Goal: Task Accomplishment & Management: Manage account settings

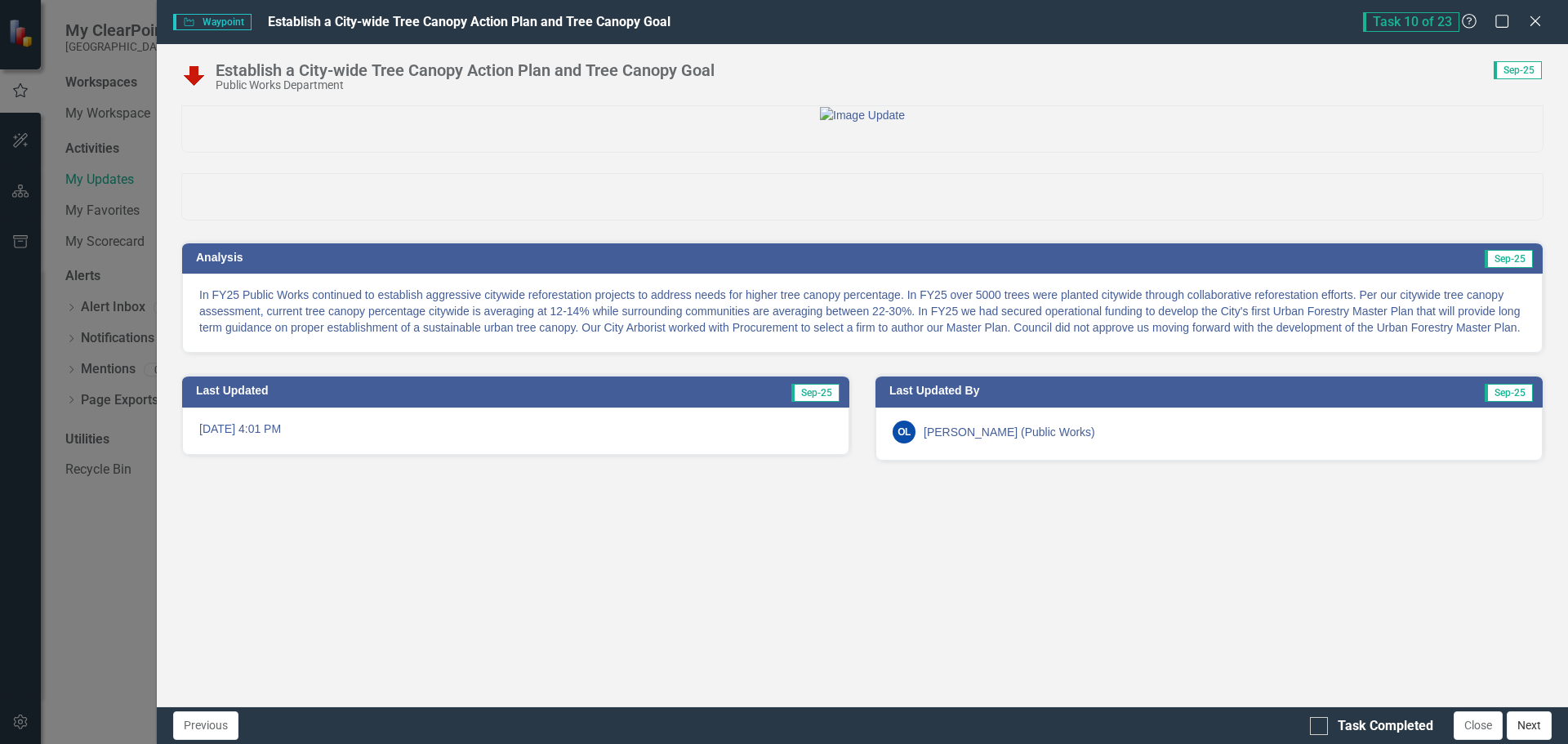
click at [1536, 722] on button "Next" at bounding box center [1530, 726] width 45 height 29
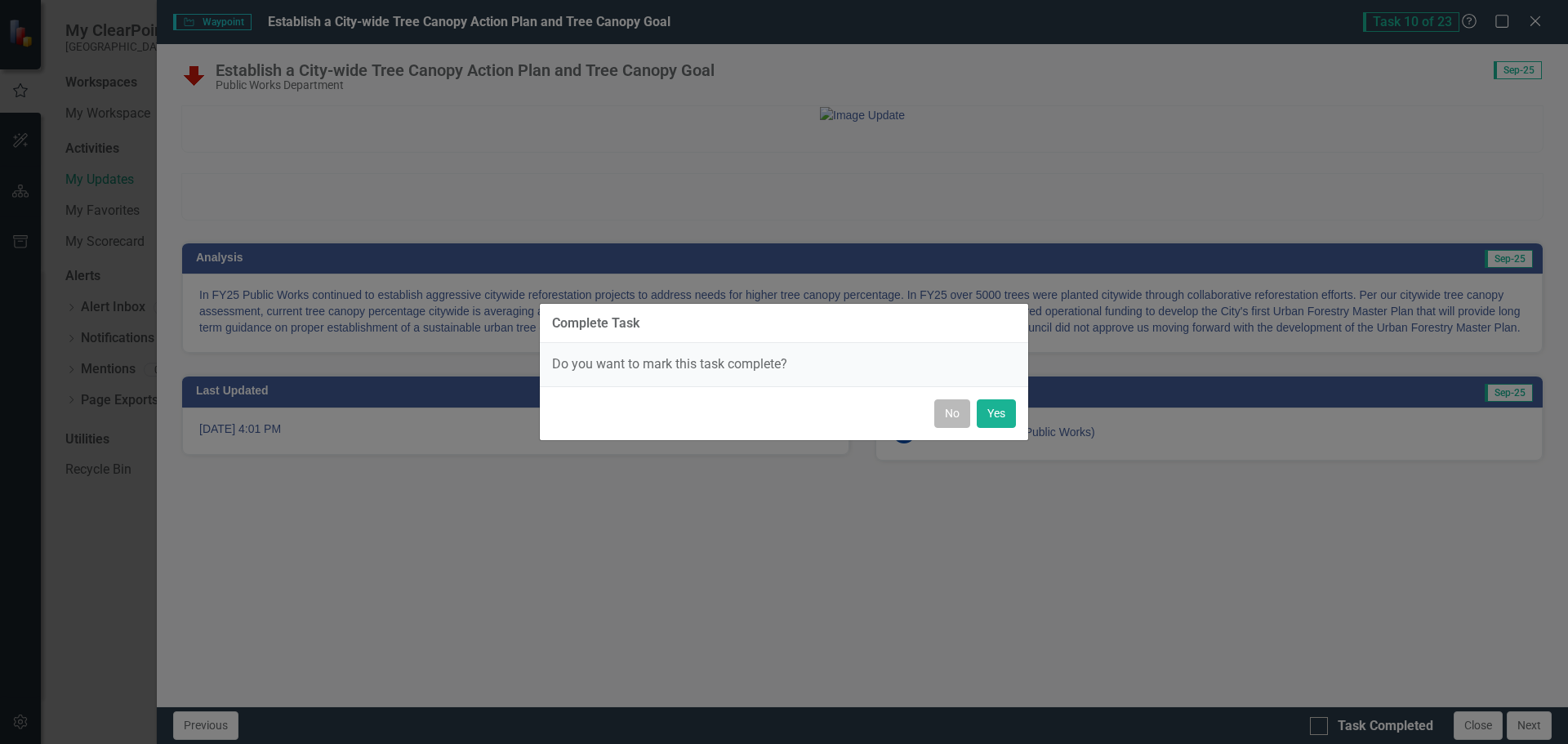
click at [944, 421] on button "No" at bounding box center [952, 413] width 36 height 29
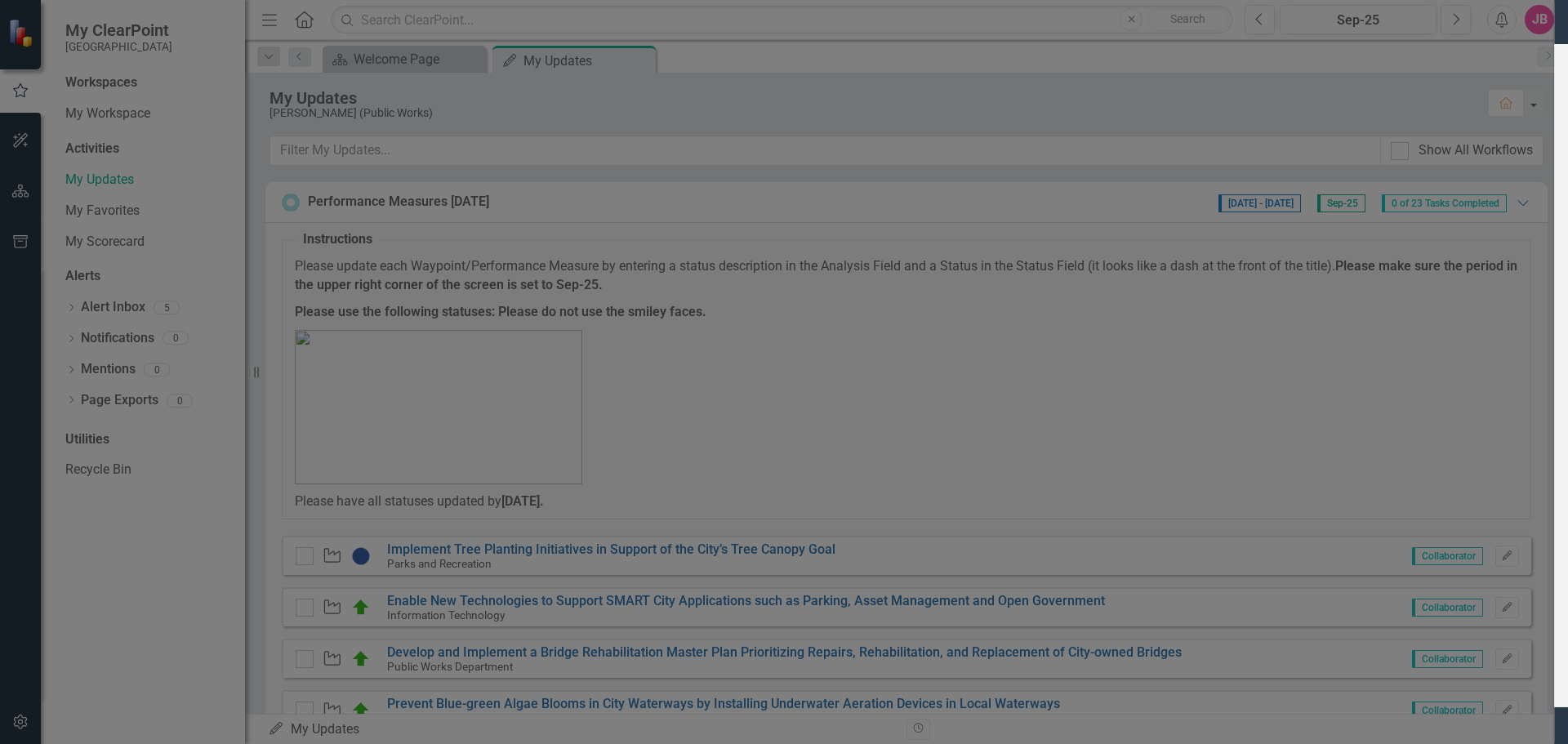
click at [404, 319] on p "In FY25, Public Works collaborated with Building and Planning Department to ove…" at bounding box center [862, 303] width 1327 height 33
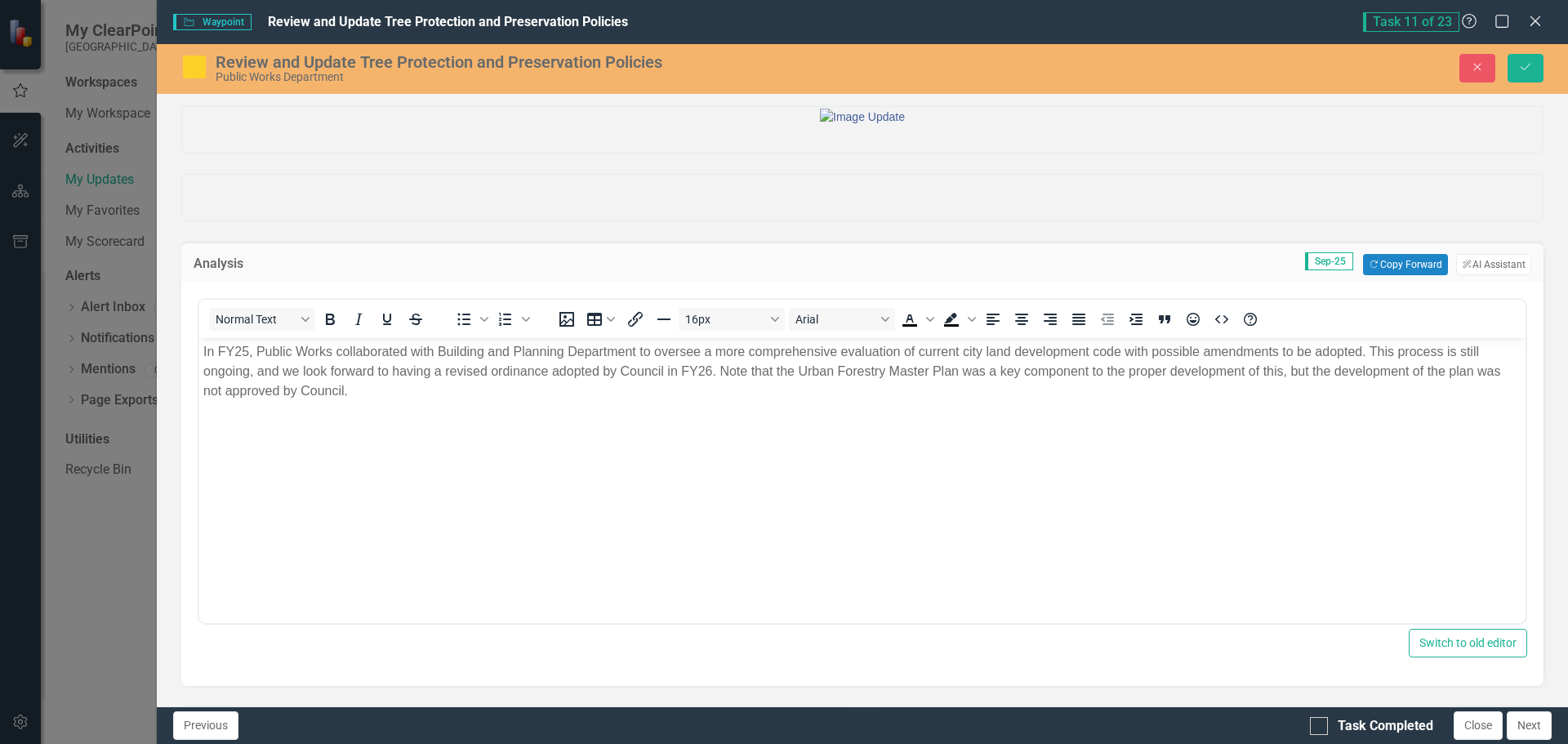
click at [438, 353] on p "In FY25, Public Works collaborated with Building and Planning Department to ove…" at bounding box center [862, 372] width 1319 height 59
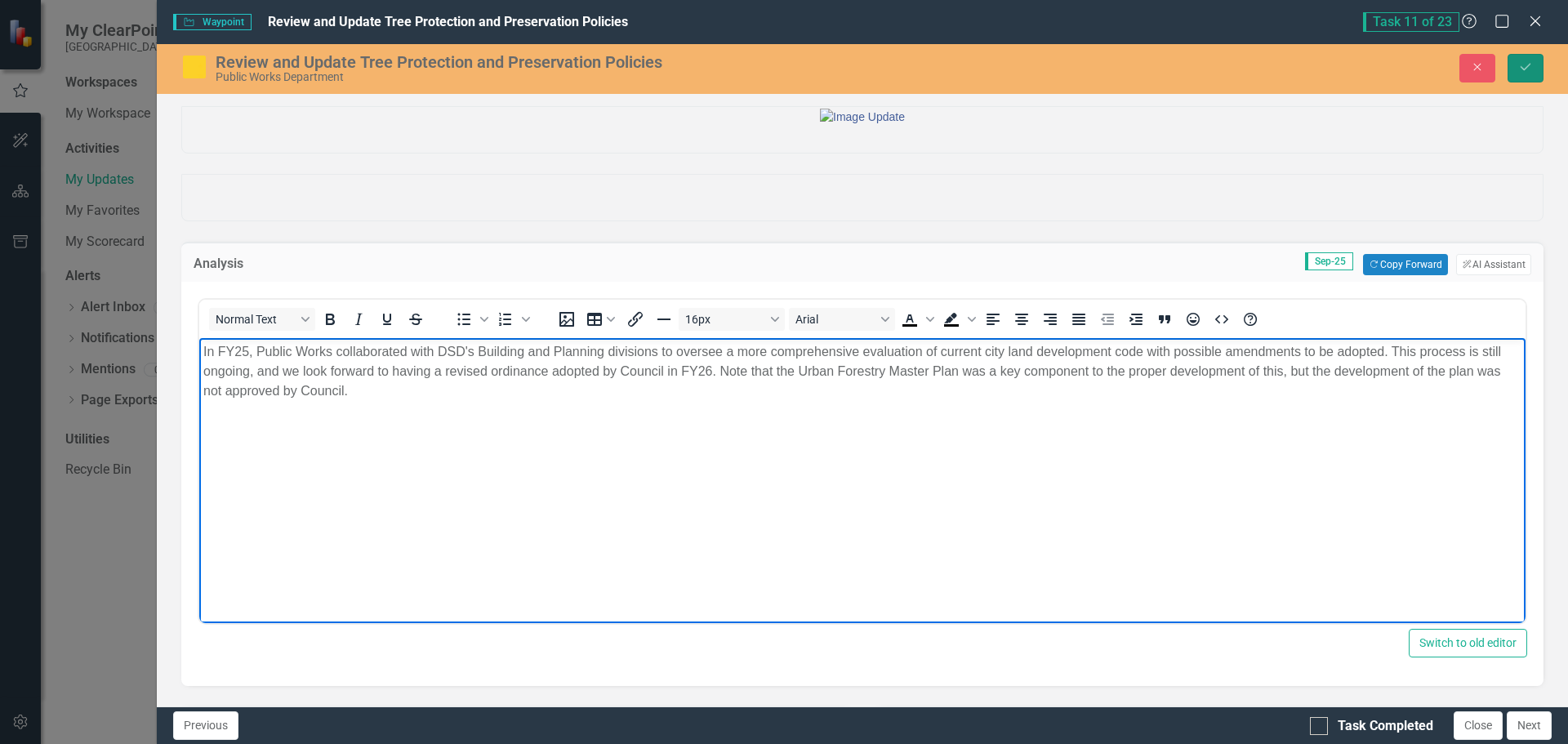
click at [1523, 65] on icon "Save" at bounding box center [1525, 67] width 15 height 12
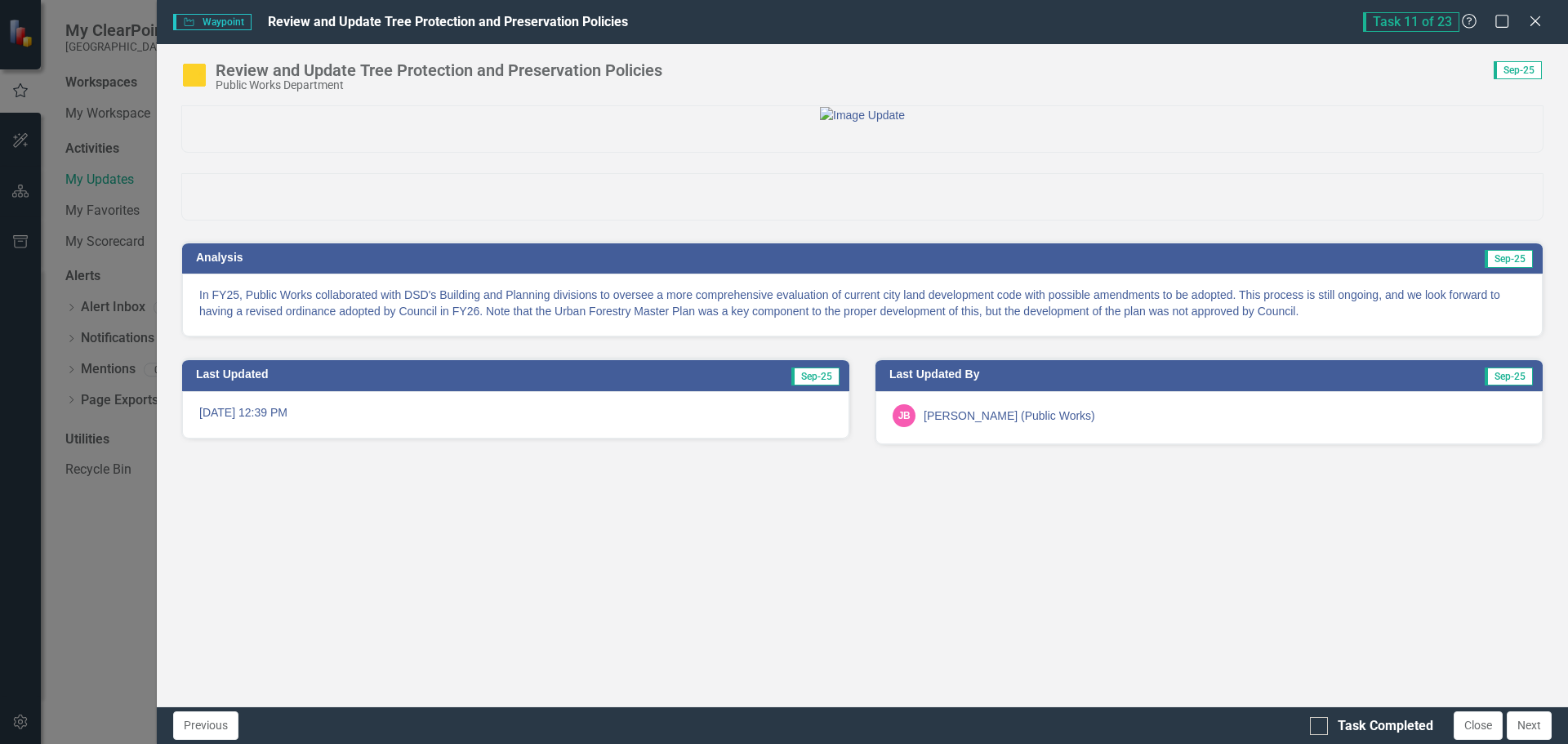
click at [899, 319] on p "In FY25, Public Works collaborated with DSD's Building and Planning divisions t…" at bounding box center [862, 303] width 1327 height 33
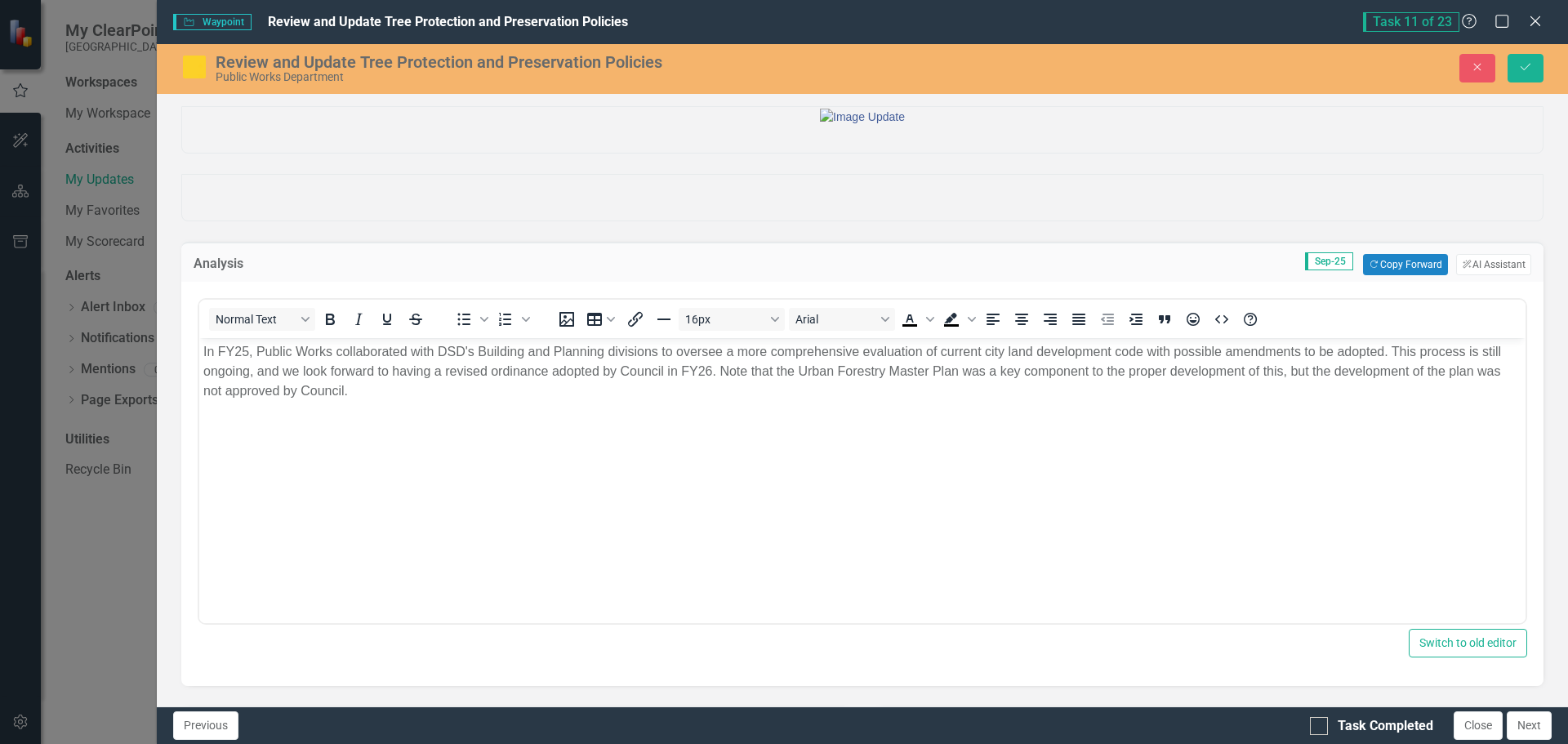
click at [989, 350] on p "In FY25, Public Works collaborated with DSD's Building and Planning divisions t…" at bounding box center [862, 372] width 1319 height 59
click at [1533, 78] on button "Save" at bounding box center [1526, 69] width 36 height 29
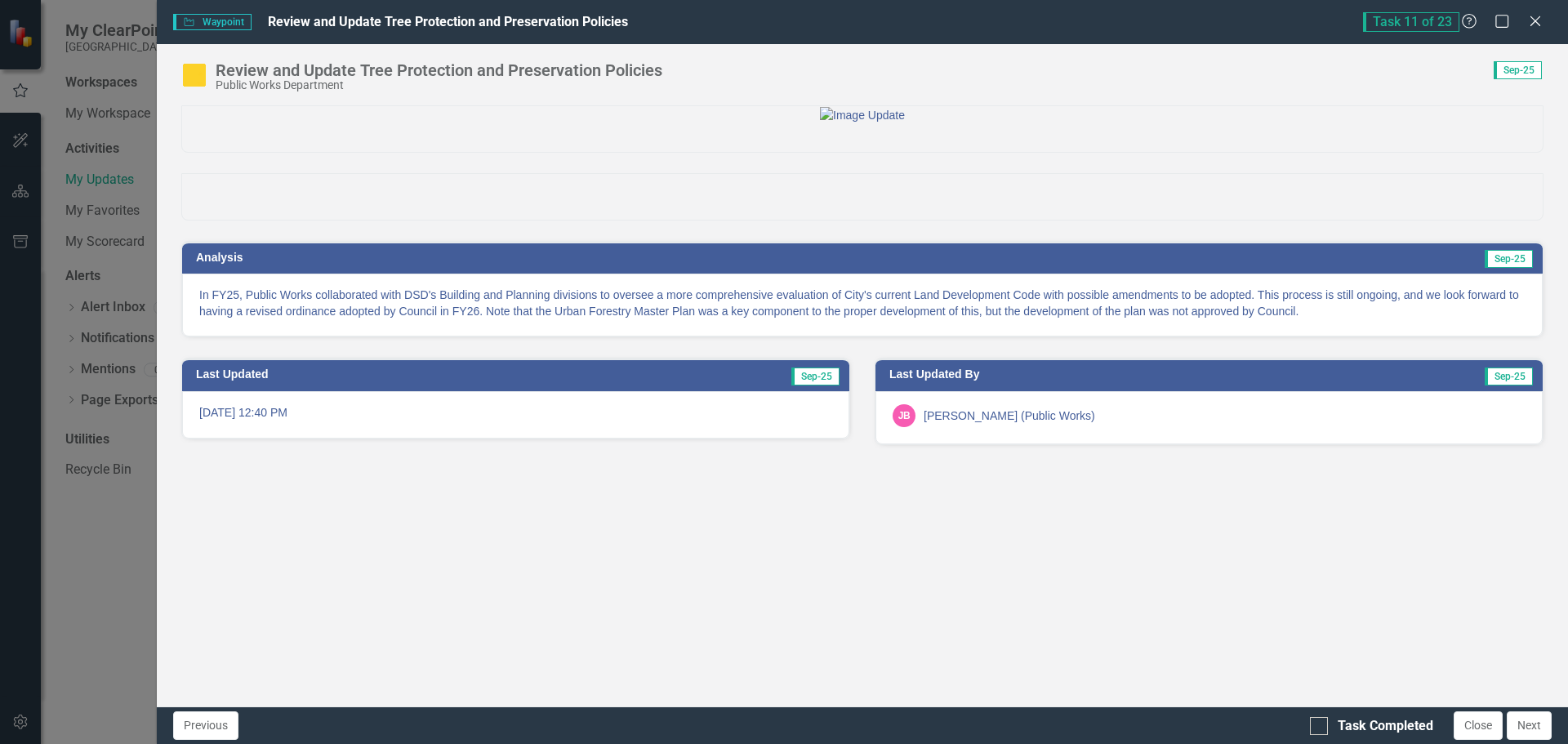
click at [1110, 319] on p "In FY25, Public Works collaborated with DSD's Building and Planning divisions t…" at bounding box center [862, 303] width 1327 height 33
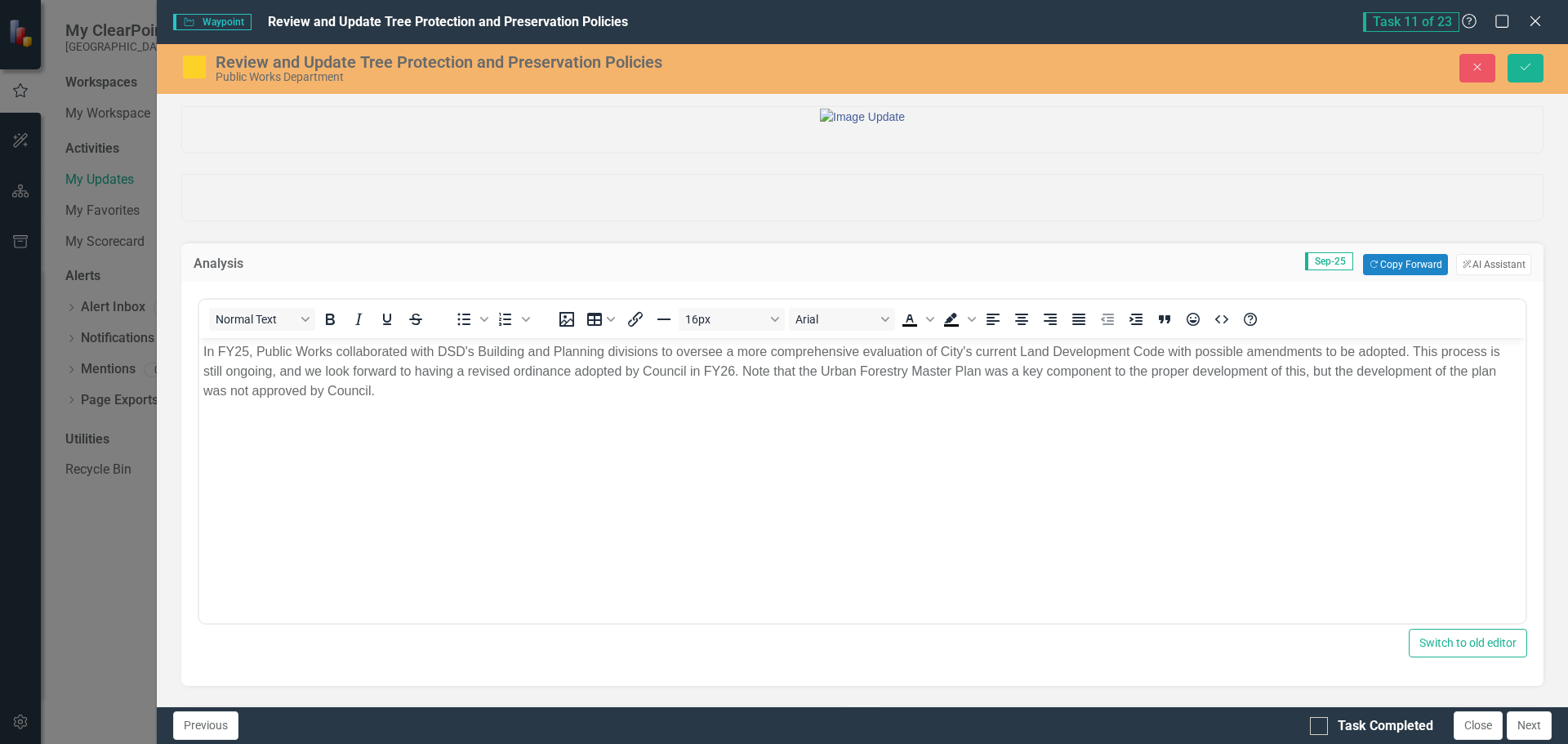
click at [1465, 372] on p "In FY25, Public Works collaborated with DSD's Building and Planning divisions t…" at bounding box center [862, 372] width 1319 height 59
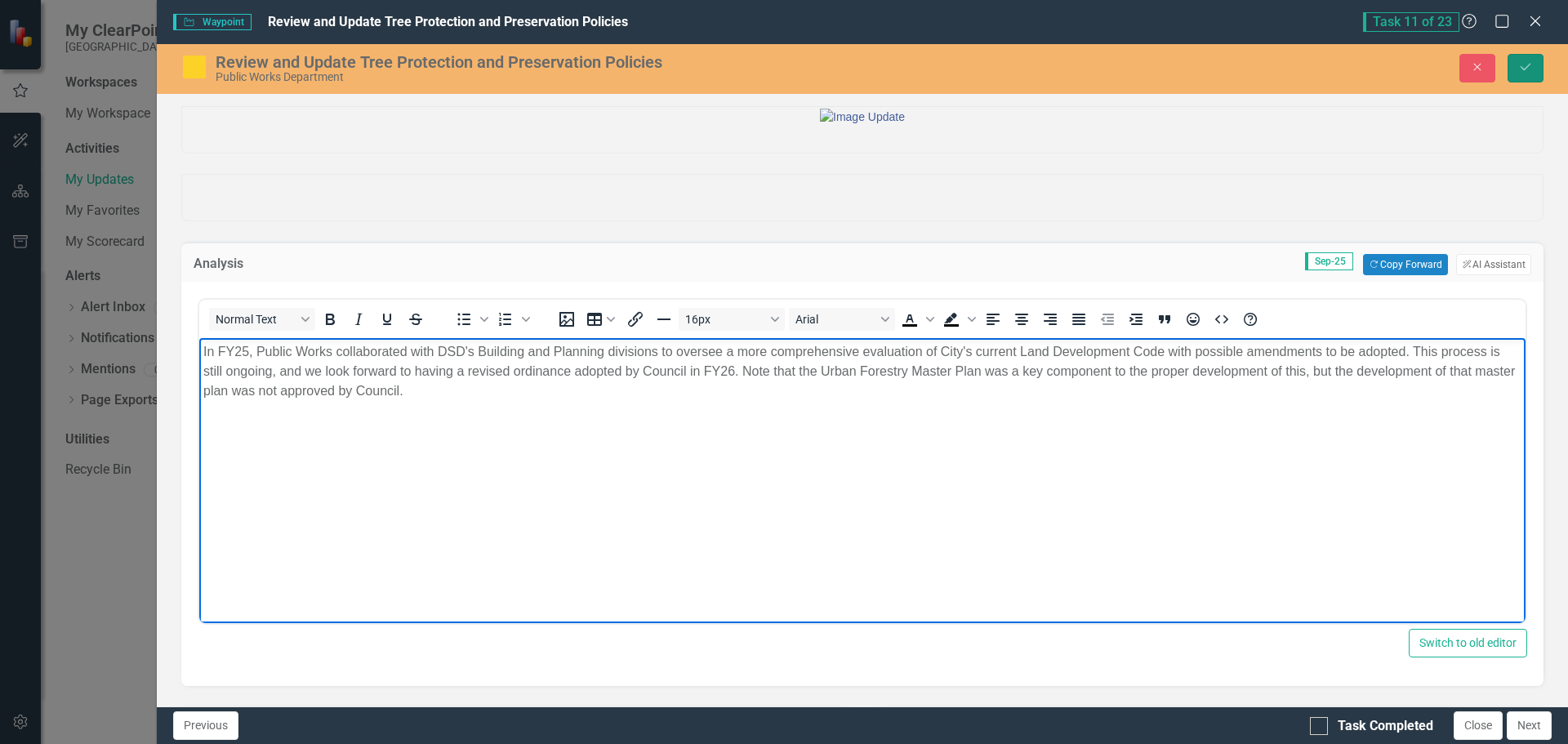
click at [1532, 74] on button "Save" at bounding box center [1526, 69] width 36 height 29
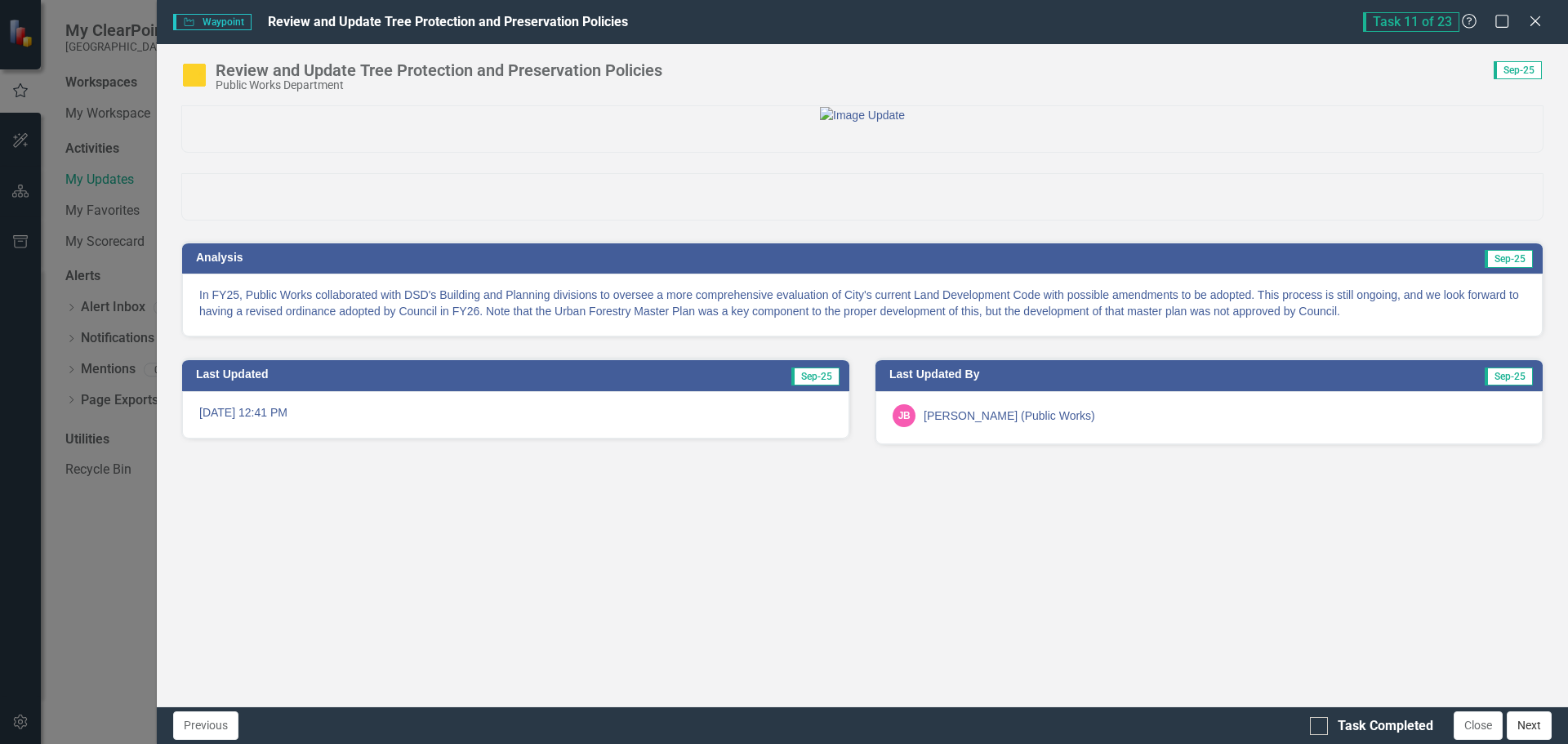
click at [1534, 724] on button "Next" at bounding box center [1530, 726] width 45 height 29
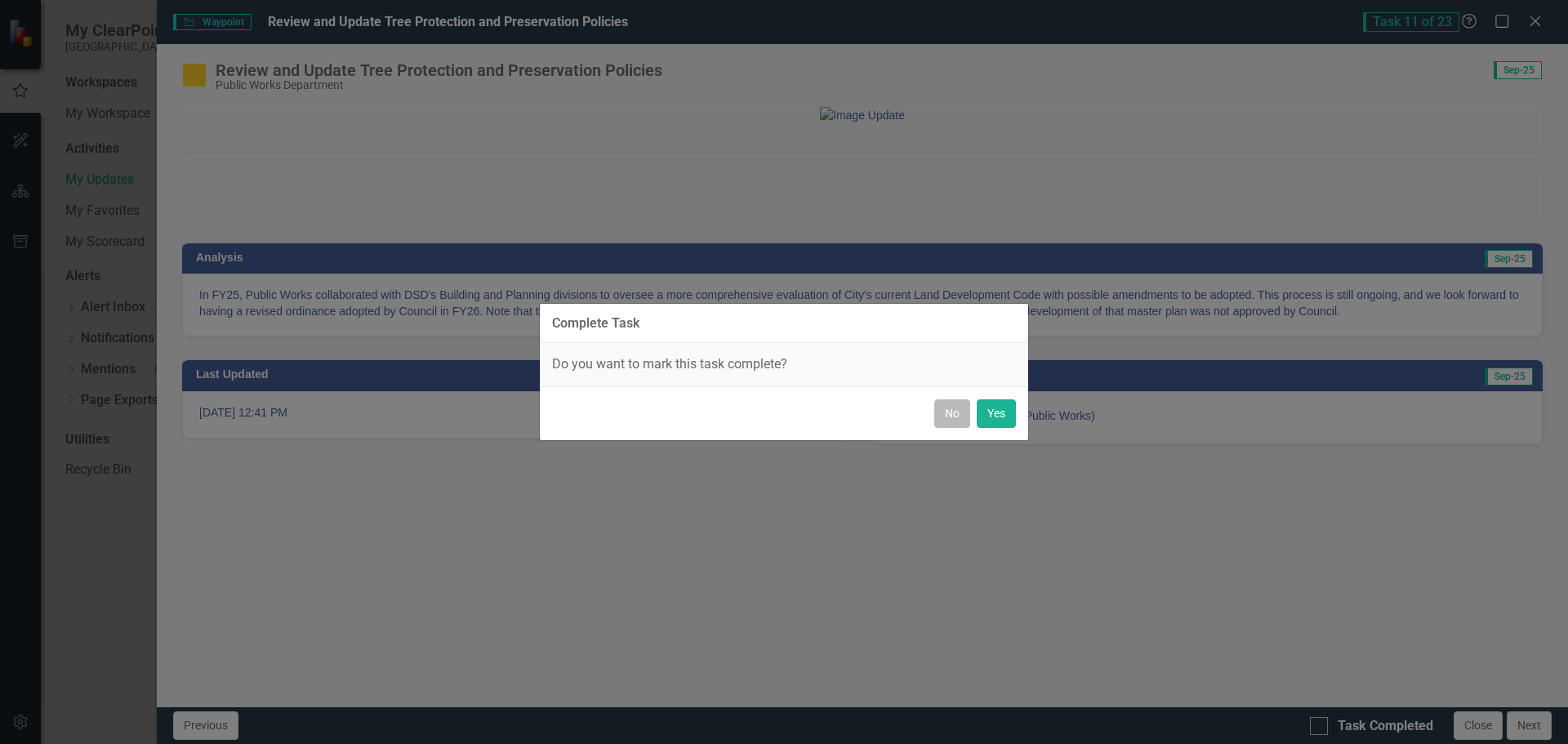
click at [943, 413] on button "No" at bounding box center [952, 413] width 36 height 29
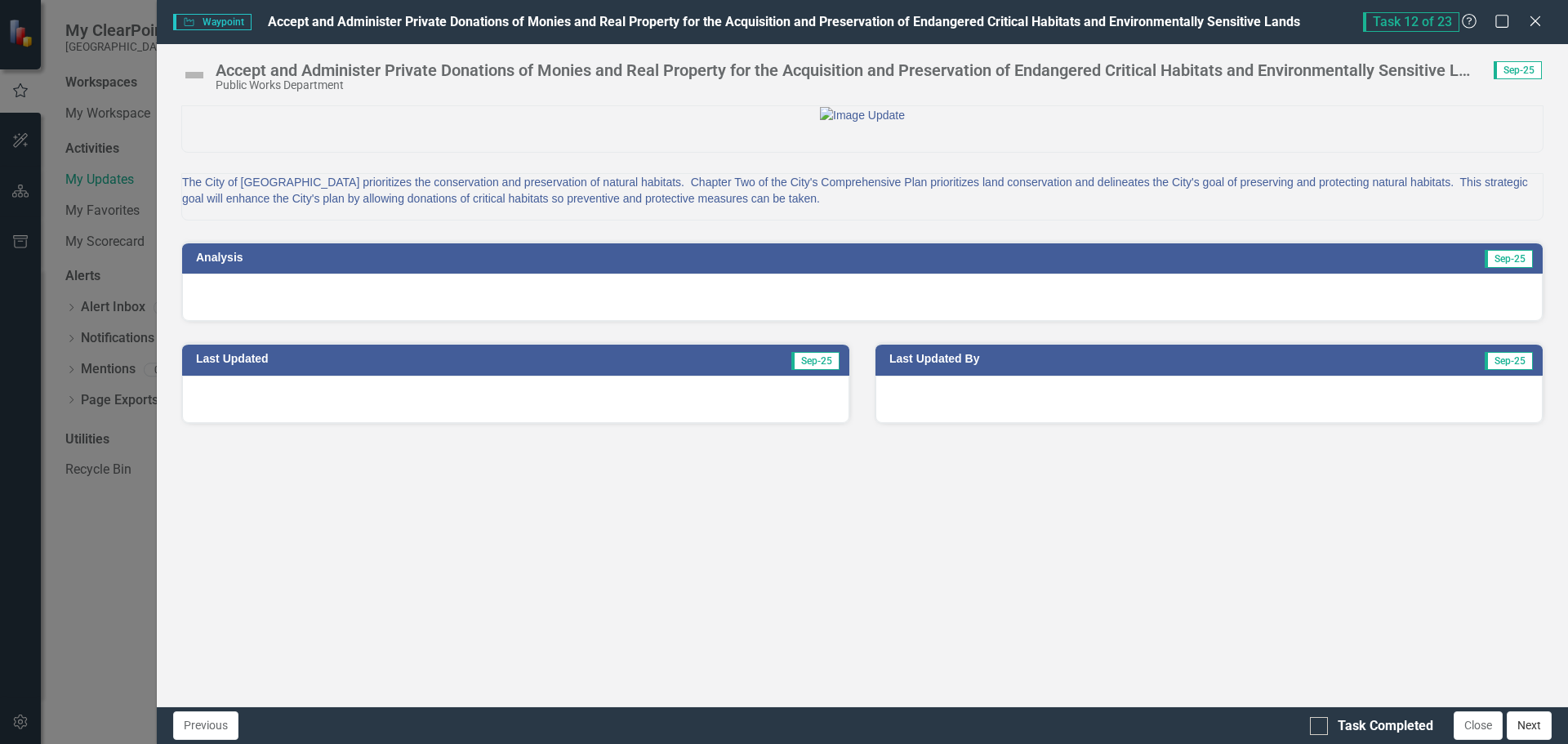
click at [1524, 727] on button "Next" at bounding box center [1530, 726] width 45 height 29
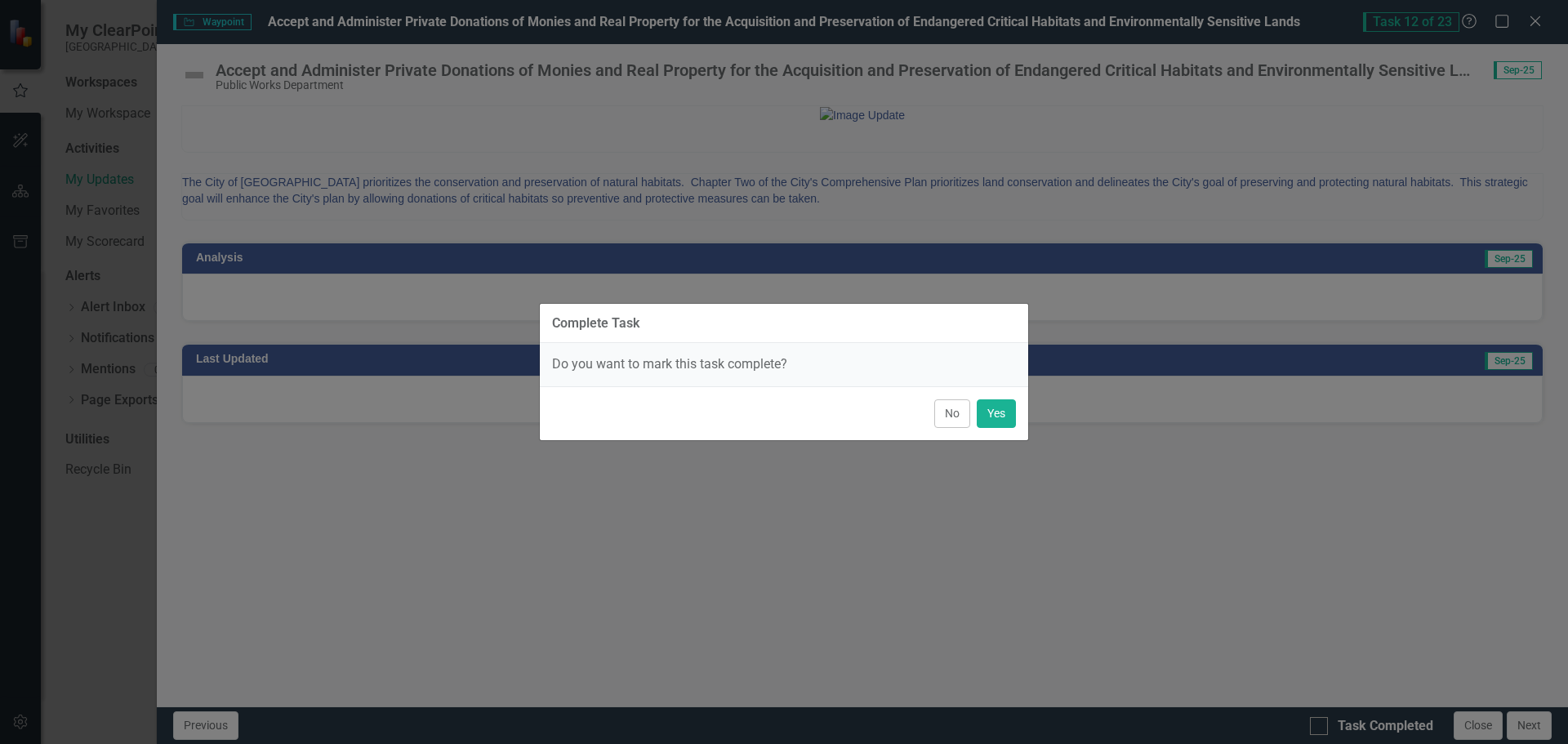
click at [944, 412] on button "No" at bounding box center [952, 413] width 36 height 29
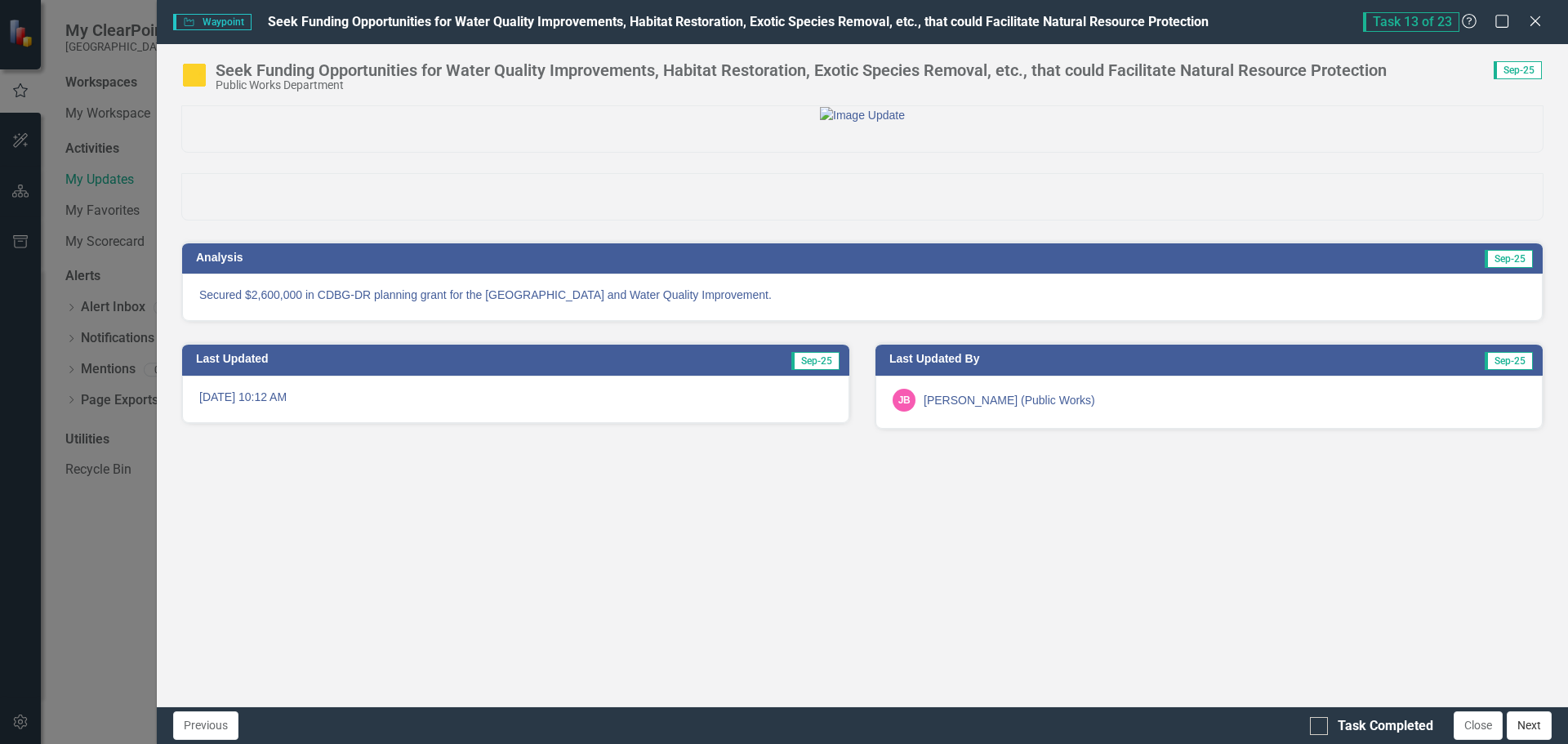
click at [1533, 730] on button "Next" at bounding box center [1530, 726] width 45 height 29
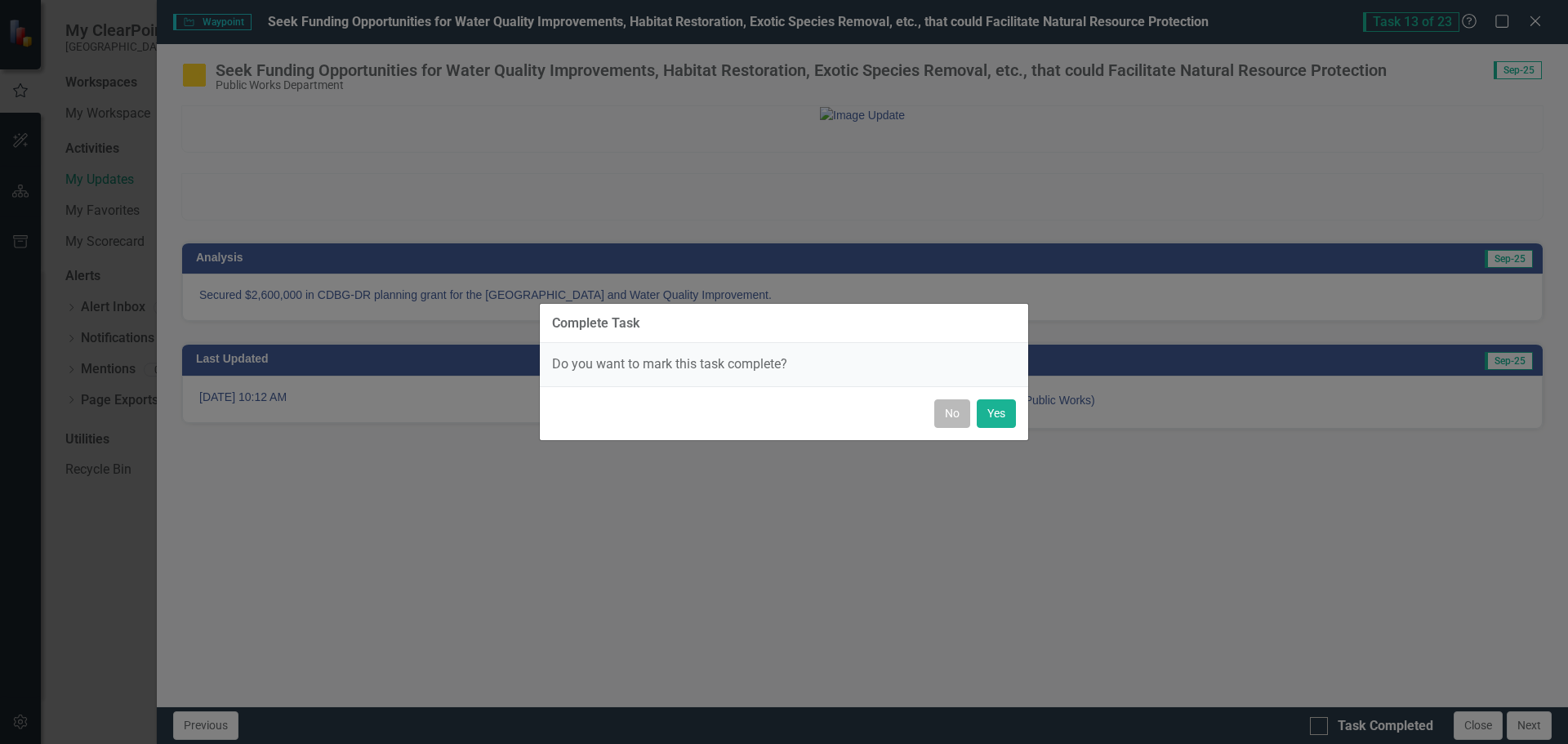
click at [956, 416] on button "No" at bounding box center [952, 413] width 36 height 29
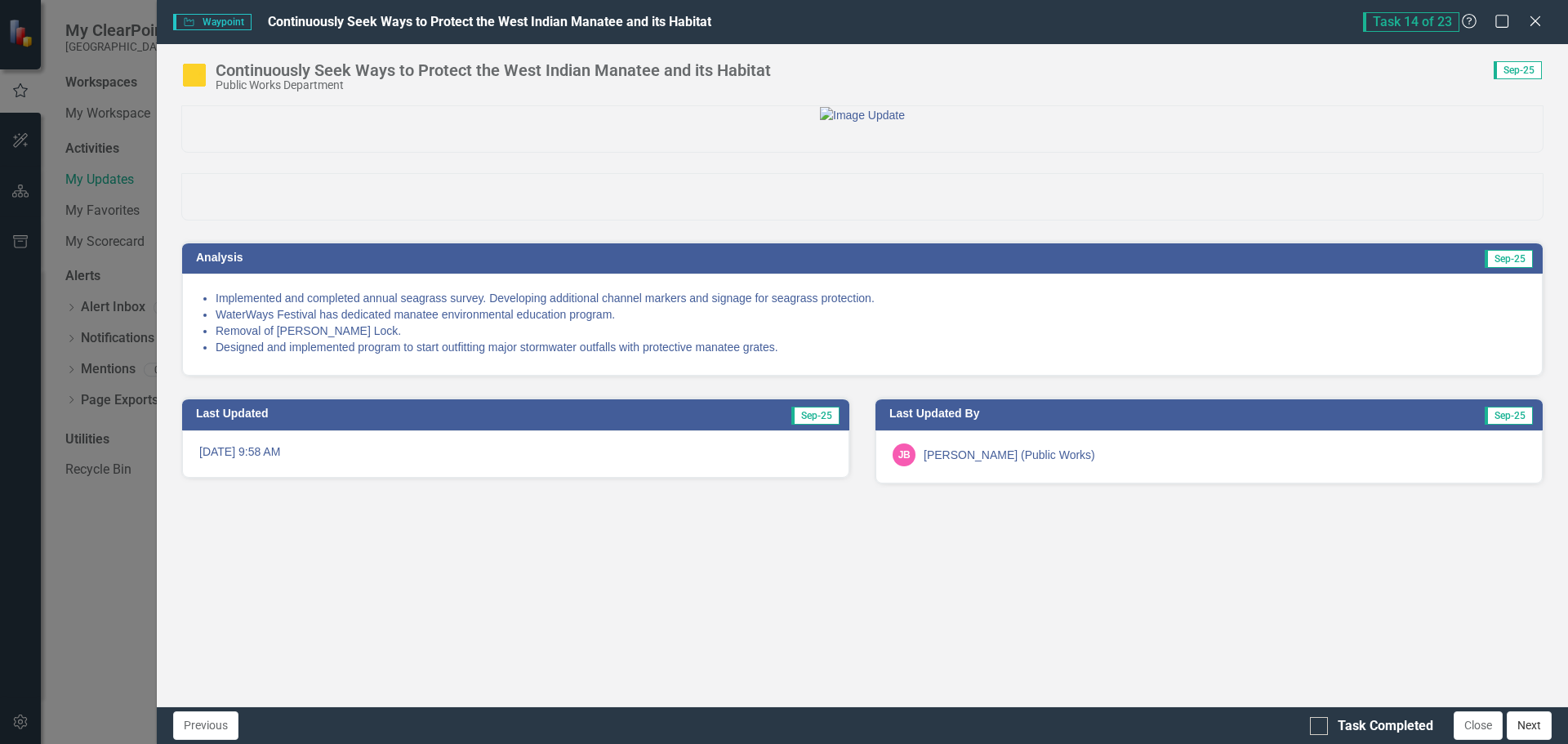
click at [1538, 726] on button "Next" at bounding box center [1530, 726] width 45 height 29
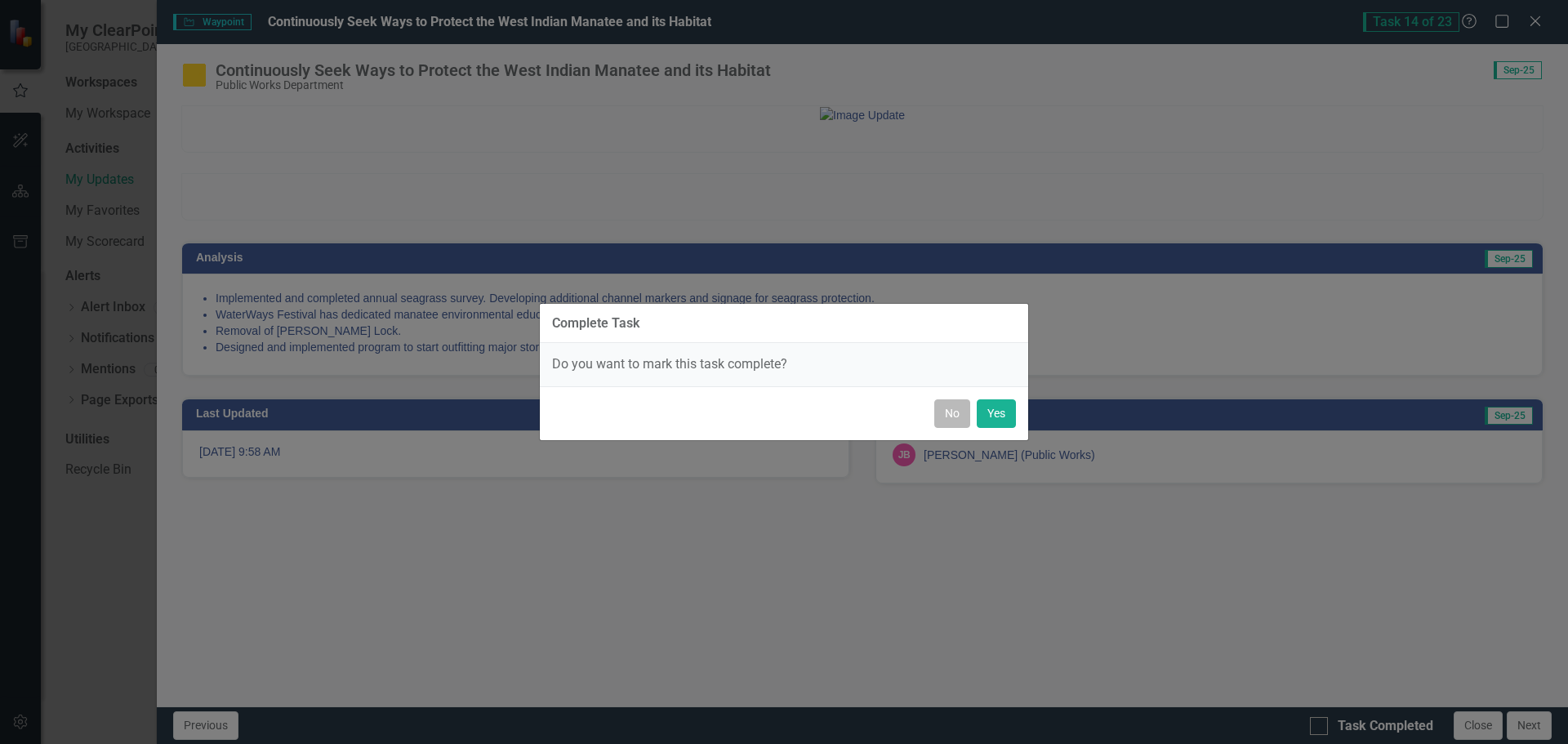
click at [951, 411] on button "No" at bounding box center [952, 413] width 36 height 29
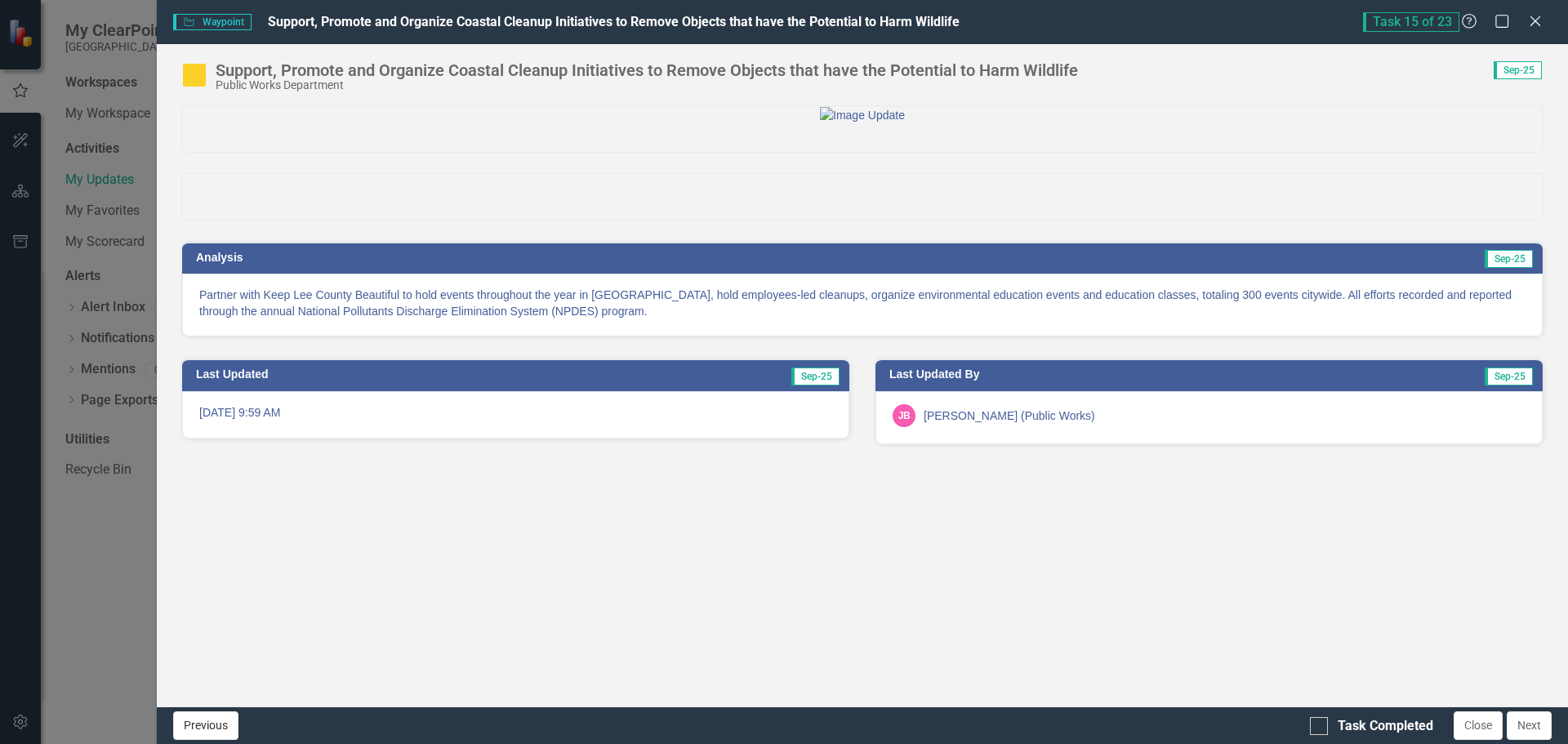
click at [194, 734] on button "Previous" at bounding box center [205, 726] width 65 height 29
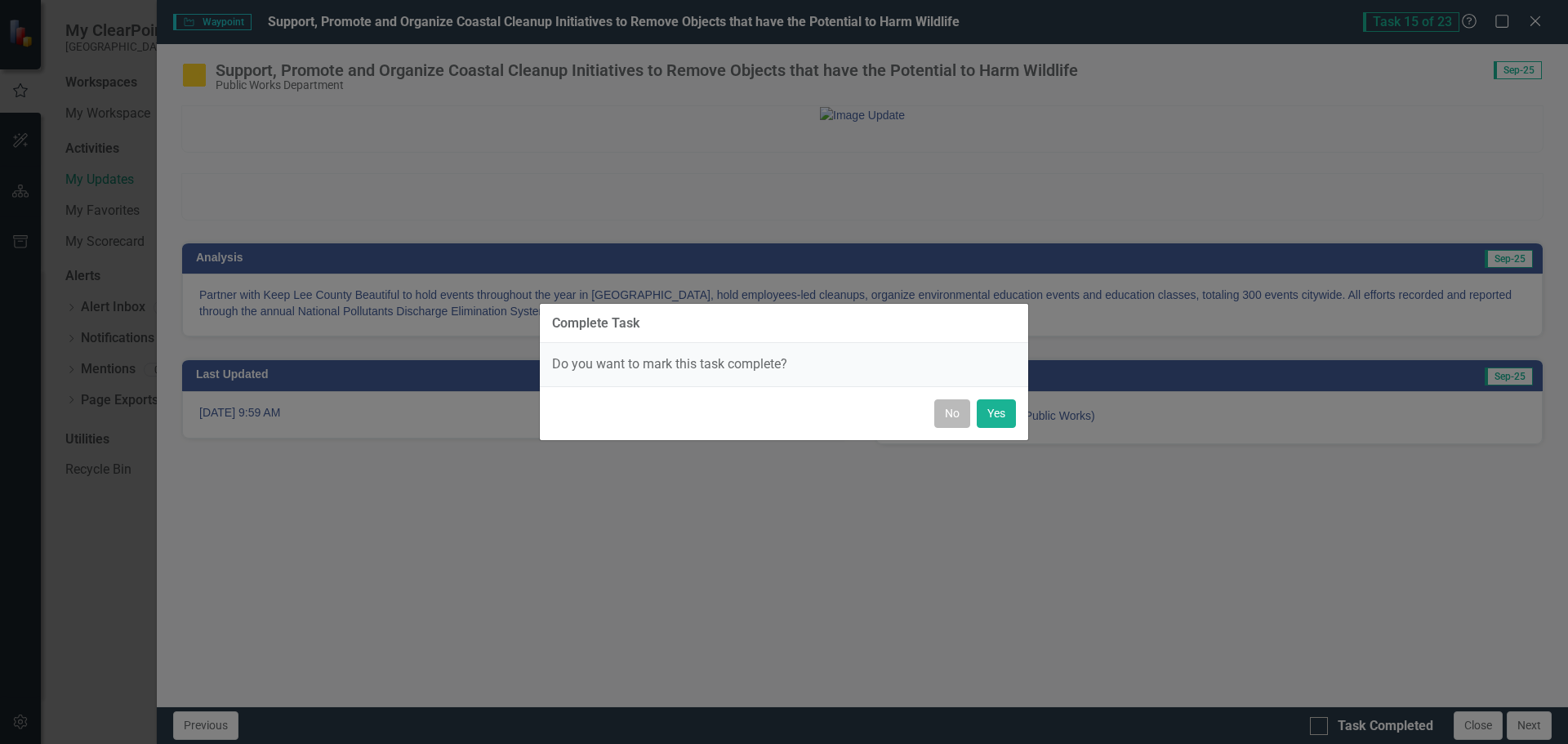
click at [941, 419] on button "No" at bounding box center [952, 413] width 36 height 29
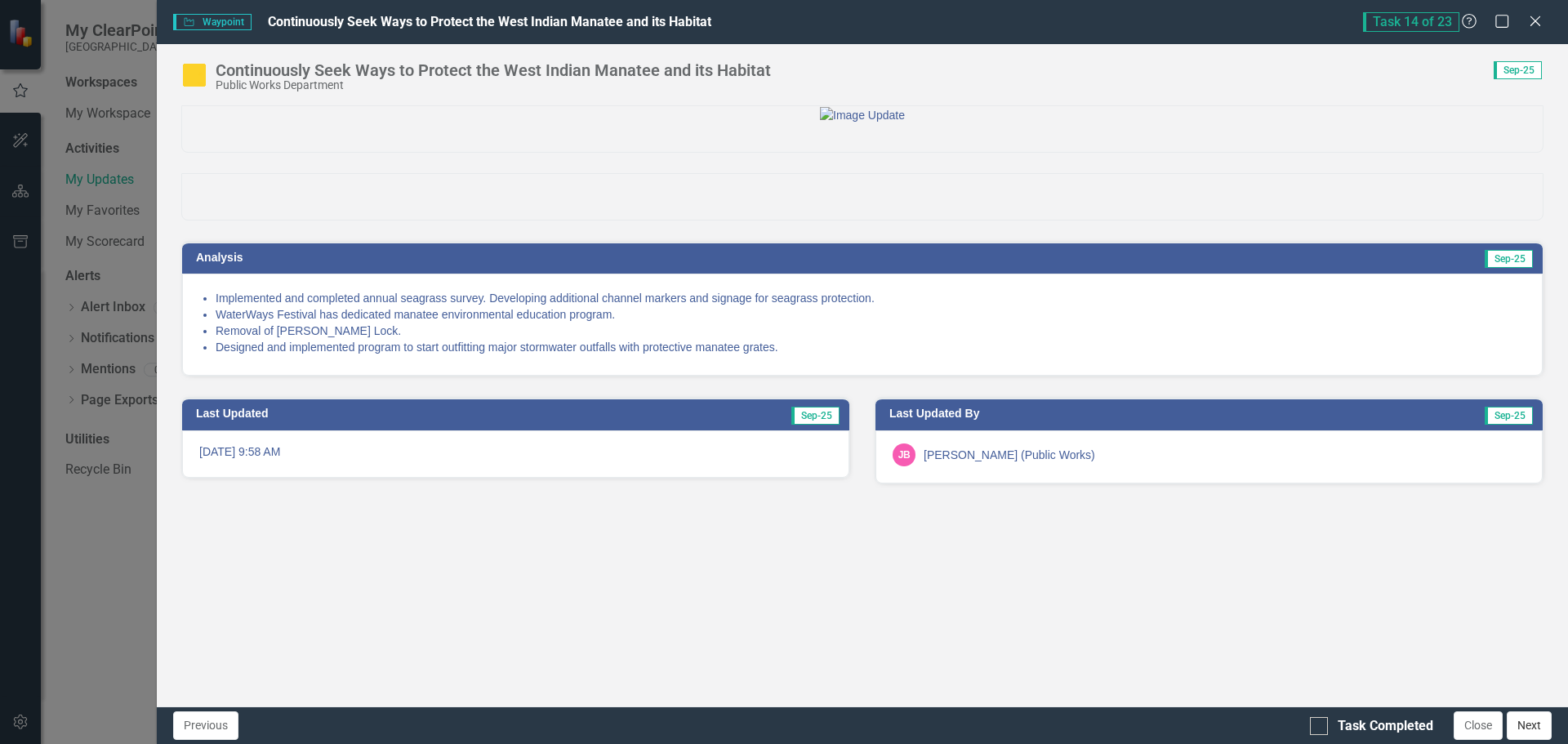
click at [1538, 732] on button "Next" at bounding box center [1530, 726] width 45 height 29
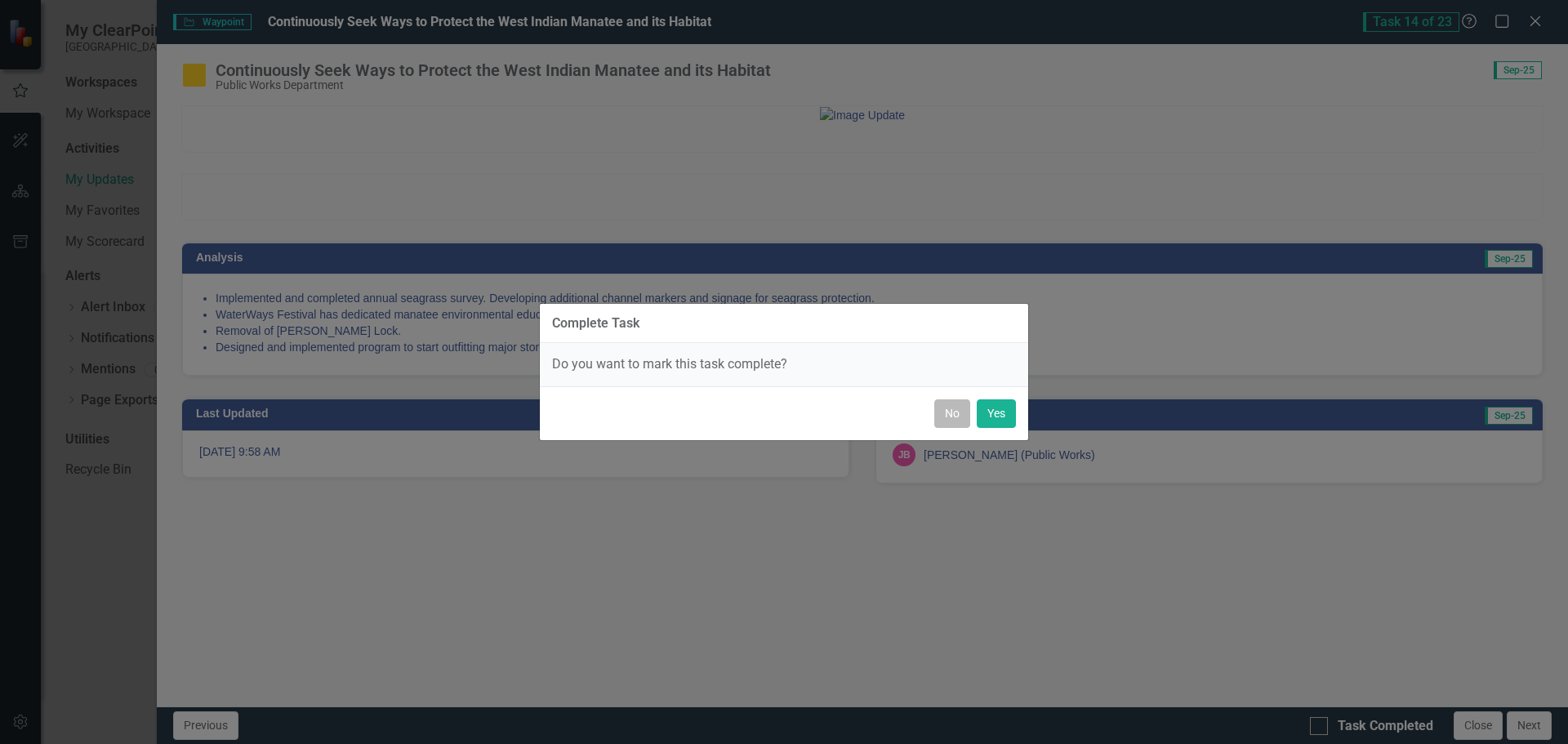
click at [944, 413] on button "No" at bounding box center [952, 413] width 36 height 29
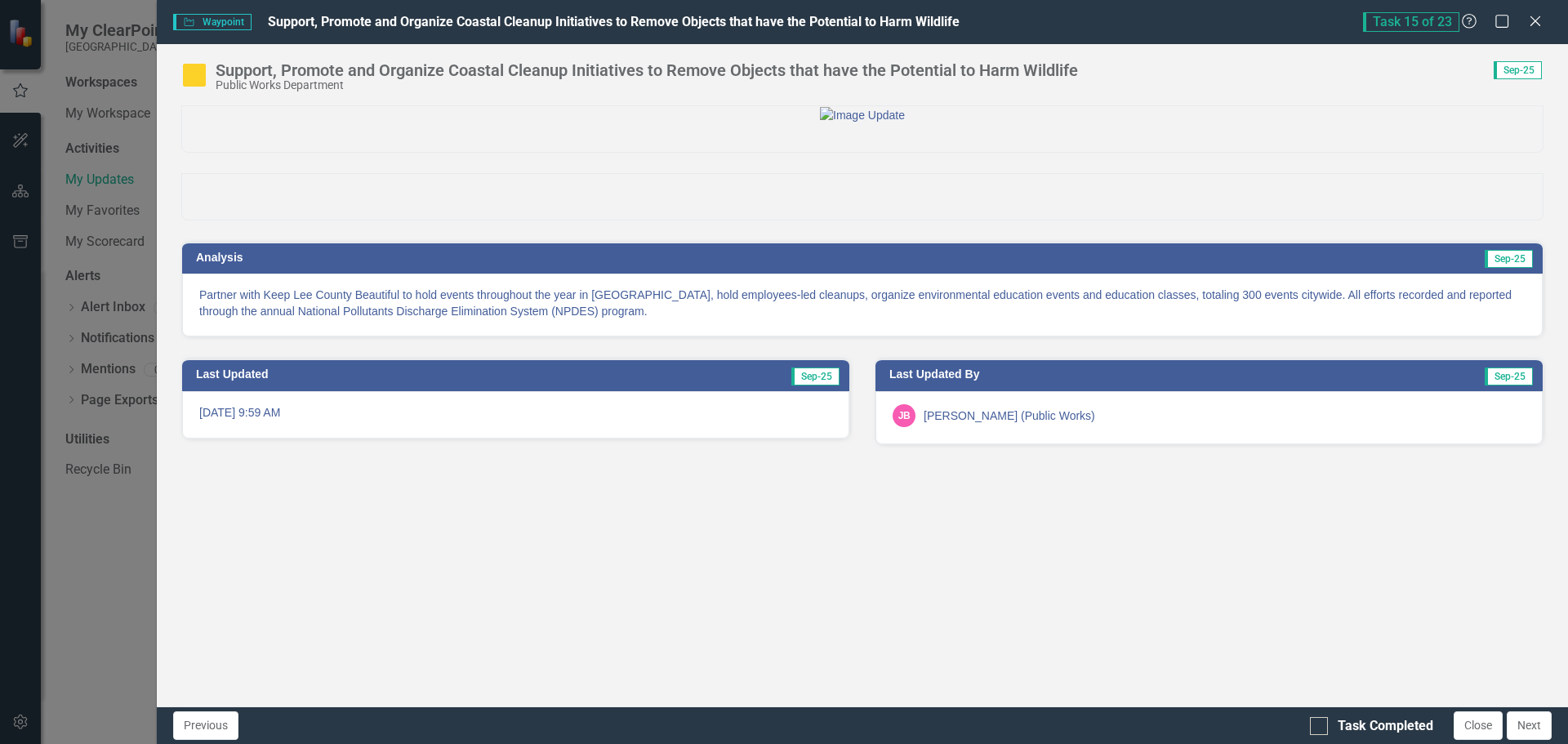
click at [629, 319] on p "Partner with Keep Lee County Beautiful to hold events throughout the year in [G…" at bounding box center [862, 303] width 1327 height 33
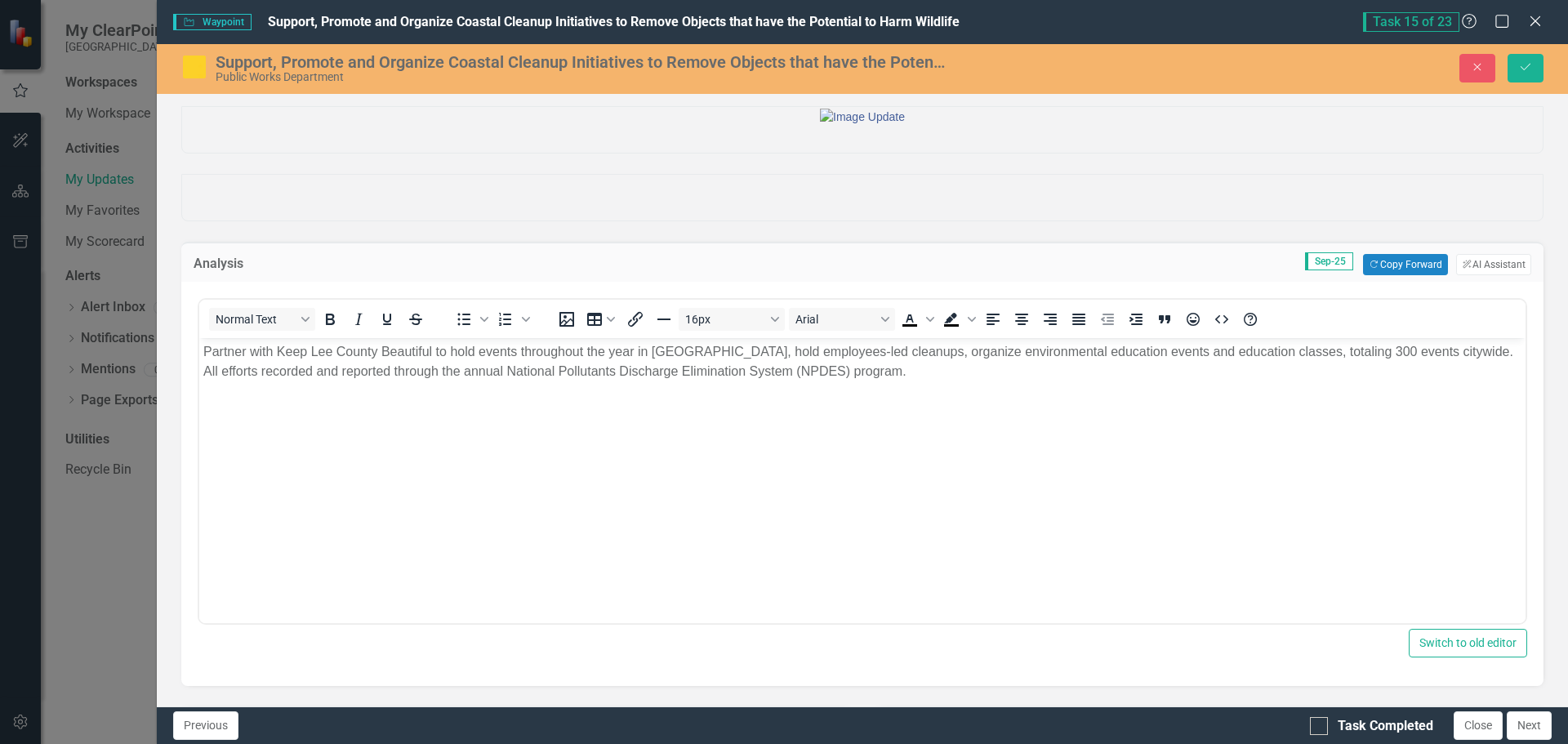
click at [717, 351] on p "Partner with Keep Lee County Beautiful to hold events throughout the year in [G…" at bounding box center [862, 362] width 1319 height 39
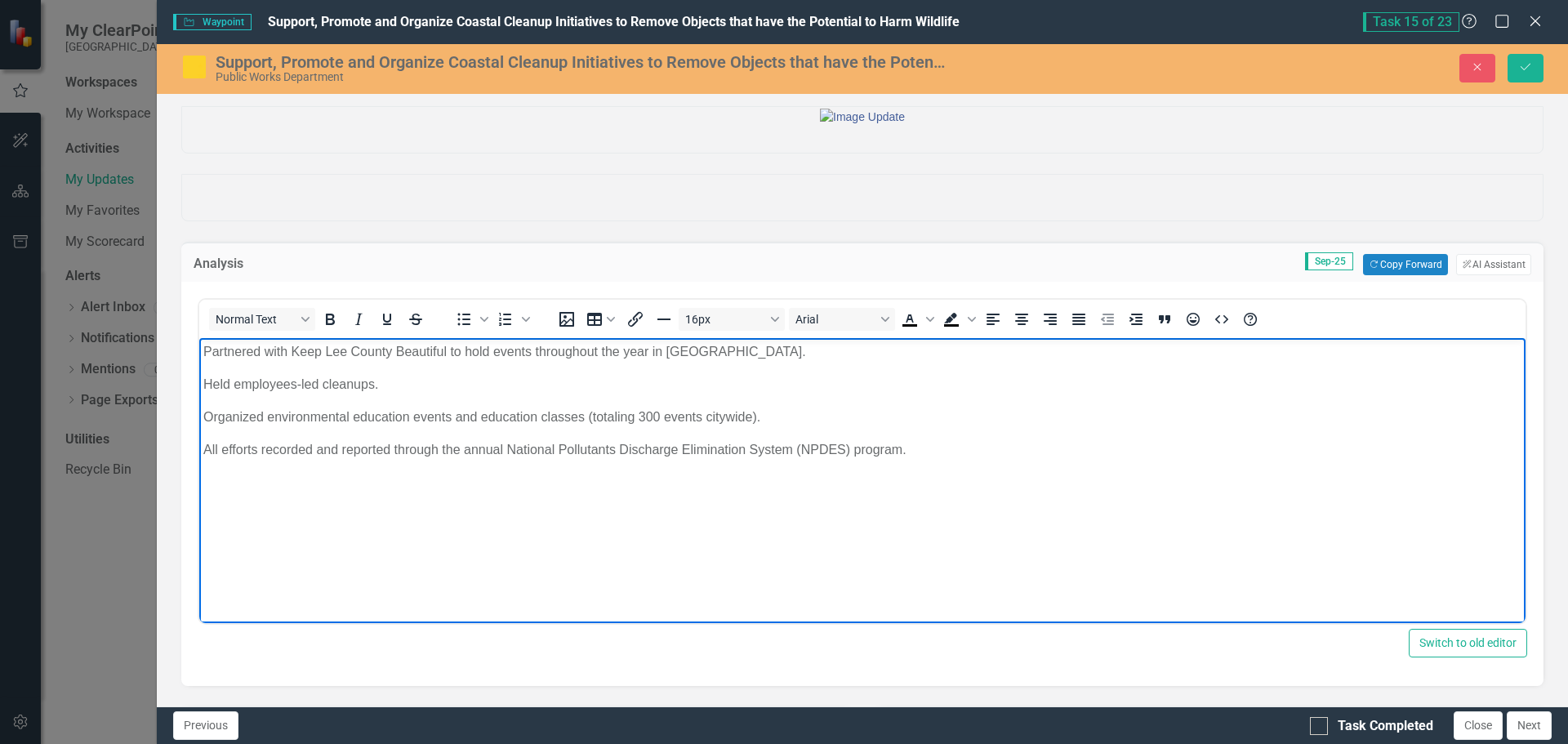
drag, startPoint x: 261, startPoint y: 453, endPoint x: 306, endPoint y: 535, distance: 93.5
click at [261, 455] on p "All efforts recorded and reported through the annual National Pollutants Discha…" at bounding box center [862, 450] width 1319 height 20
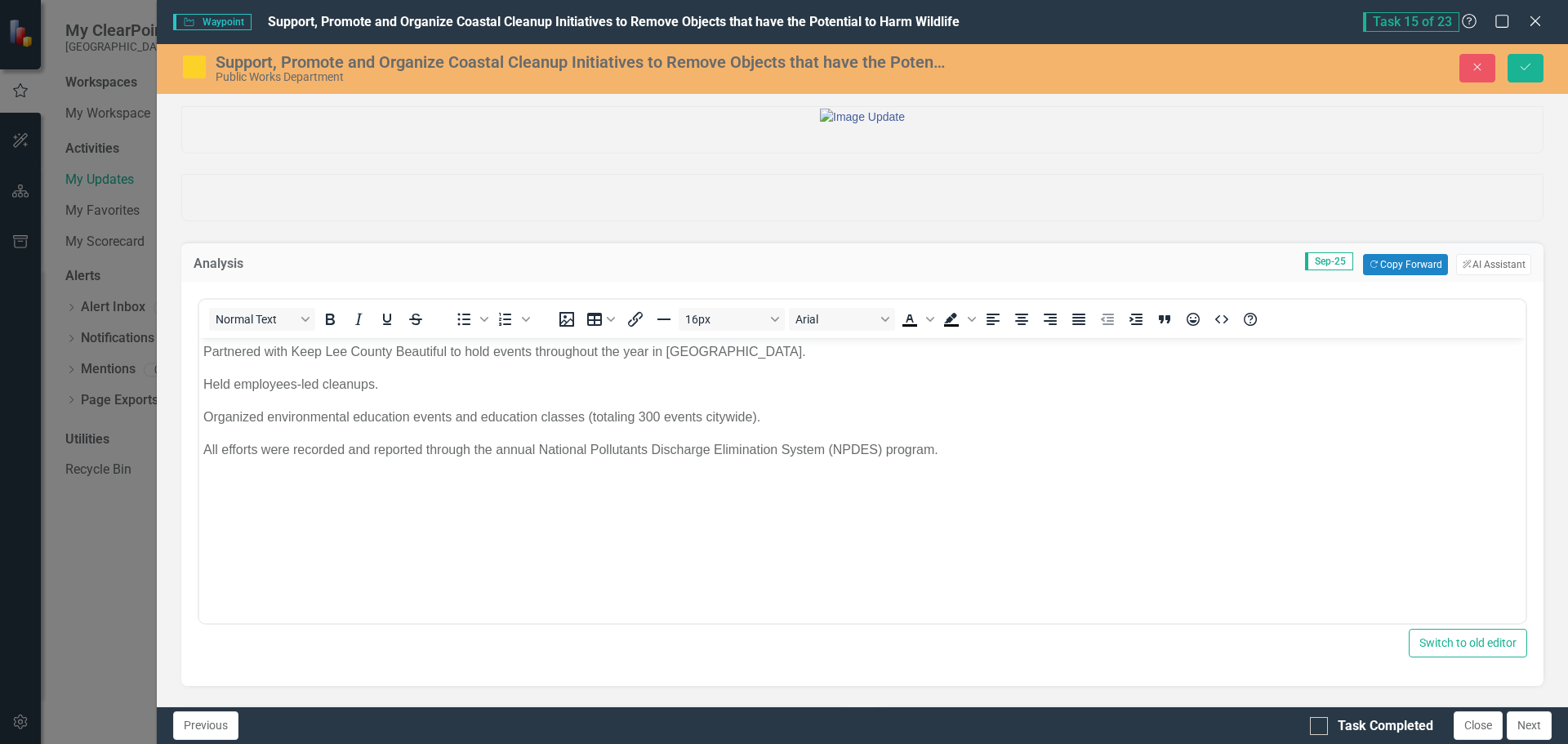
click at [1303, 124] on div at bounding box center [862, 115] width 1360 height 17
click at [193, 71] on img at bounding box center [194, 67] width 26 height 26
click at [204, 67] on img at bounding box center [194, 67] width 26 height 26
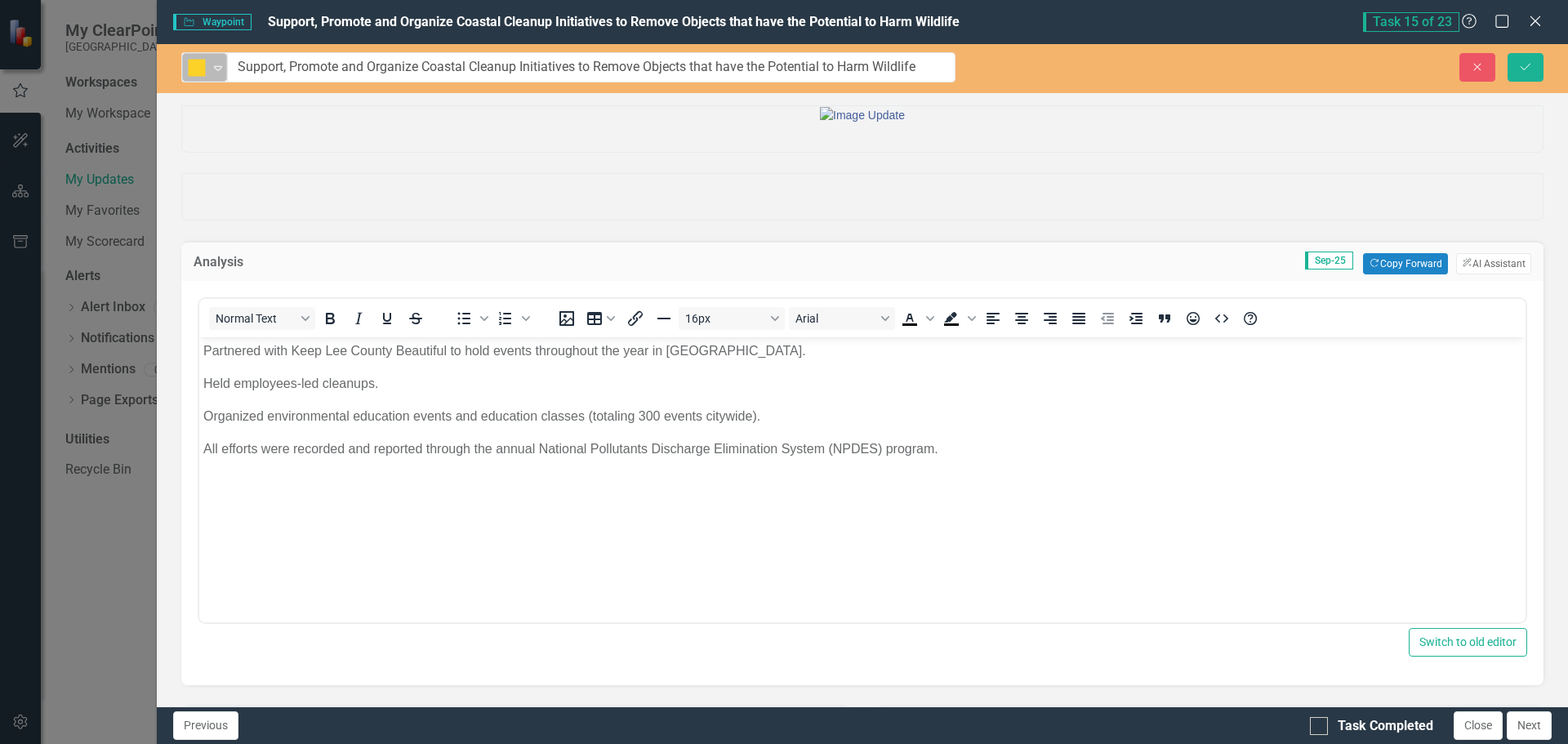
click at [218, 69] on icon "Expand" at bounding box center [218, 68] width 16 height 13
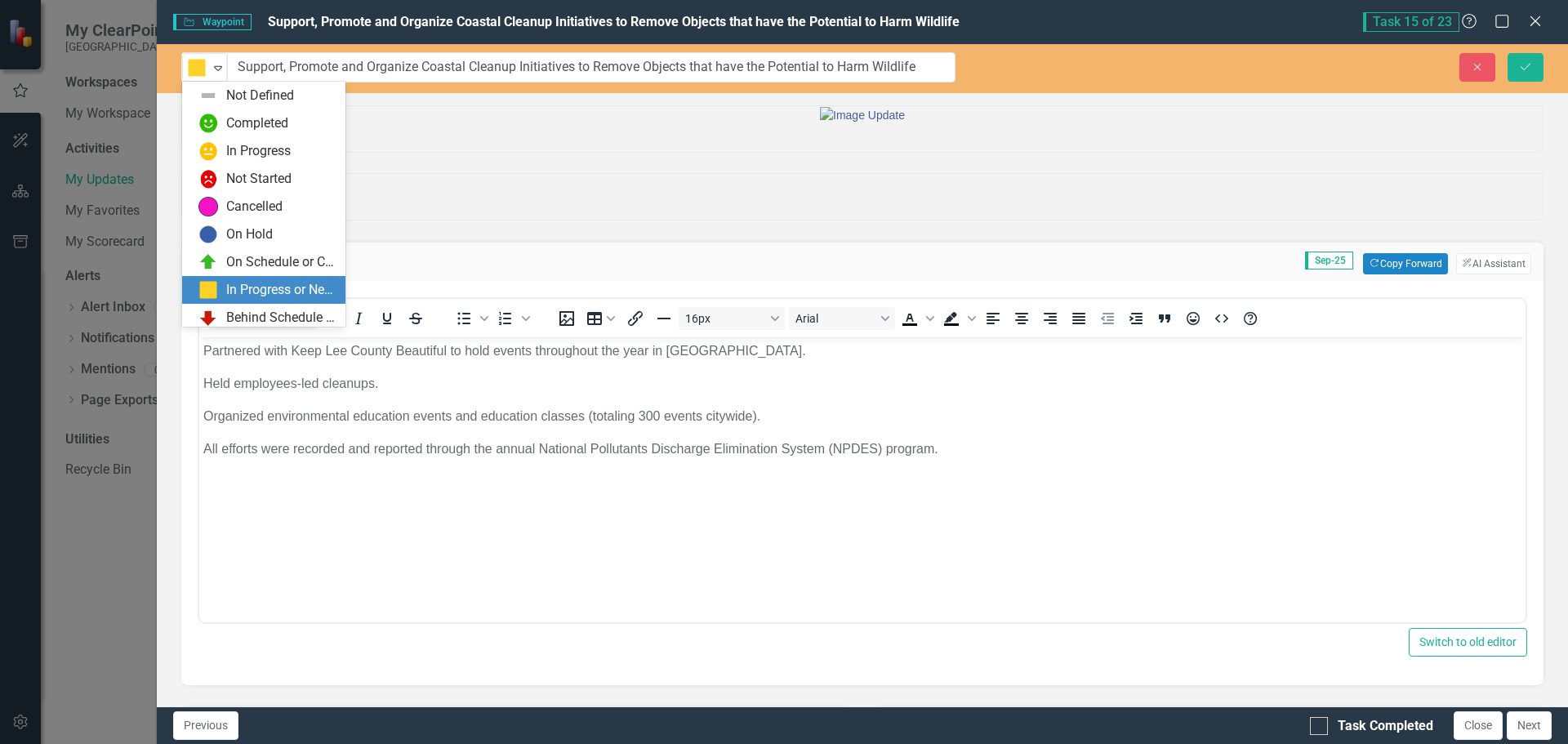
scroll to position [33, 0]
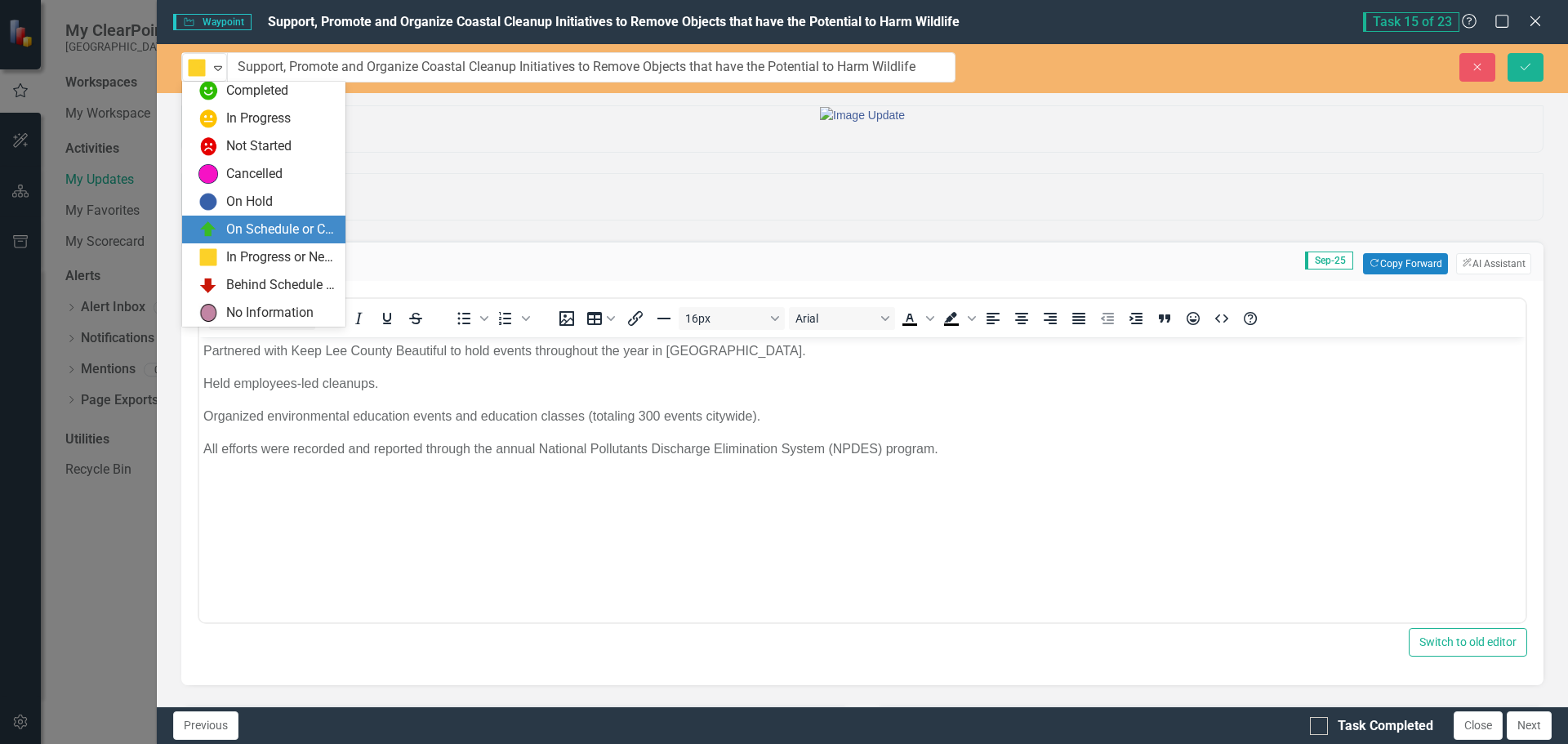
click at [234, 223] on div "On Schedule or Complete" at bounding box center [281, 230] width 110 height 19
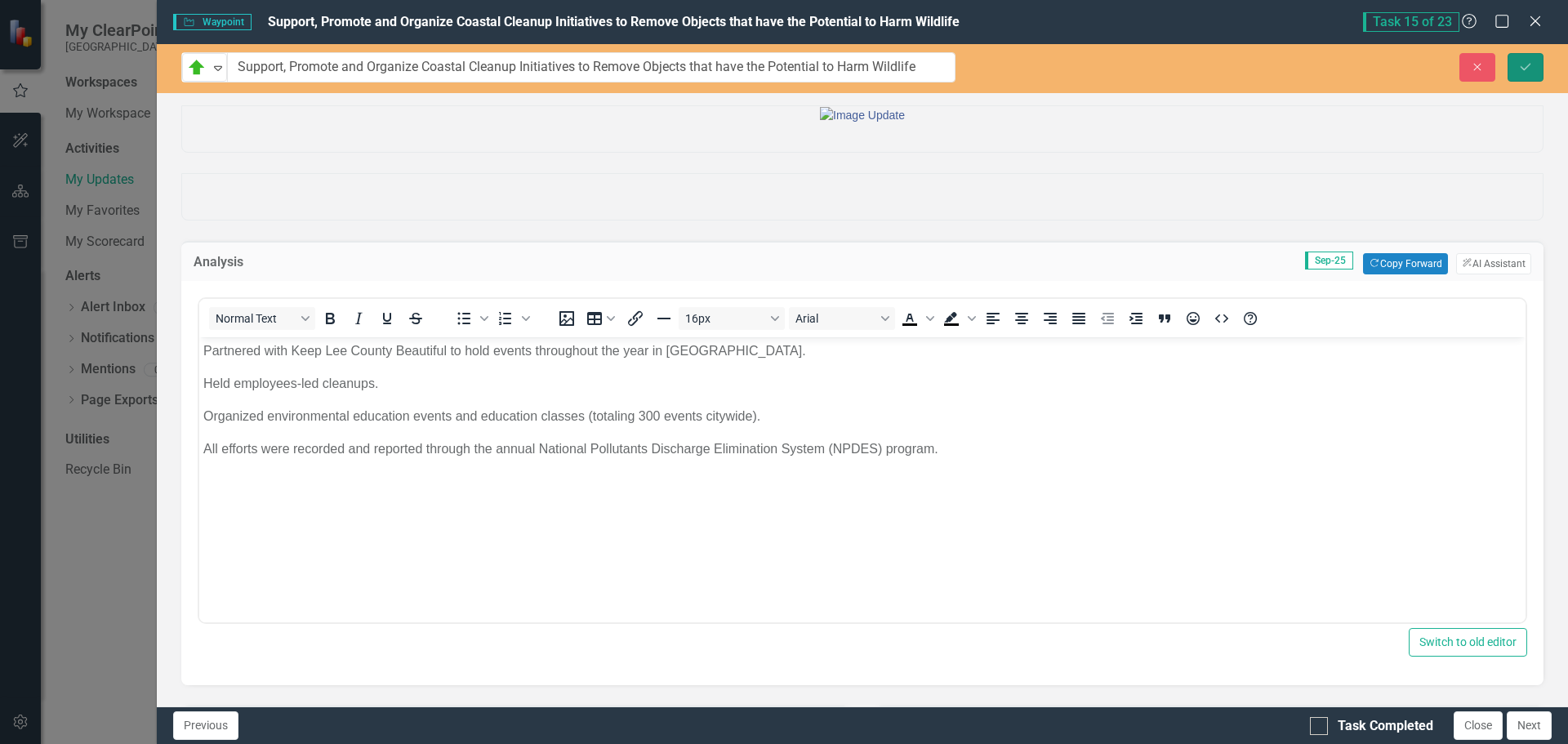
click at [1526, 64] on icon "Save" at bounding box center [1525, 67] width 15 height 12
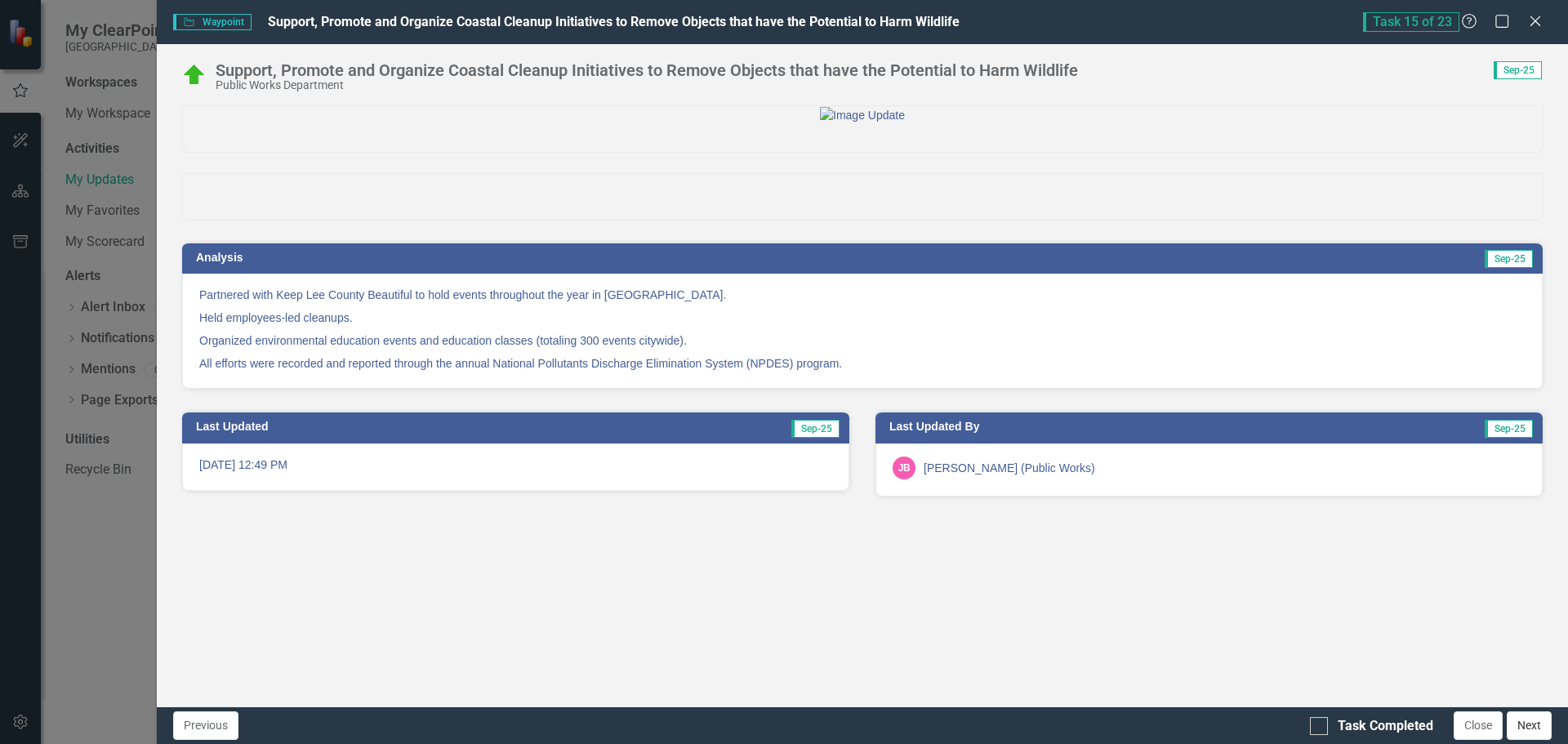
click at [1535, 724] on button "Next" at bounding box center [1530, 726] width 45 height 29
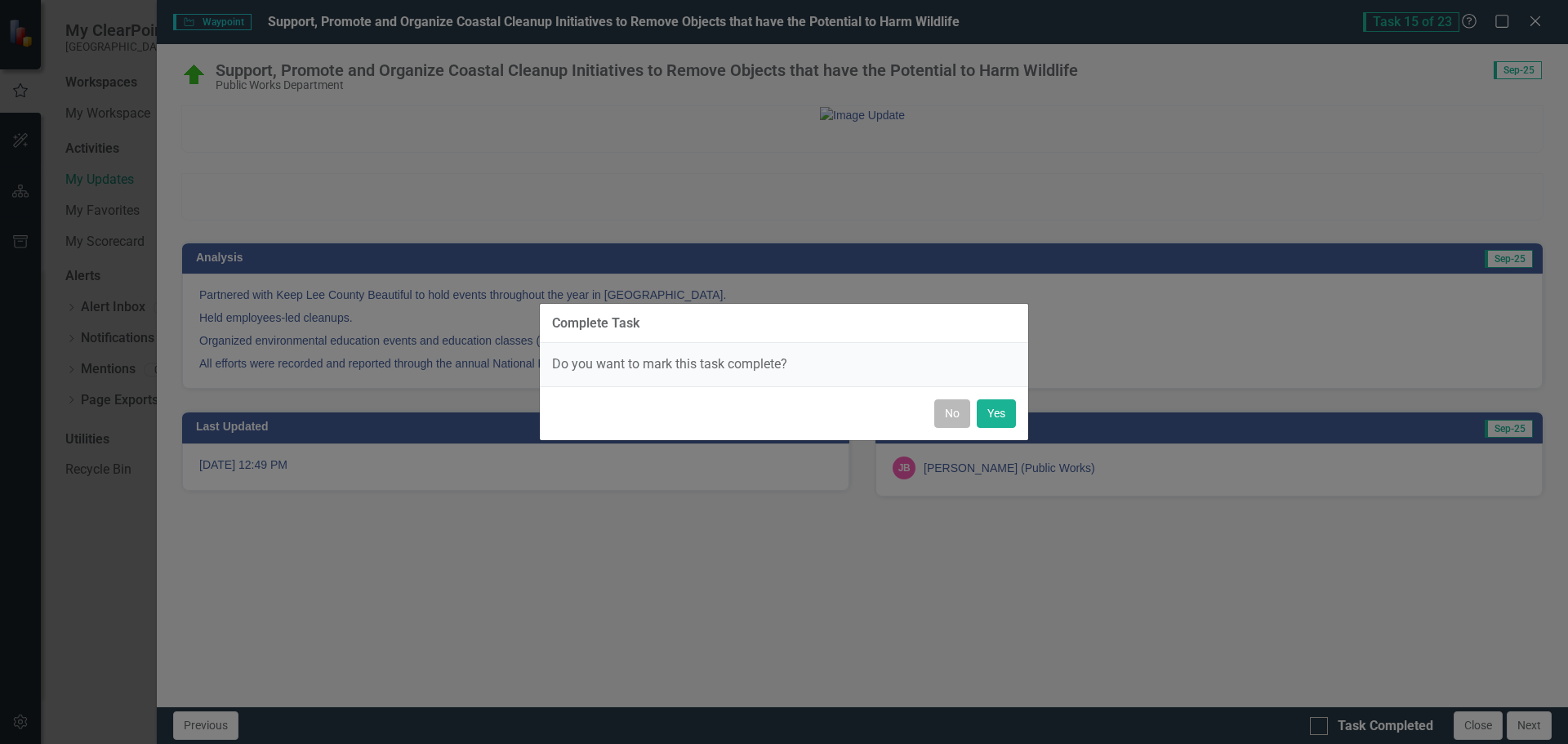
drag, startPoint x: 944, startPoint y: 409, endPoint x: 948, endPoint y: 437, distance: 28.3
click at [944, 410] on button "No" at bounding box center [952, 413] width 36 height 29
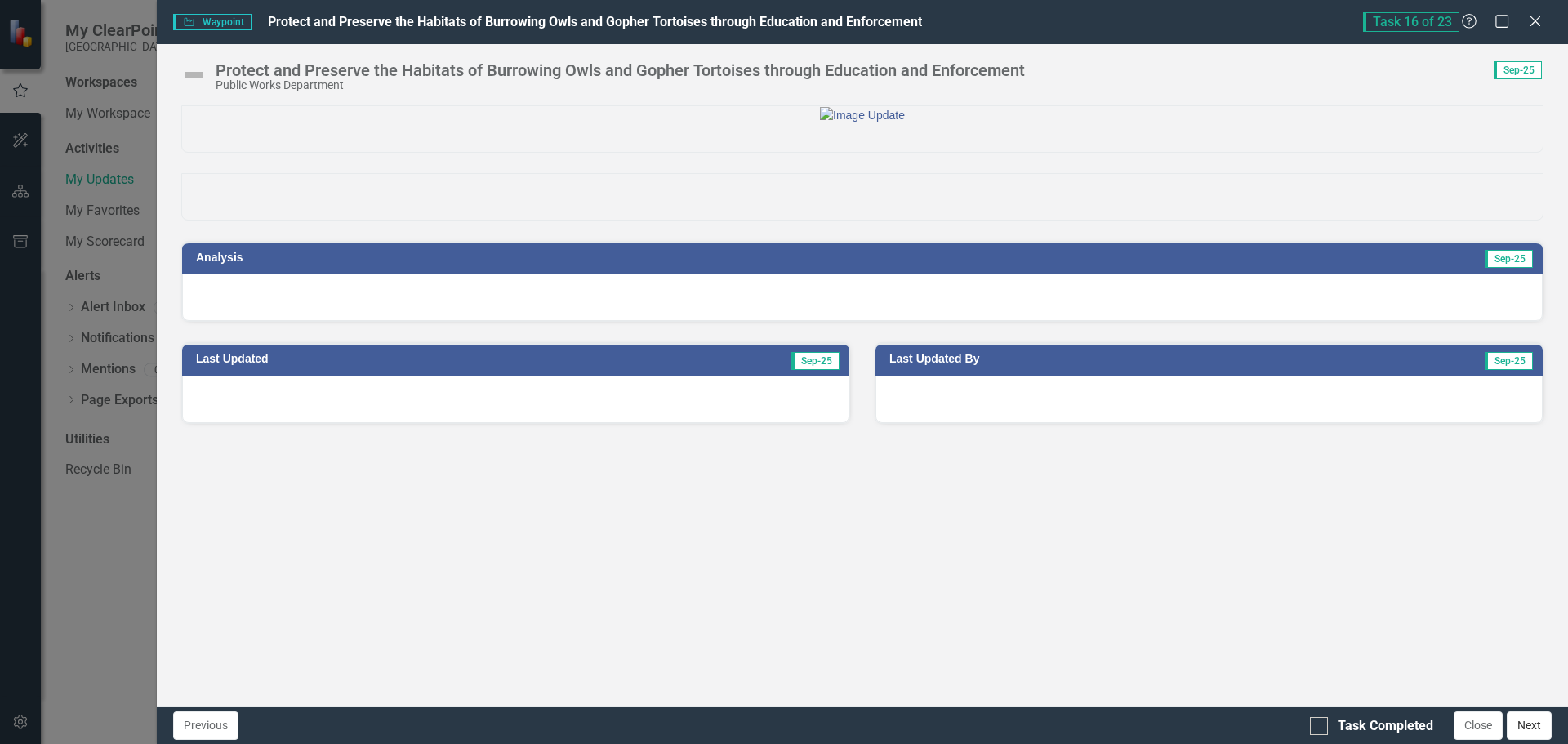
click at [1527, 725] on button "Next" at bounding box center [1530, 726] width 45 height 29
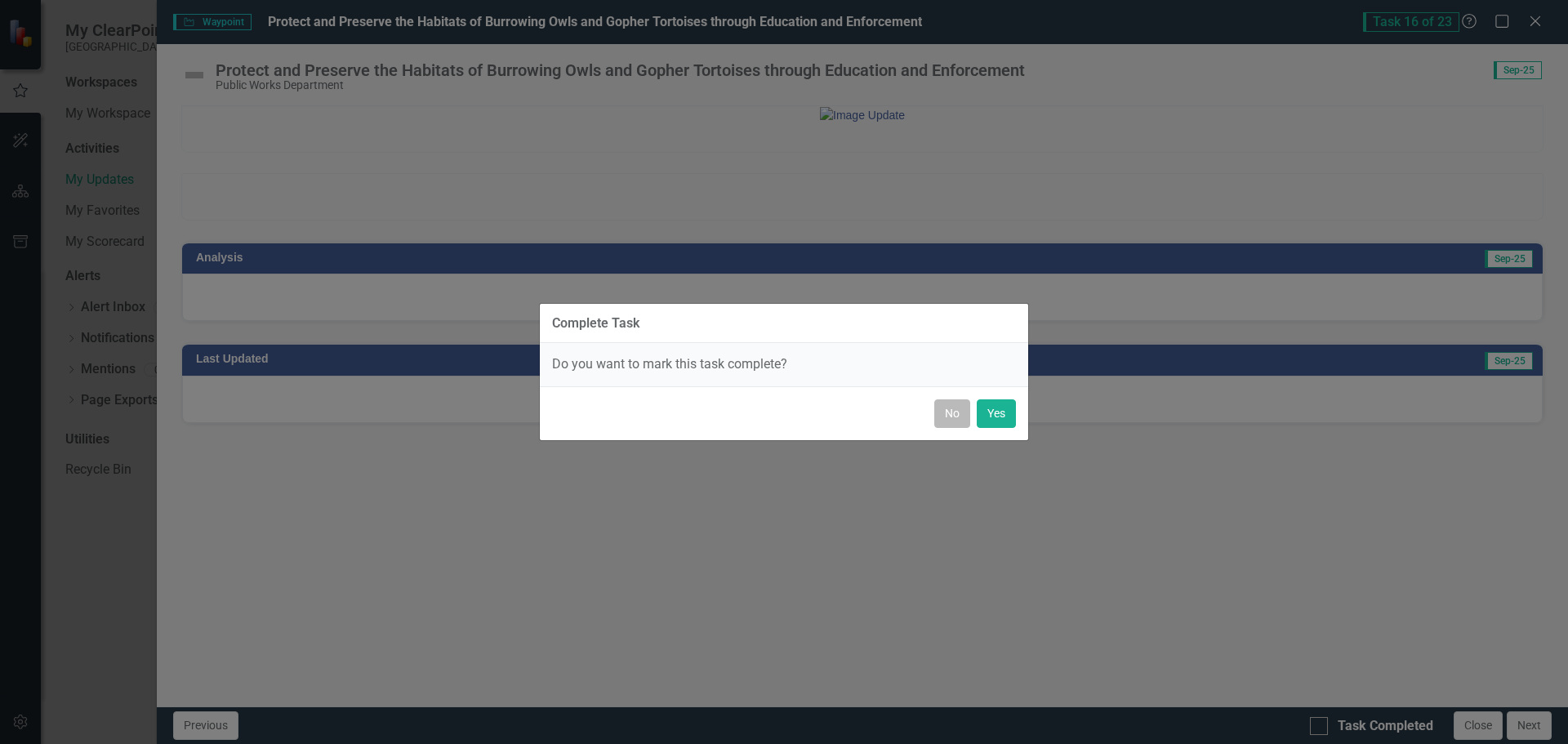
click at [945, 415] on button "No" at bounding box center [952, 413] width 36 height 29
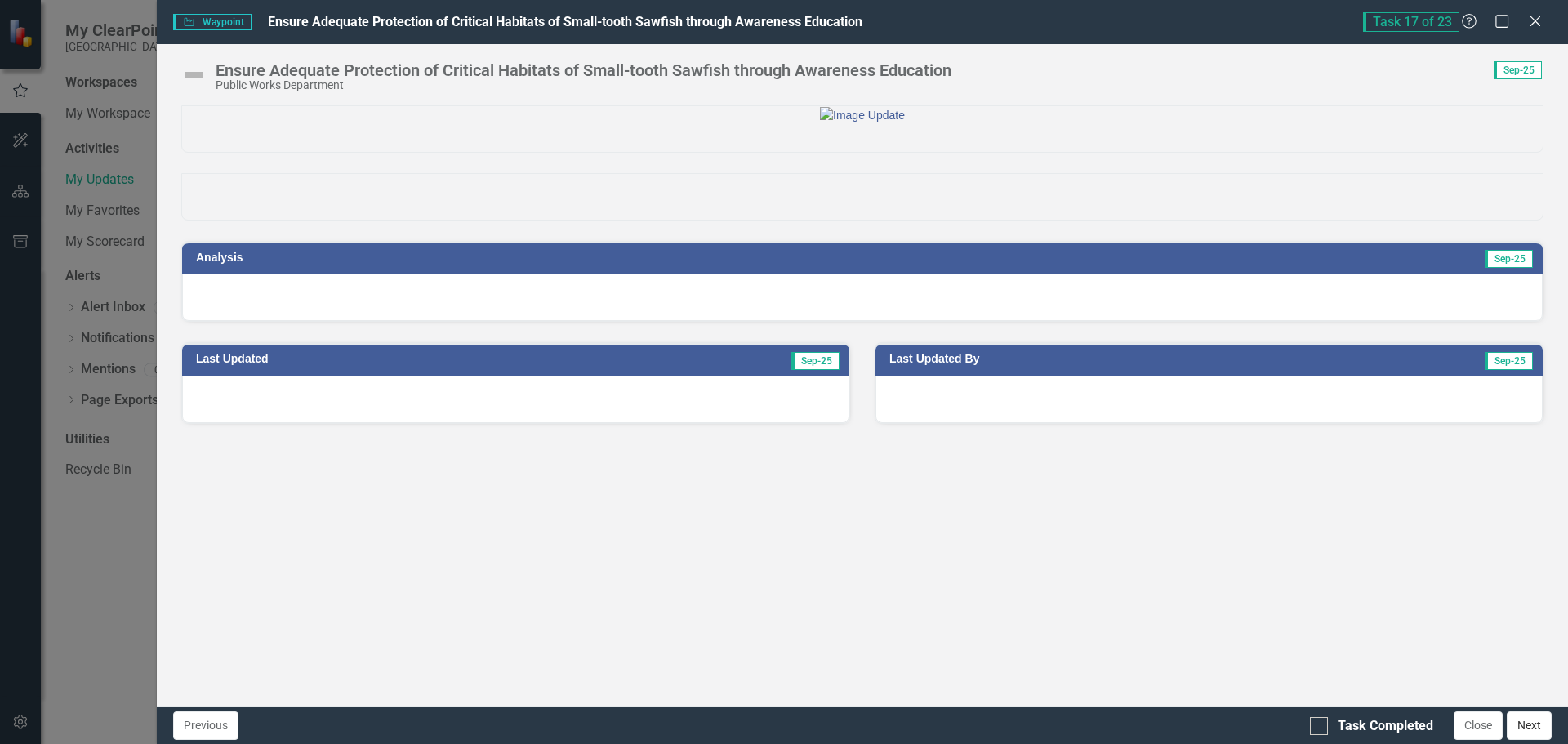
click at [1535, 721] on button "Next" at bounding box center [1530, 726] width 45 height 29
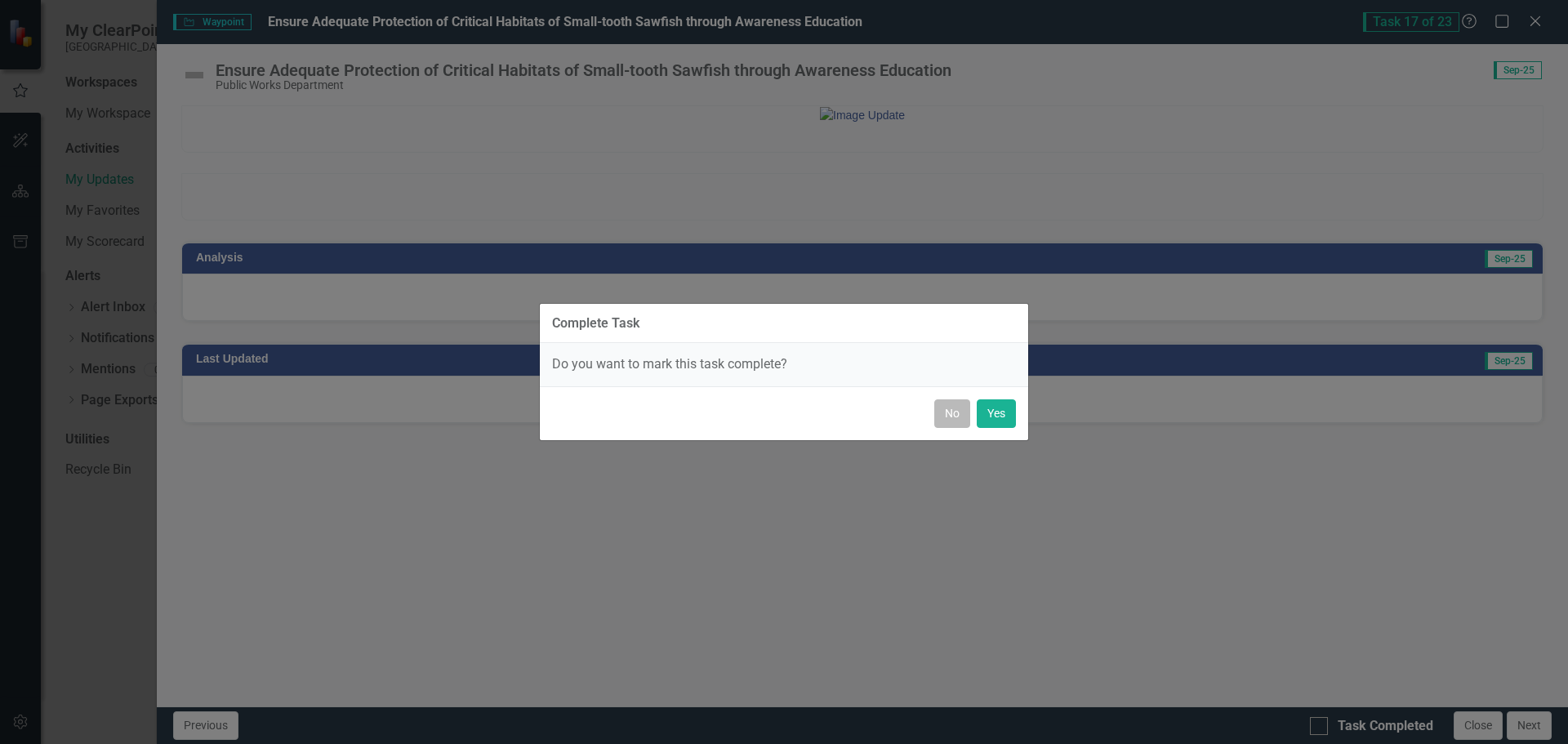
click at [949, 415] on button "No" at bounding box center [952, 413] width 36 height 29
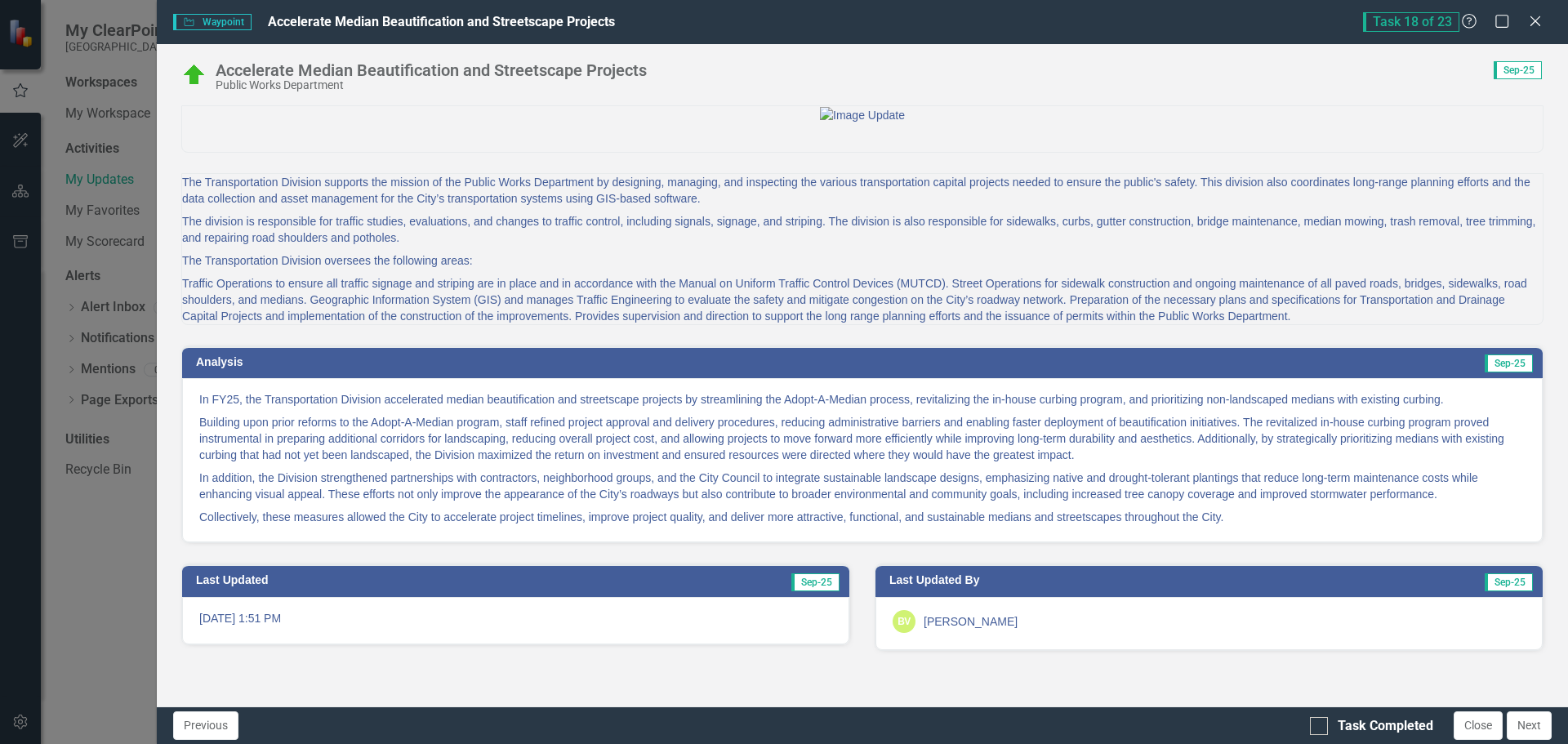
click at [1113, 249] on p "The division is responsible for traffic studies, evaluations, and changes to tr…" at bounding box center [862, 230] width 1360 height 39
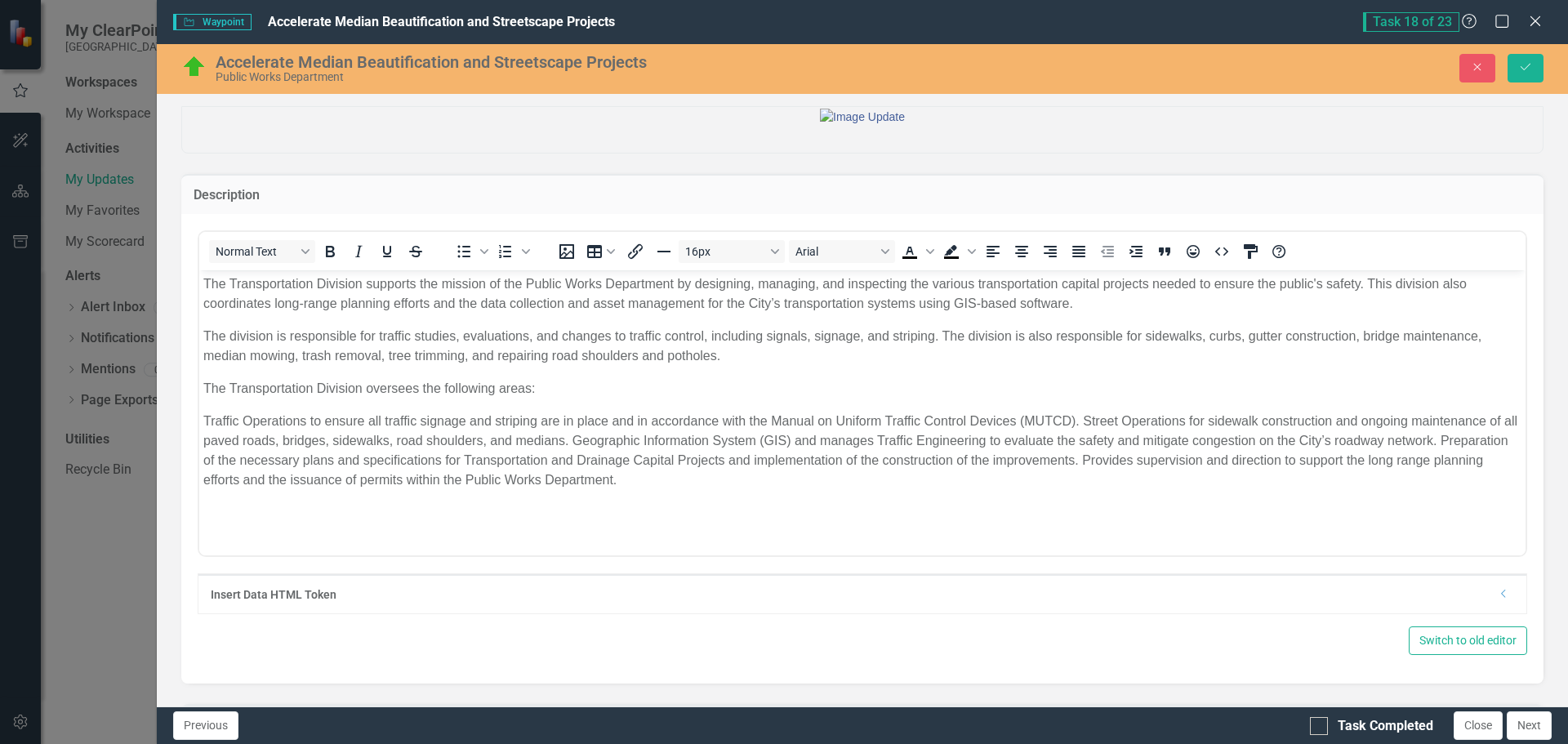
scroll to position [0, 0]
click at [1244, 333] on p "The division is responsible for traffic studies, evaluations, and changes to tr…" at bounding box center [862, 346] width 1319 height 39
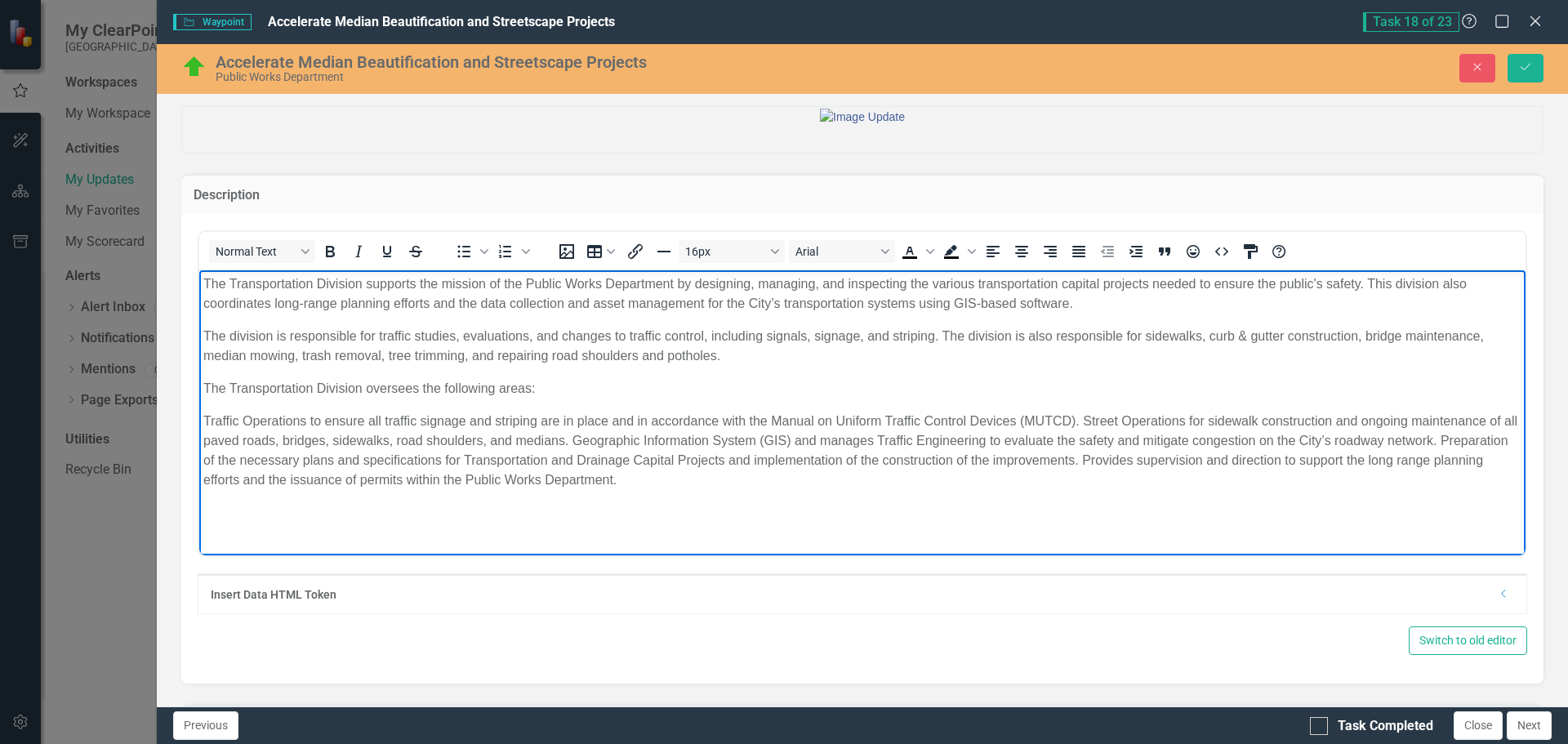
click at [1316, 366] on body "The Transportation Division supports the mission of the Public Works Department…" at bounding box center [862, 392] width 1327 height 245
click at [1302, 124] on div at bounding box center [862, 115] width 1360 height 17
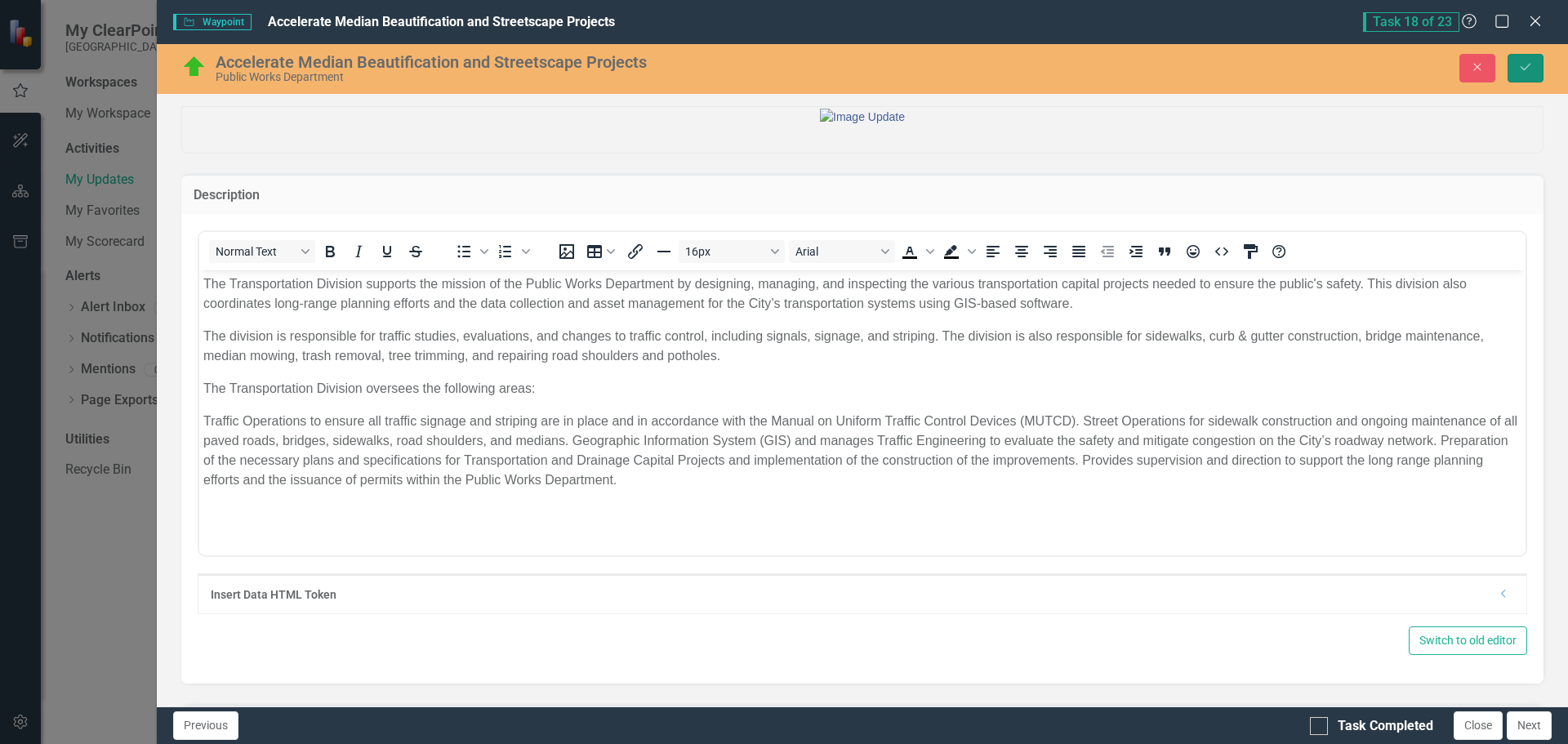
click at [1529, 70] on icon "Save" at bounding box center [1525, 67] width 15 height 12
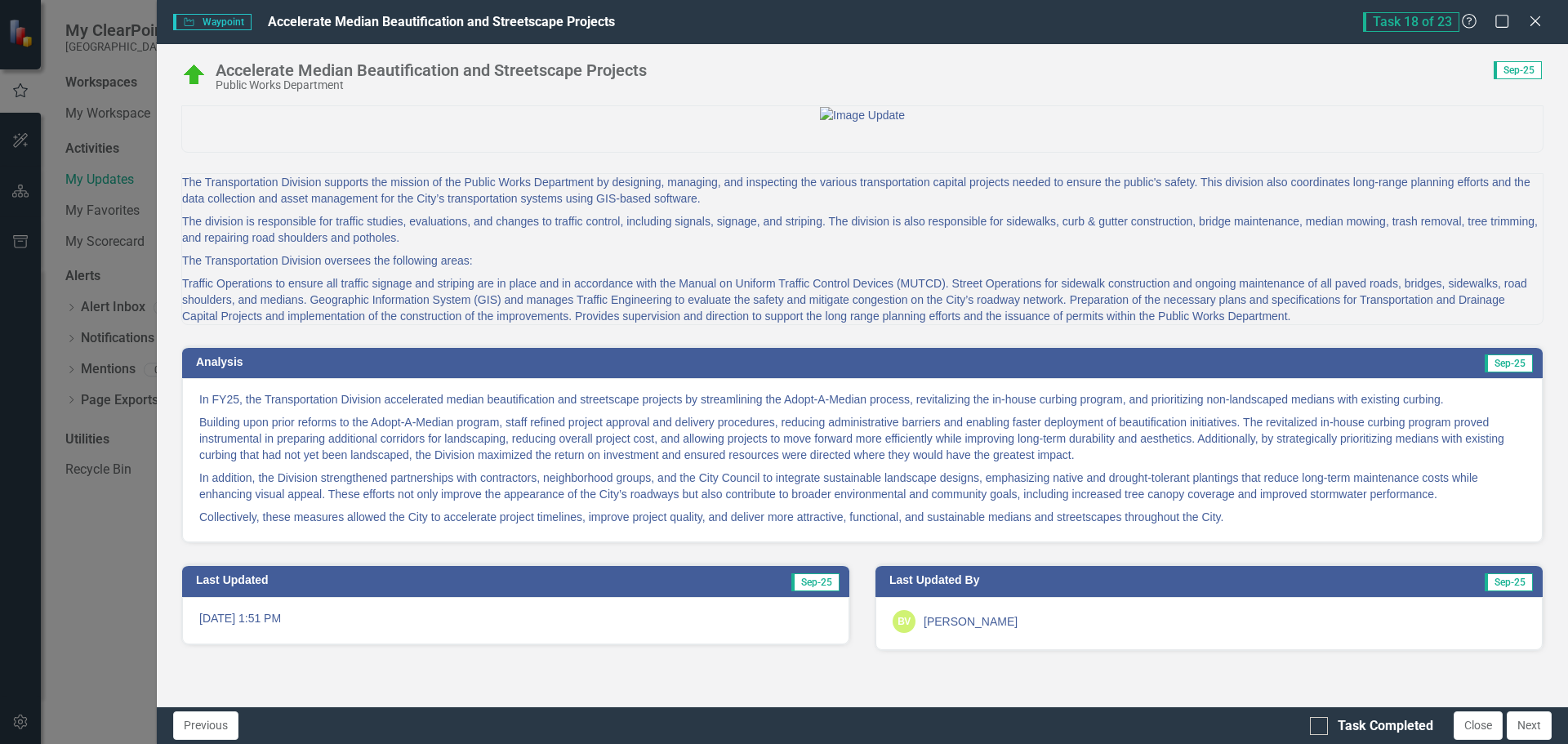
click at [494, 272] on p "The Transportation Division oversees the following areas:" at bounding box center [862, 261] width 1360 height 23
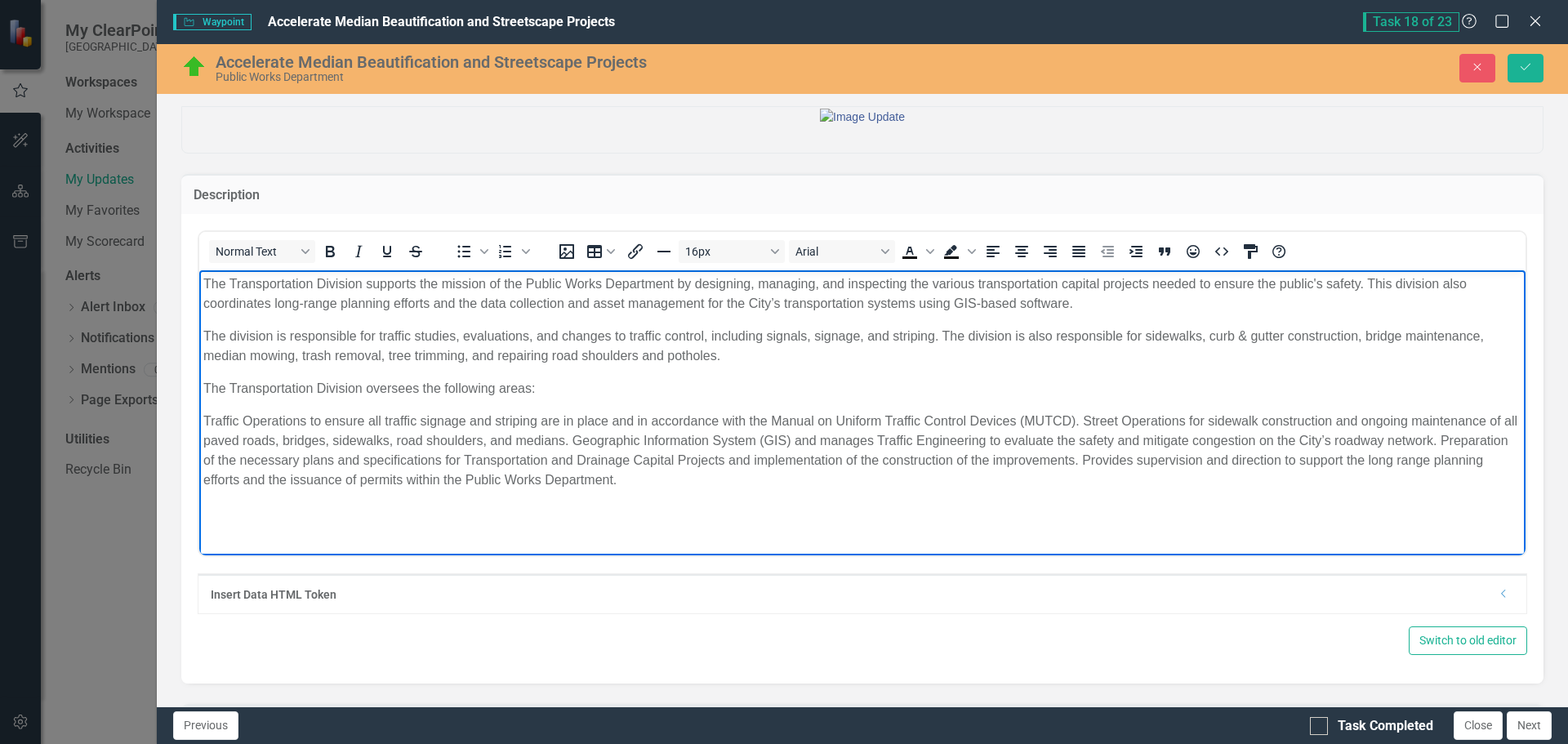
click at [1086, 418] on p "Traffic Operations to ensure all traffic signage and striping are in place and …" at bounding box center [862, 450] width 1319 height 78
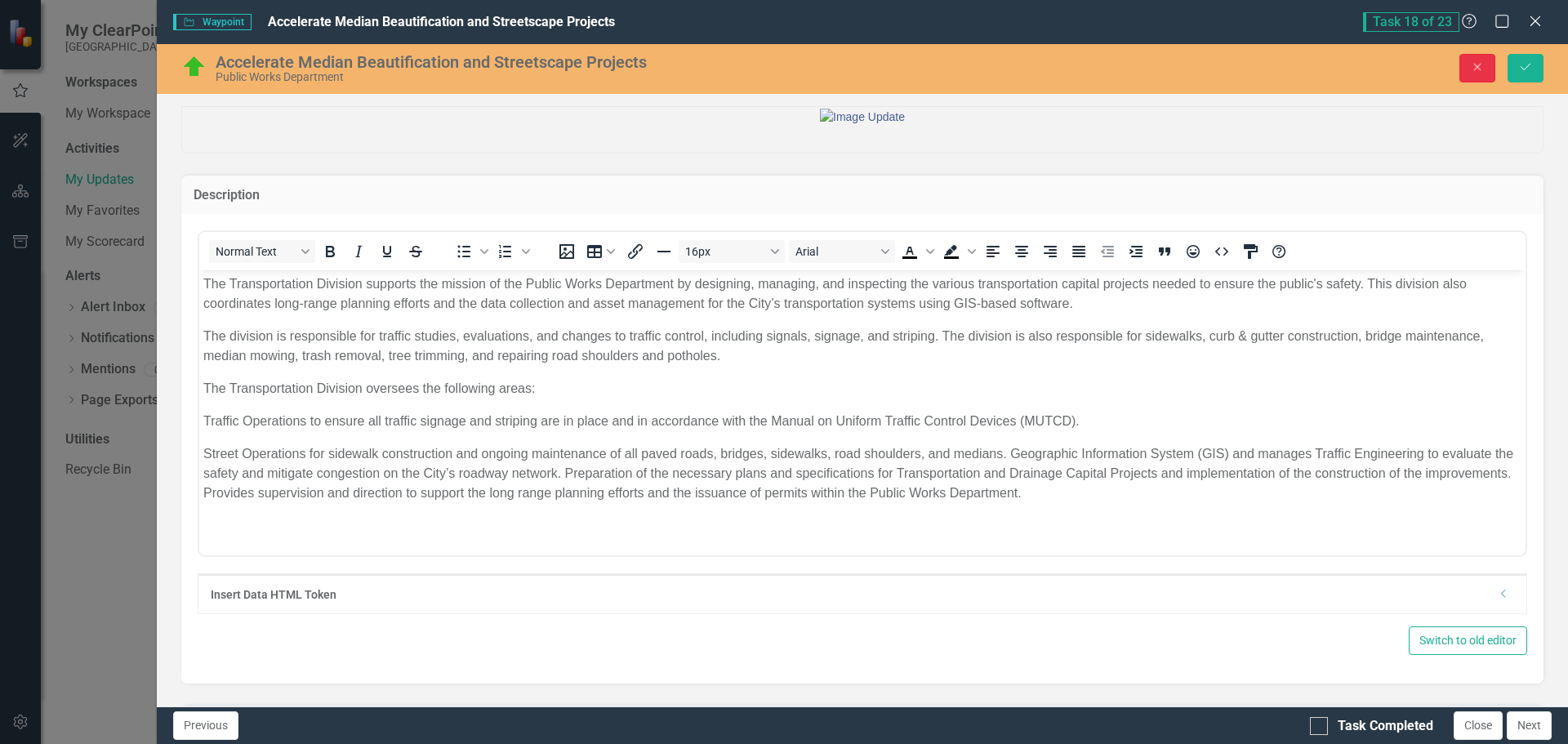
click at [1482, 68] on icon "Close" at bounding box center [1477, 67] width 15 height 12
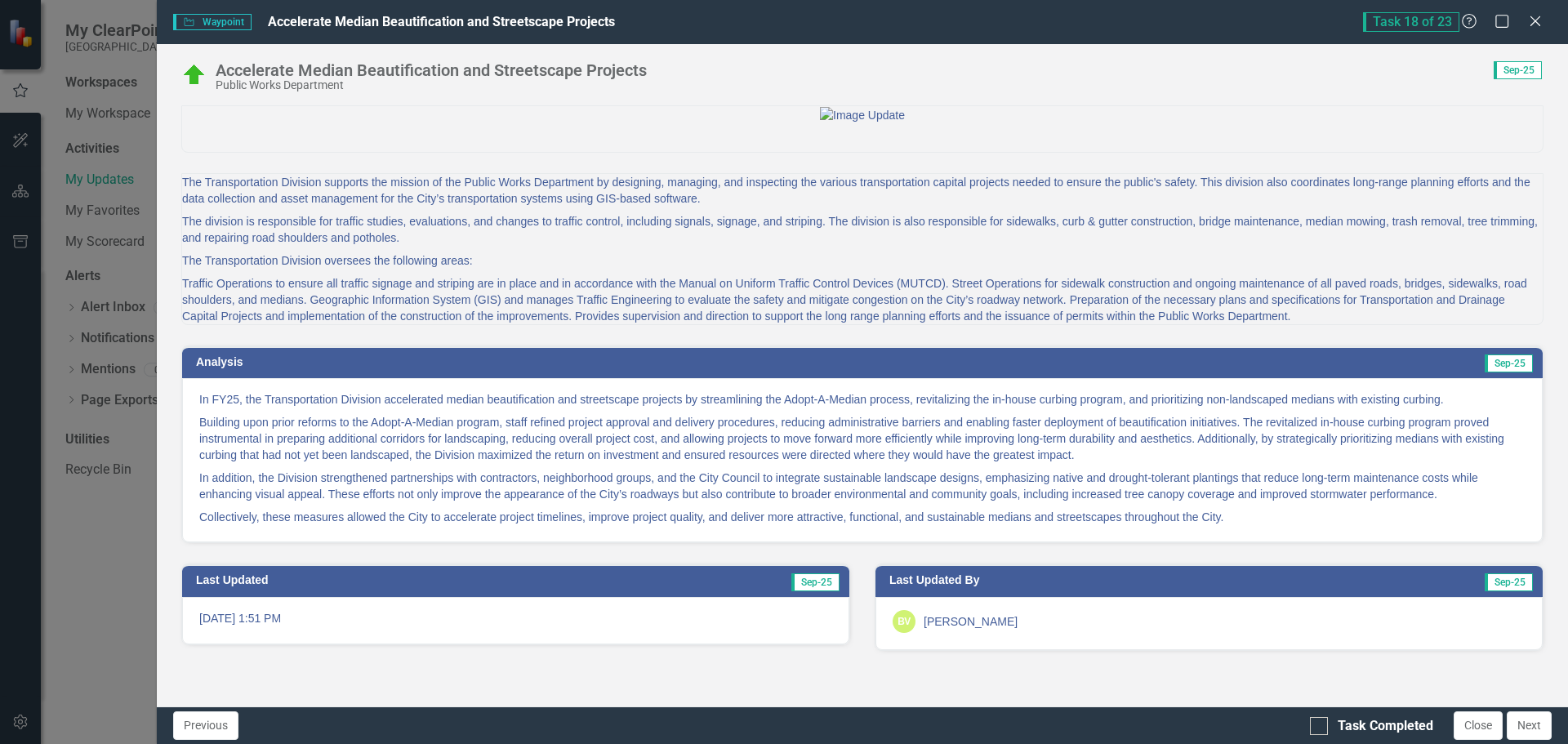
scroll to position [45, 0]
click at [1544, 728] on button "Next" at bounding box center [1530, 726] width 45 height 29
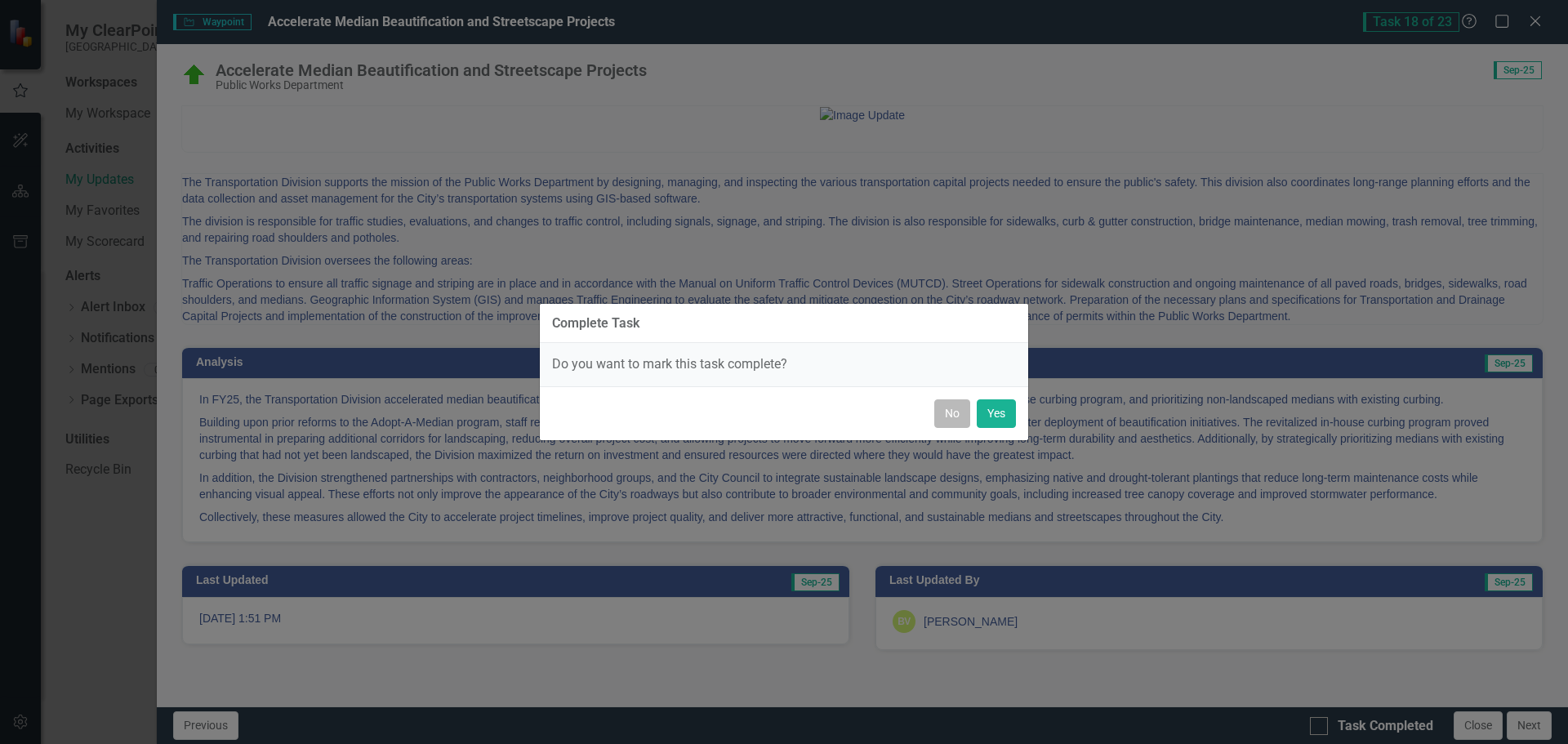
click at [953, 418] on button "No" at bounding box center [952, 413] width 36 height 29
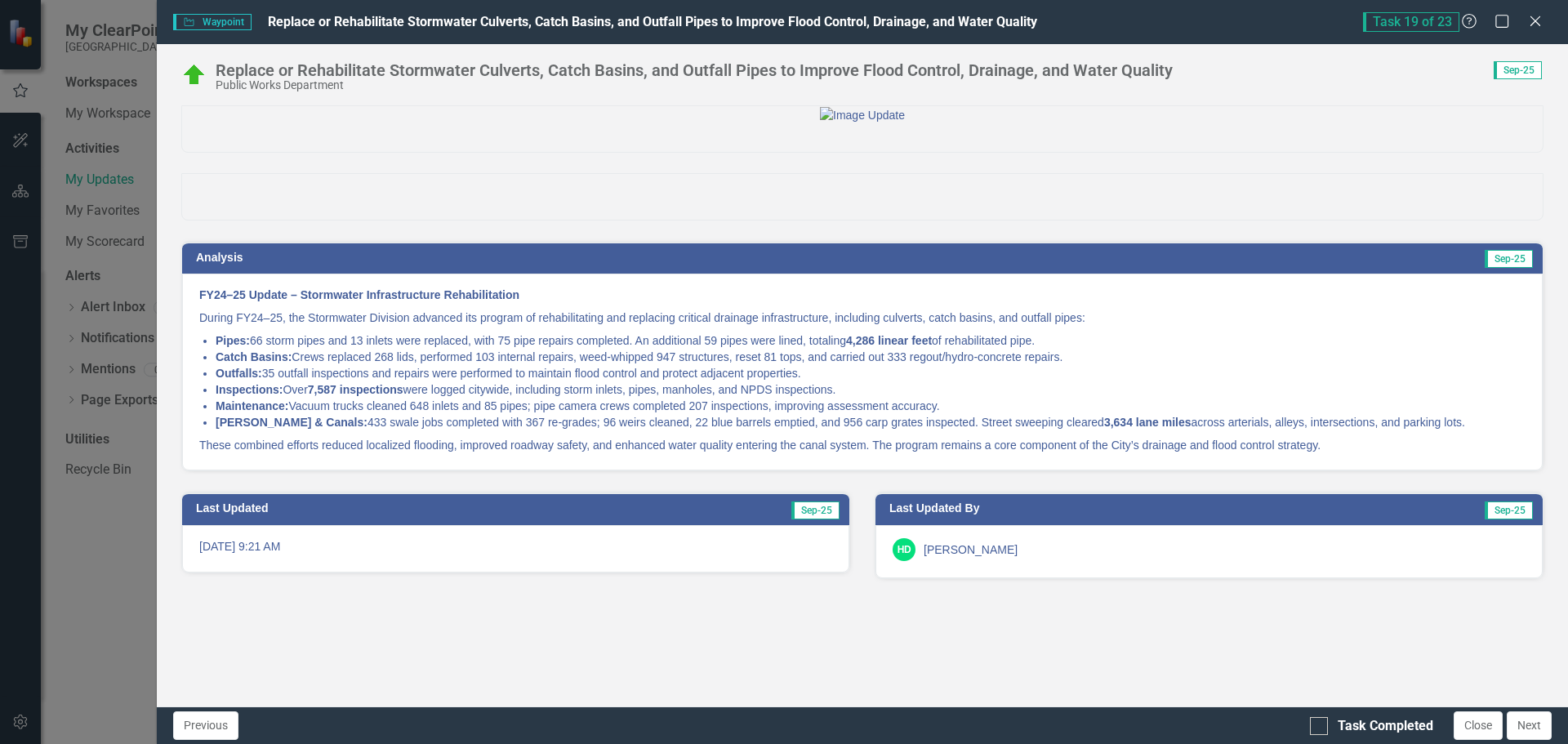
click at [912, 347] on strong "4,286 linear feet" at bounding box center [889, 340] width 86 height 13
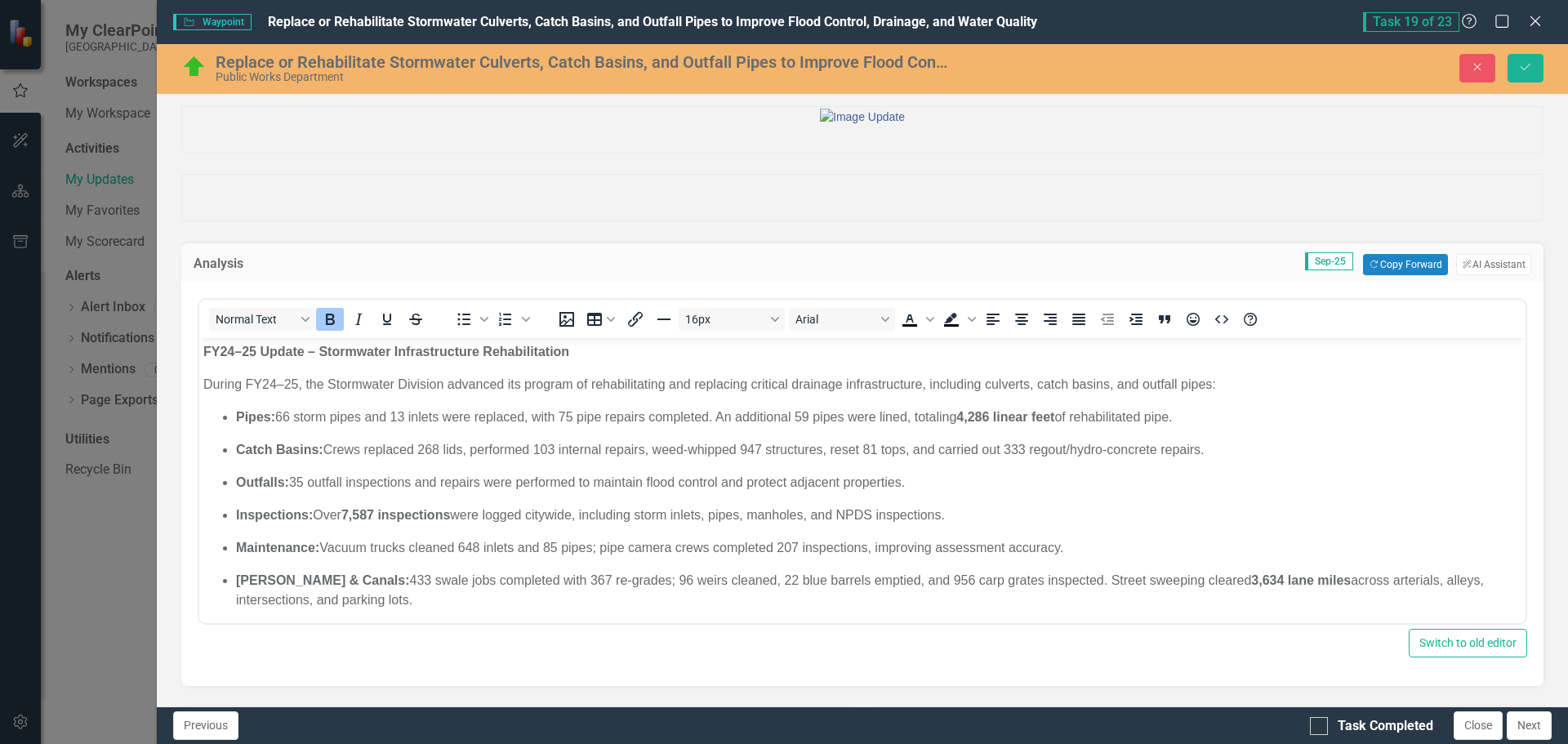
scroll to position [0, 0]
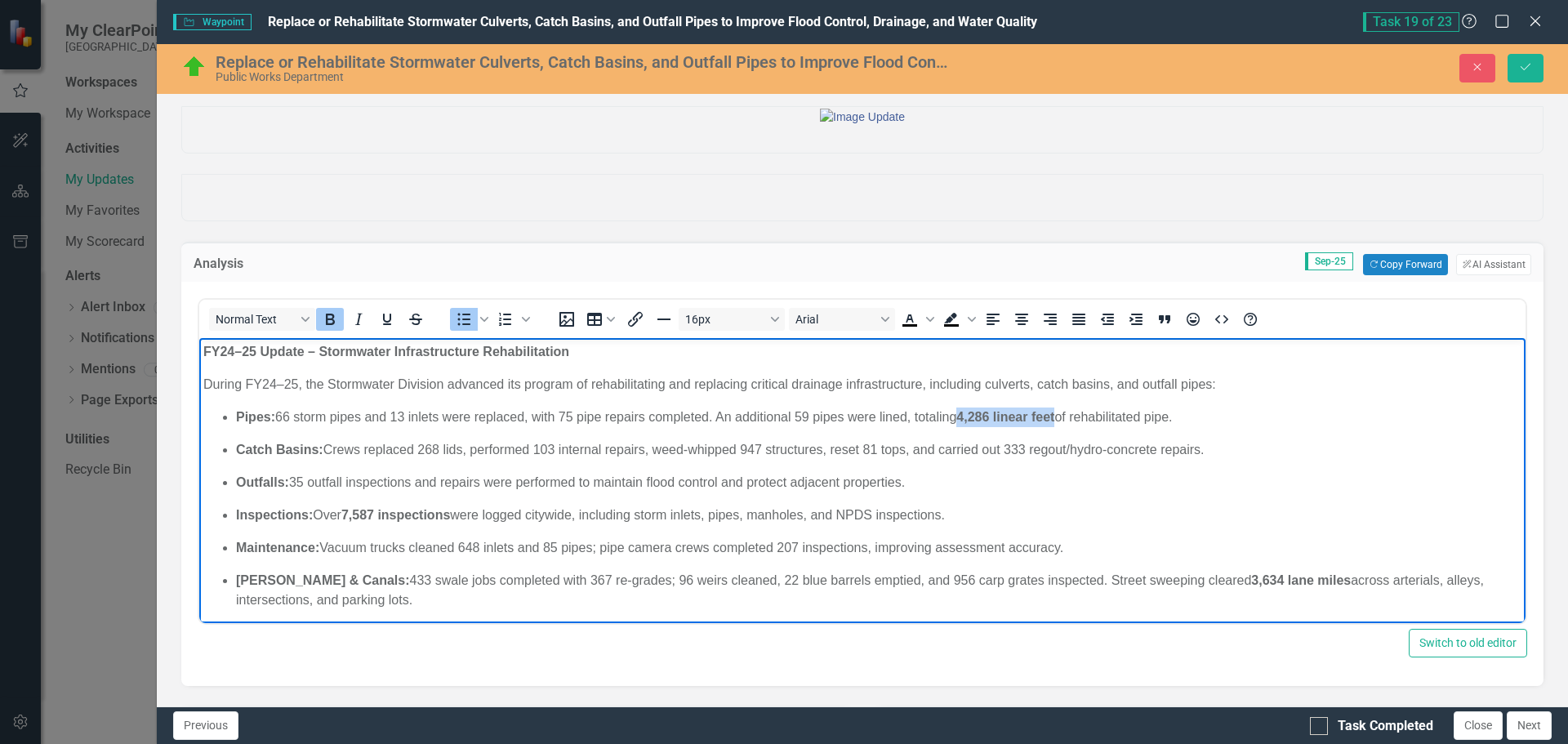
drag, startPoint x: 1064, startPoint y: 415, endPoint x: 965, endPoint y: 419, distance: 99.1
click at [965, 419] on p "Pipes: 66 storm pipes and 13 inlets were replaced, with 75 pipe repairs complet…" at bounding box center [878, 418] width 1286 height 20
click at [329, 329] on icon "Bold" at bounding box center [330, 319] width 20 height 20
click at [562, 488] on p "Outfalls: 35 outfall inspections and repairs were performed to maintain flood c…" at bounding box center [878, 483] width 1286 height 20
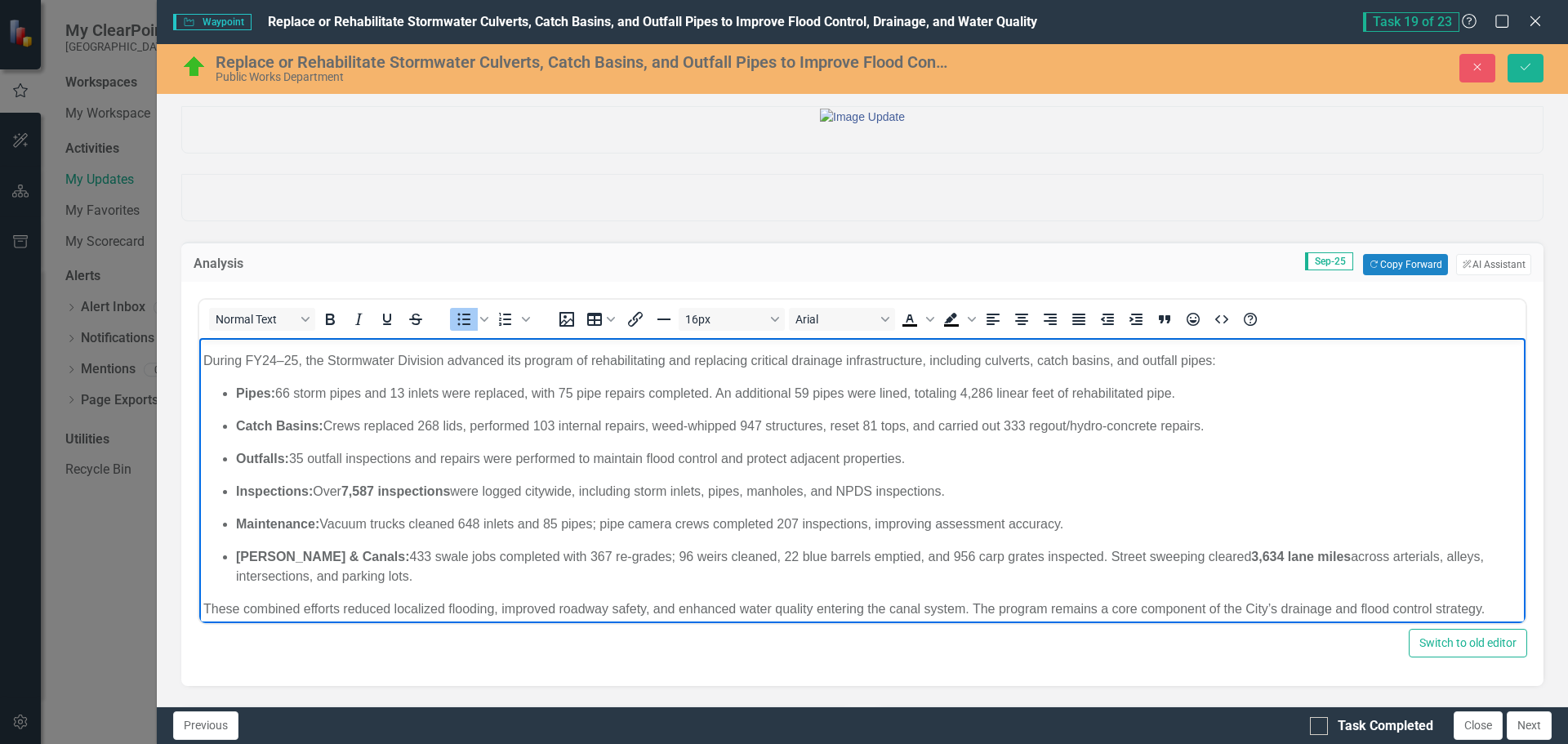
scroll to position [37, 0]
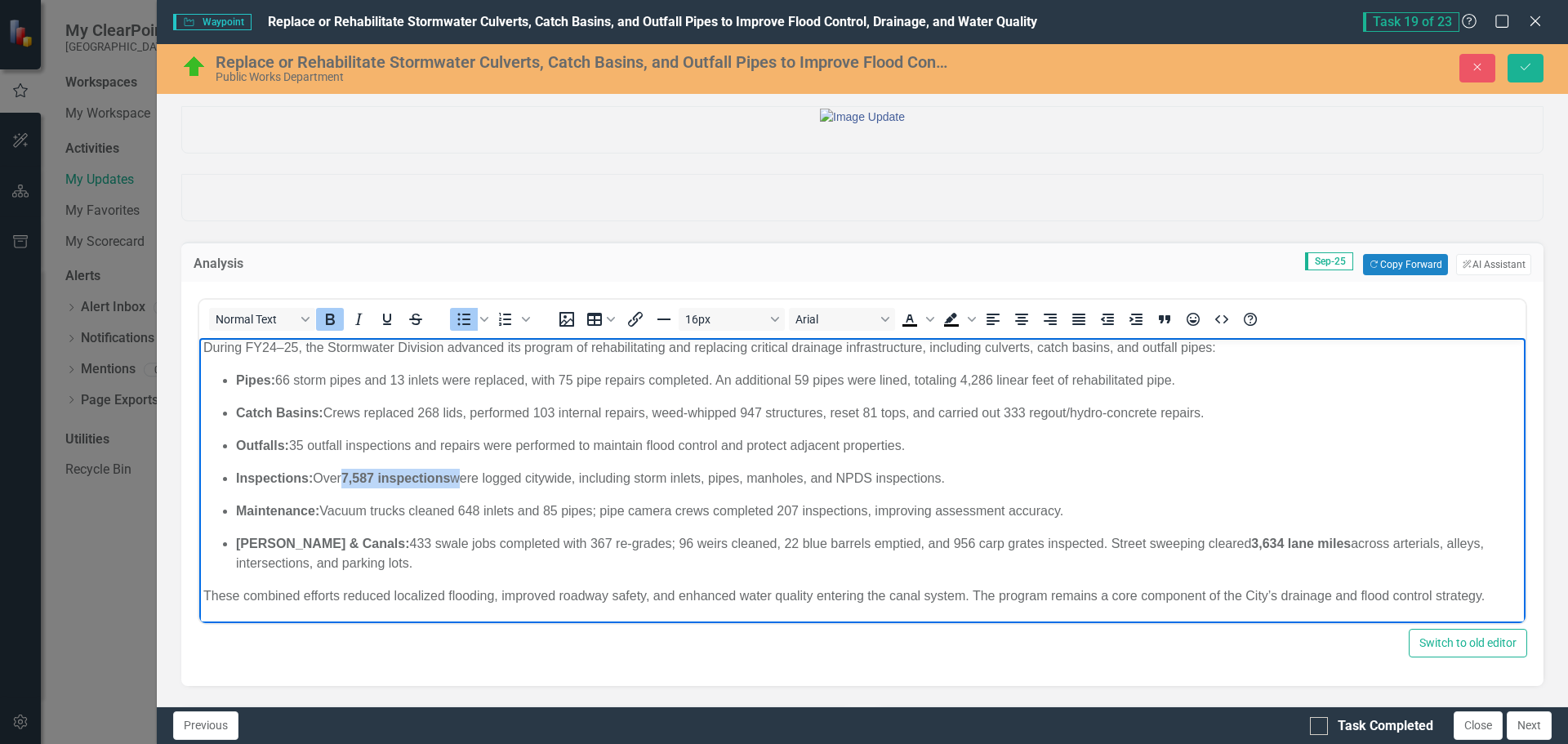
drag, startPoint x: 349, startPoint y: 477, endPoint x: 461, endPoint y: 478, distance: 112.0
click at [461, 478] on p "Inspections: Over 7,587 inspections were logged citywide, including storm inlet…" at bounding box center [878, 478] width 1286 height 20
click at [331, 329] on icon "Bold" at bounding box center [330, 319] width 20 height 20
click at [948, 472] on p "Inspections: Over 7,587 inspections were logged citywide, including storm inlet…" at bounding box center [878, 478] width 1286 height 20
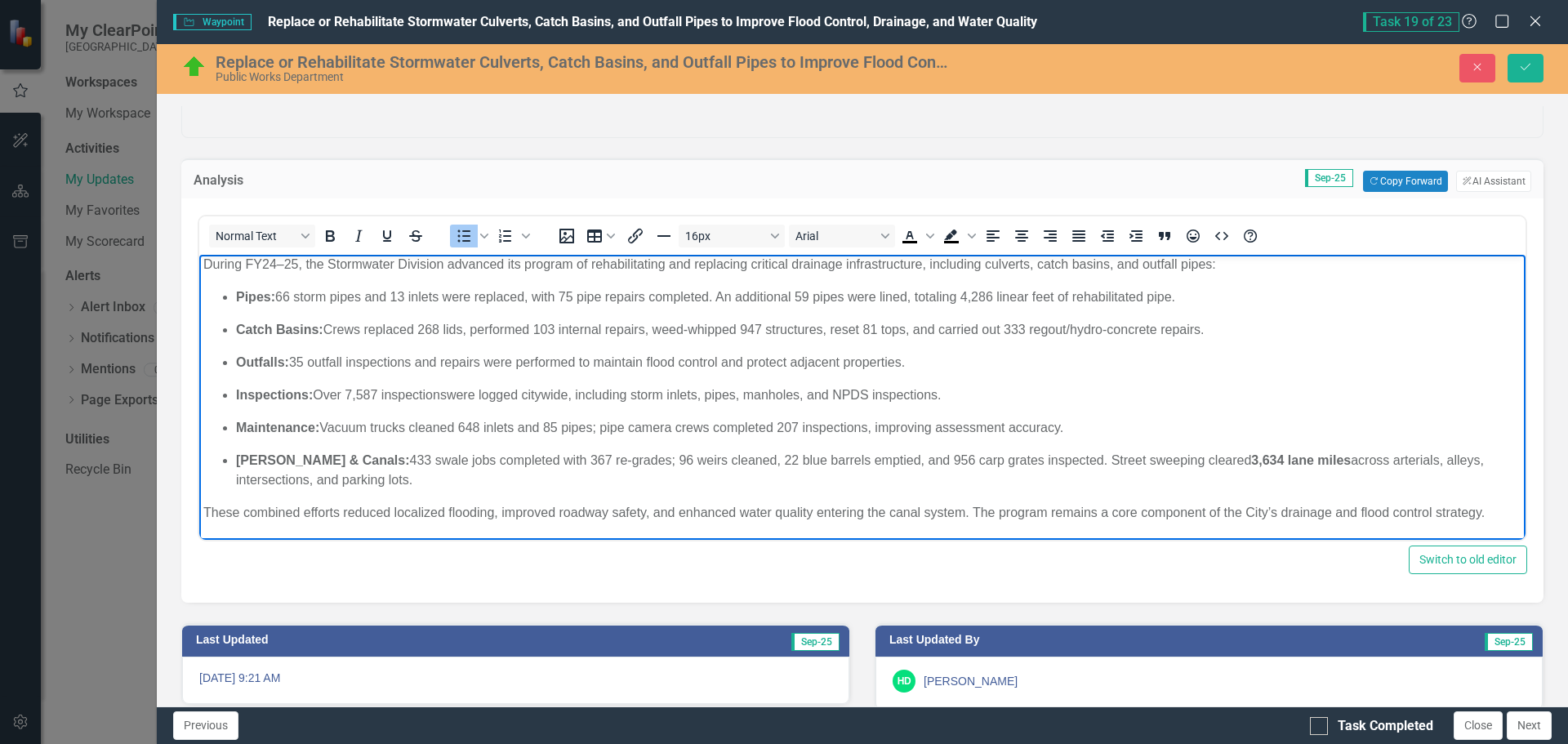
scroll to position [163, 0]
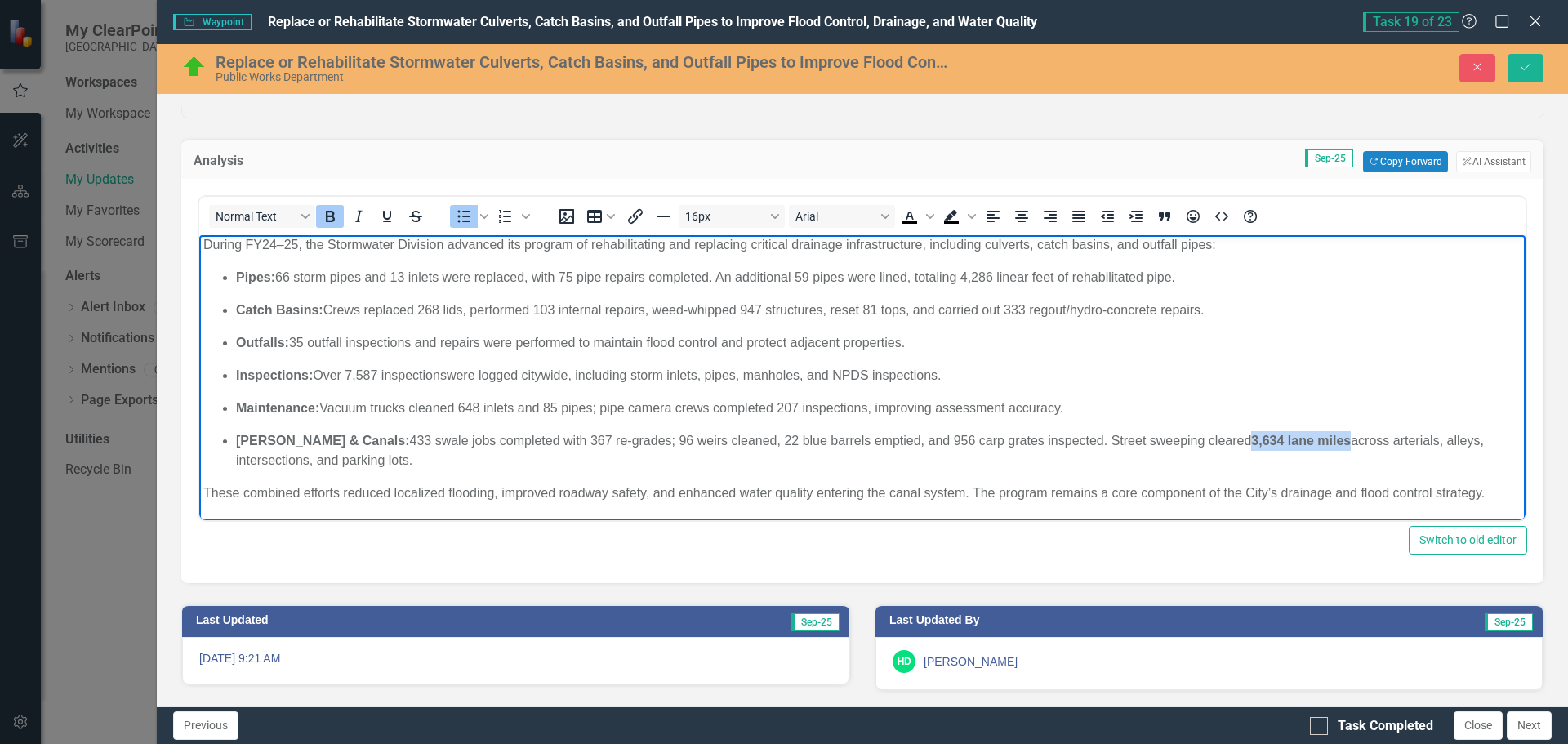
drag, startPoint x: 1195, startPoint y: 440, endPoint x: 1294, endPoint y: 441, distance: 99.0
click at [1294, 441] on p "[PERSON_NAME] & Canals: 433 swale jobs completed with 367 re-grades; 96 weirs c…" at bounding box center [878, 451] width 1286 height 39
click at [329, 222] on icon "Bold" at bounding box center [331, 217] width 9 height 12
click at [591, 431] on p "[PERSON_NAME] & Canals: 433 swale jobs completed with 367 re-grades; 96 weirs c…" at bounding box center [878, 451] width 1286 height 39
click at [433, 463] on p "[PERSON_NAME] & Canals: 433 swale jobs completed with 367 re-grades; 96 weirs c…" at bounding box center [878, 451] width 1286 height 39
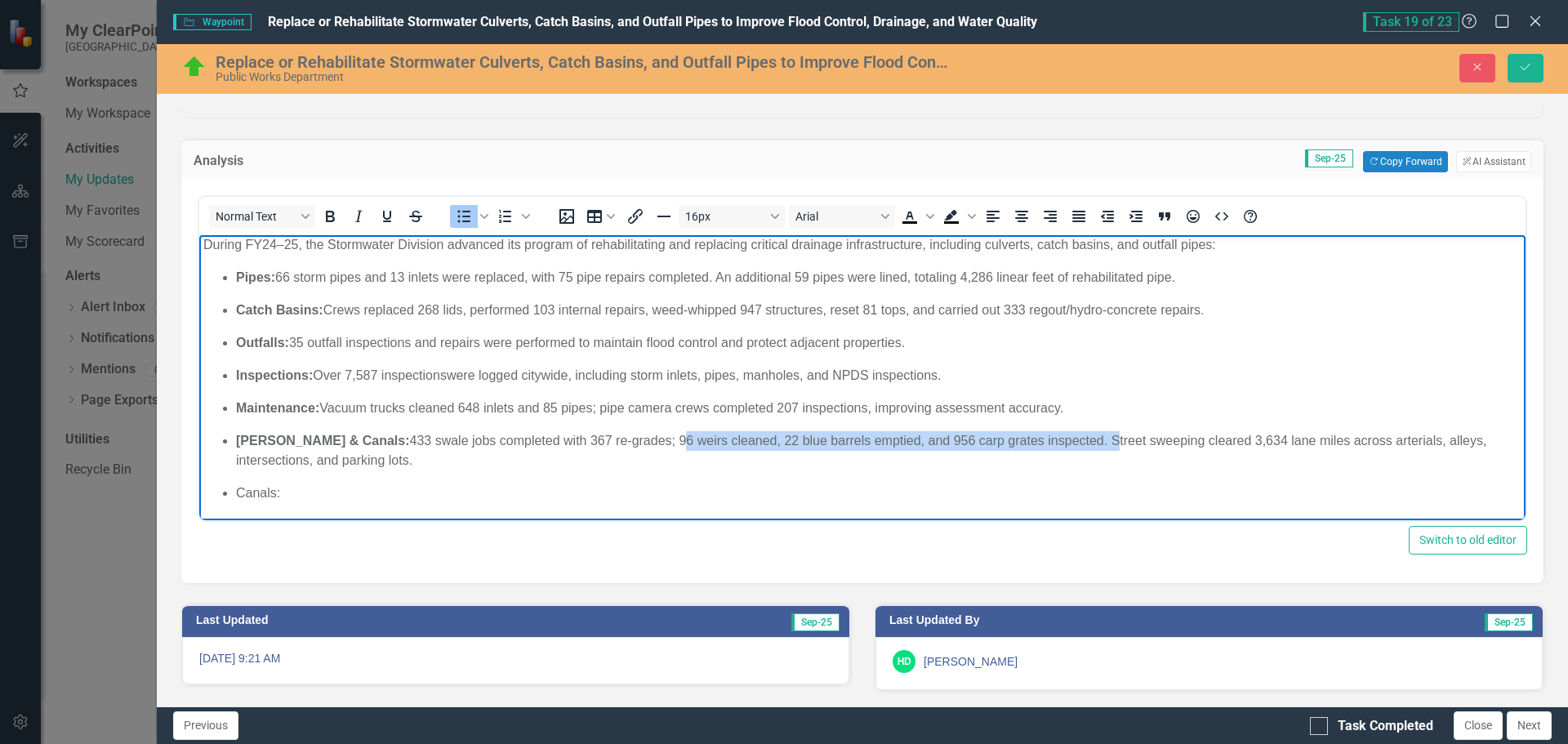
drag, startPoint x: 617, startPoint y: 438, endPoint x: 1049, endPoint y: 434, distance: 432.0
click at [1049, 434] on p "[PERSON_NAME] & Canals: 433 swale jobs completed with 367 re-grades; 96 weirs c…" at bounding box center [878, 451] width 1286 height 39
copy p "96 weirs cleaned, 22 blue barrels emptied, and 956 carp grates inspected."
click at [368, 493] on li "Canals:" at bounding box center [878, 494] width 1286 height 20
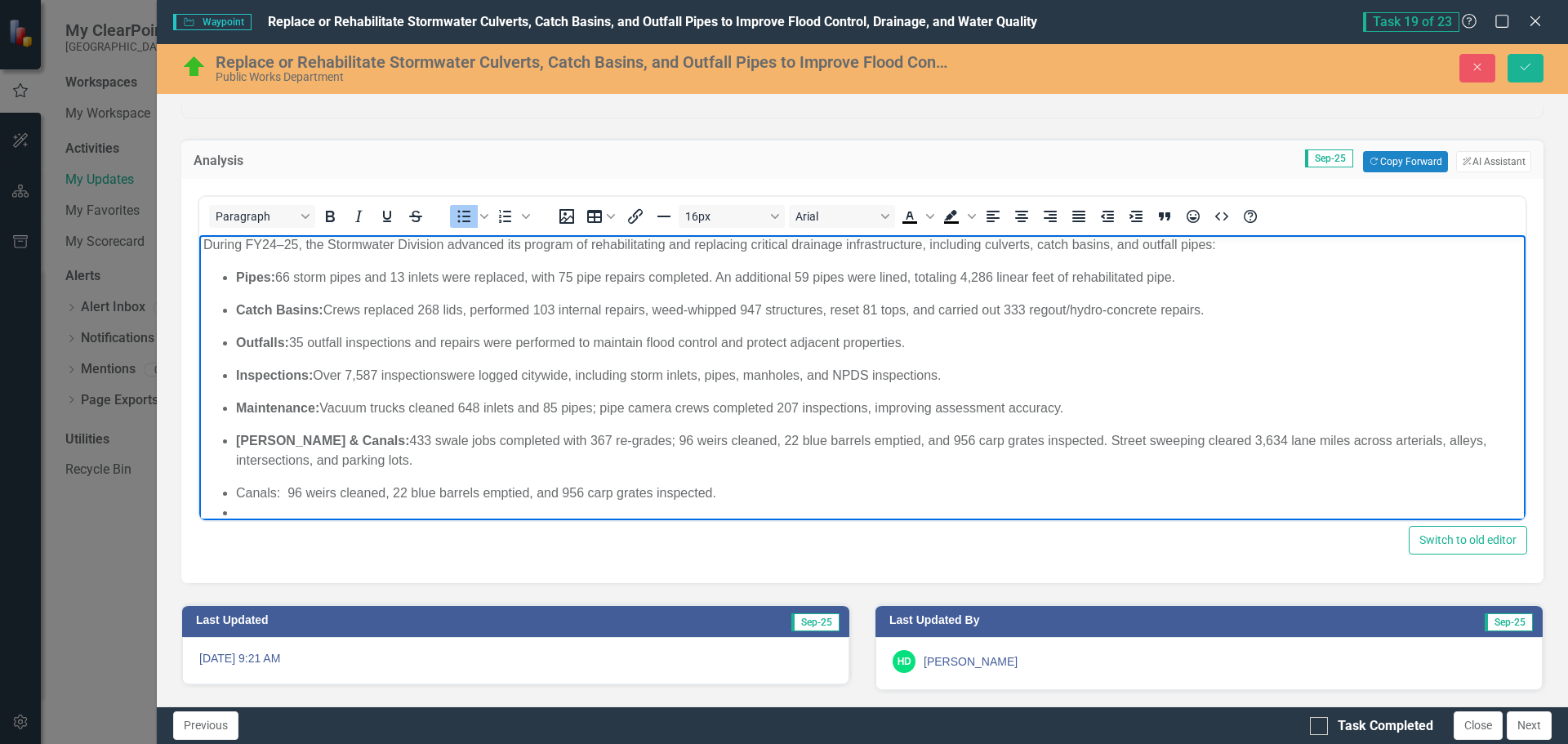
scroll to position [39, 0]
drag, startPoint x: 1148, startPoint y: 441, endPoint x: 416, endPoint y: 457, distance: 732.2
click at [416, 457] on p "[PERSON_NAME] & Canals: 433 swale jobs completed with 367 re-grades; 96 weirs c…" at bounding box center [878, 448] width 1286 height 39
copy p "cleared 3,634 lane miles across arterials, alleys, intersections, and parking l…"
click at [384, 506] on li "Street Sweeping:" at bounding box center [878, 511] width 1286 height 20
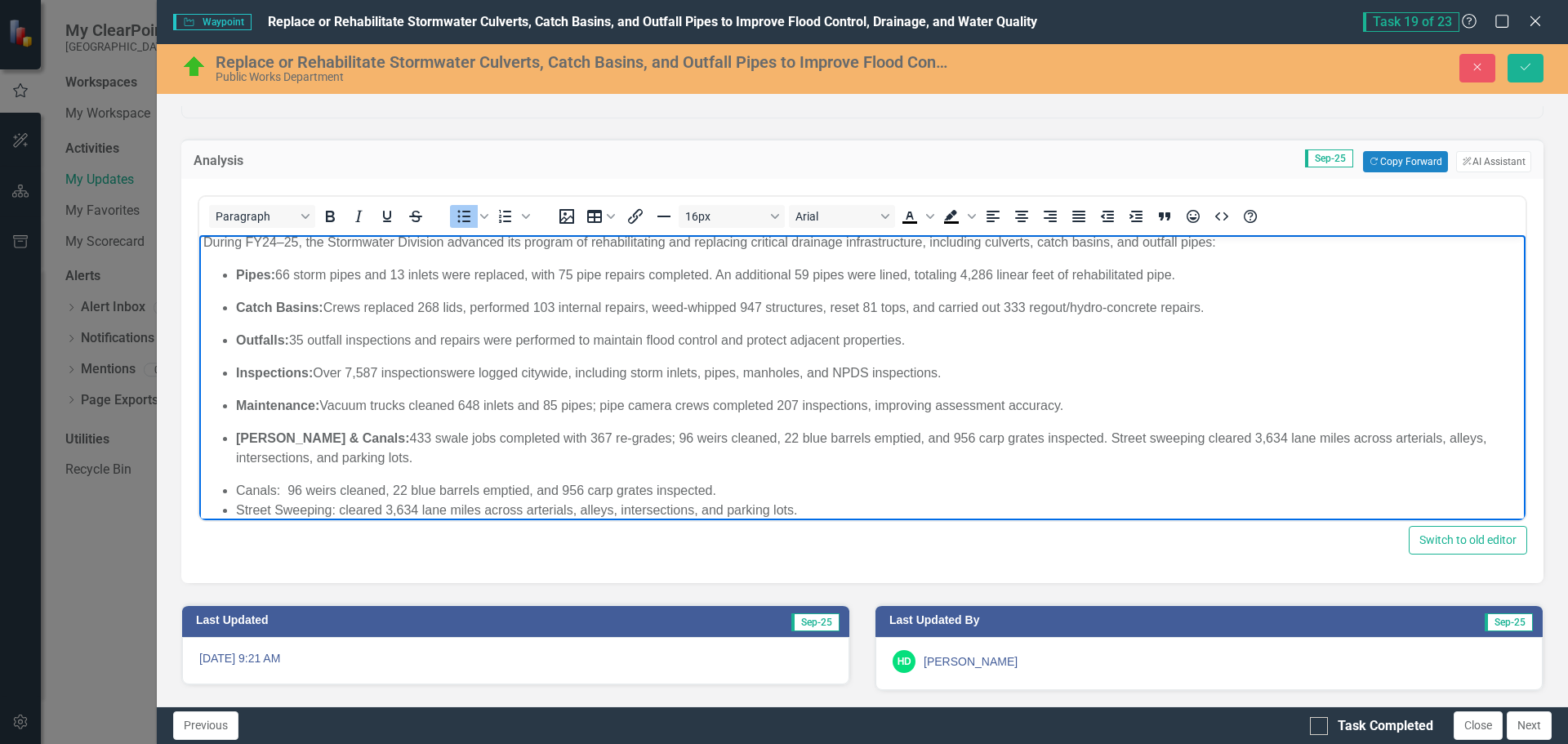
scroll to position [89, 0]
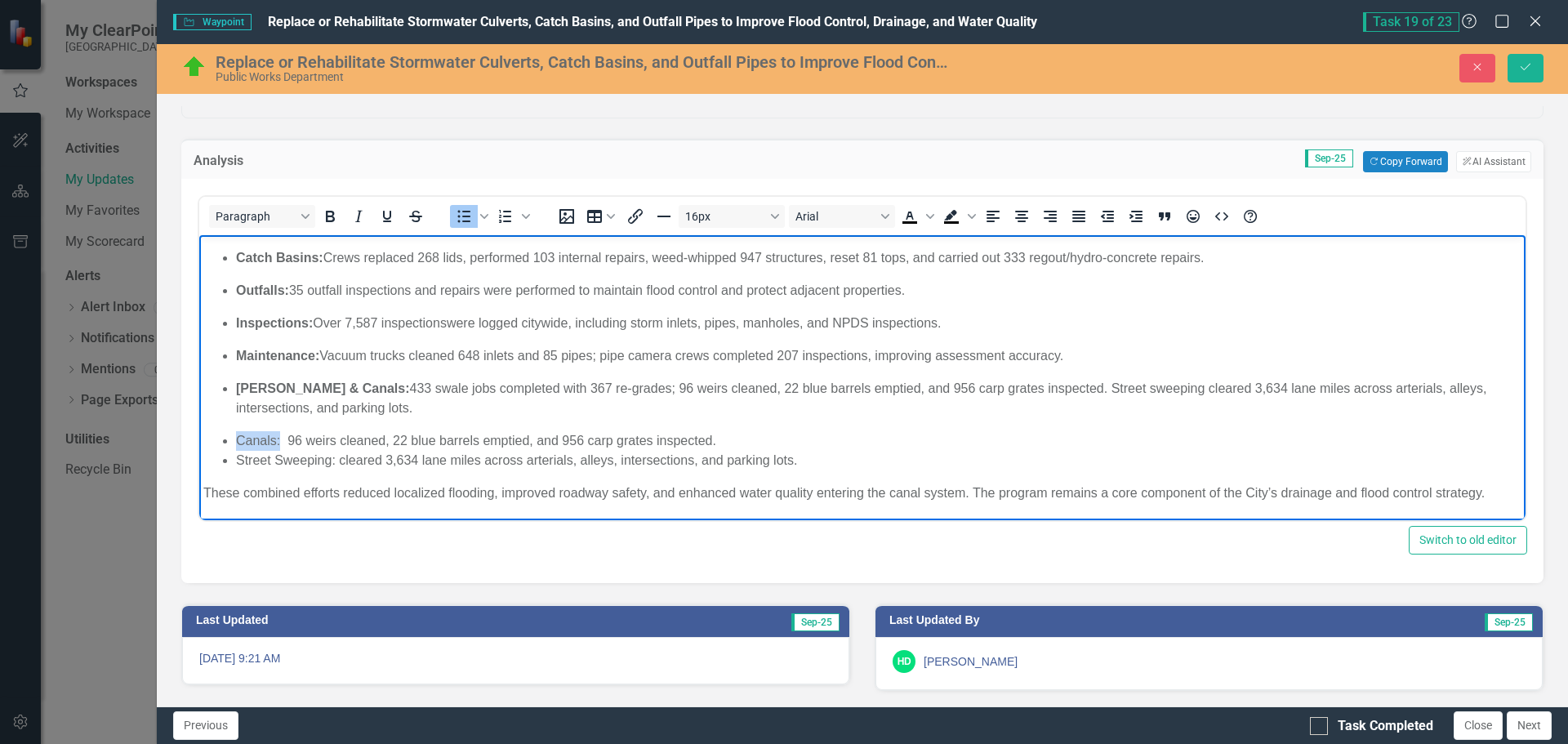
drag, startPoint x: 280, startPoint y: 440, endPoint x: 232, endPoint y: 439, distance: 48.0
click at [232, 439] on ul "Pipes: 66 storm pipes and 13 inlets were replaced, with 75 pipe repairs complet…" at bounding box center [862, 343] width 1319 height 255
click at [326, 226] on icon "Bold" at bounding box center [330, 217] width 20 height 20
drag, startPoint x: 333, startPoint y: 459, endPoint x: 249, endPoint y: 457, distance: 84.0
click at [249, 457] on li "Street Sweeping: cleared 3,634 lane miles across arterials, alleys, intersectio…" at bounding box center [878, 461] width 1286 height 20
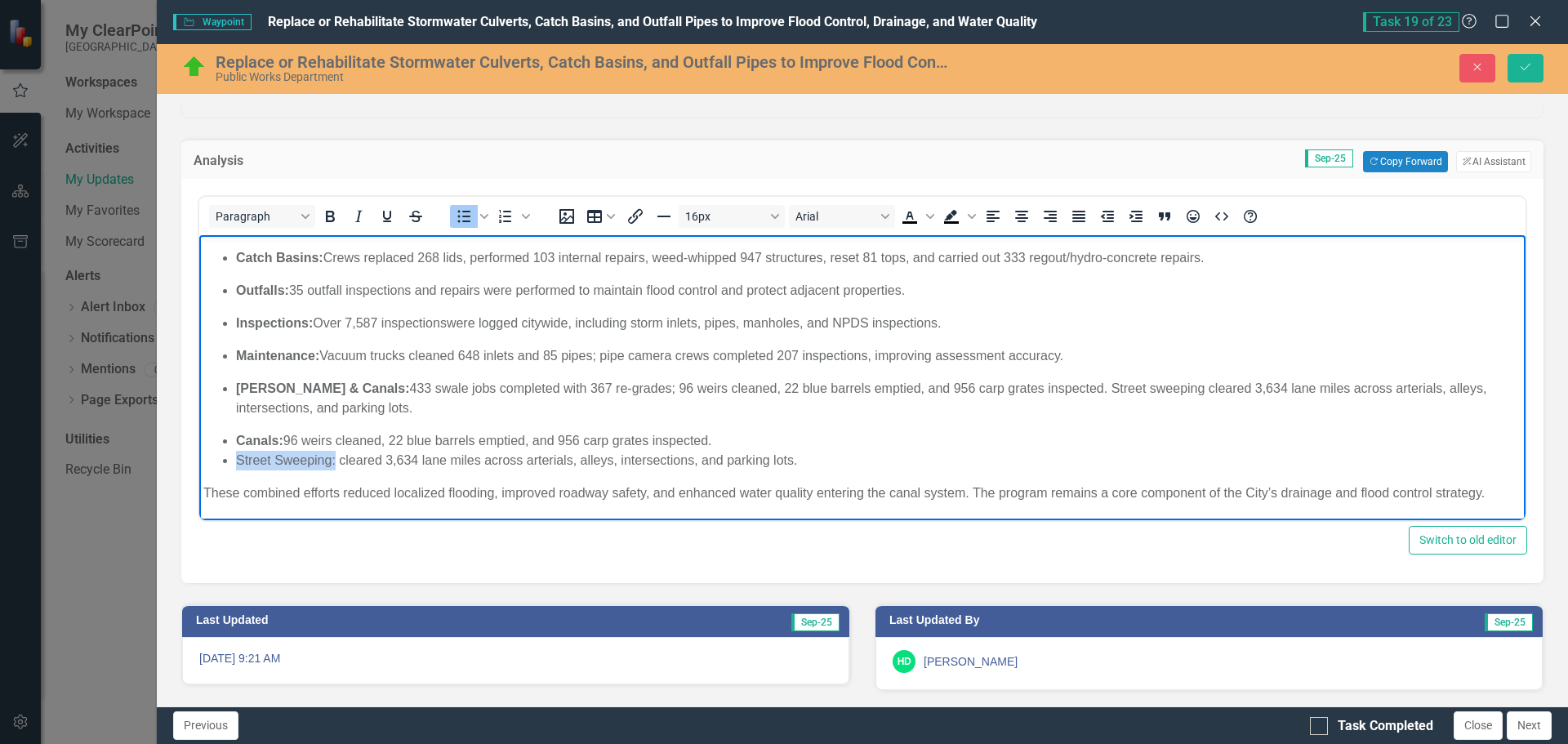
drag, startPoint x: 338, startPoint y: 462, endPoint x: 232, endPoint y: 462, distance: 106.0
click at [232, 462] on ul "Pipes: 66 storm pipes and 13 inlets were replaced, with 75 pipe repairs complet…" at bounding box center [862, 343] width 1319 height 255
click at [331, 222] on icon "Bold" at bounding box center [331, 217] width 9 height 12
drag, startPoint x: 336, startPoint y: 384, endPoint x: 568, endPoint y: 822, distance: 495.6
click at [336, 384] on strong "[PERSON_NAME] & Canals:" at bounding box center [323, 388] width 173 height 14
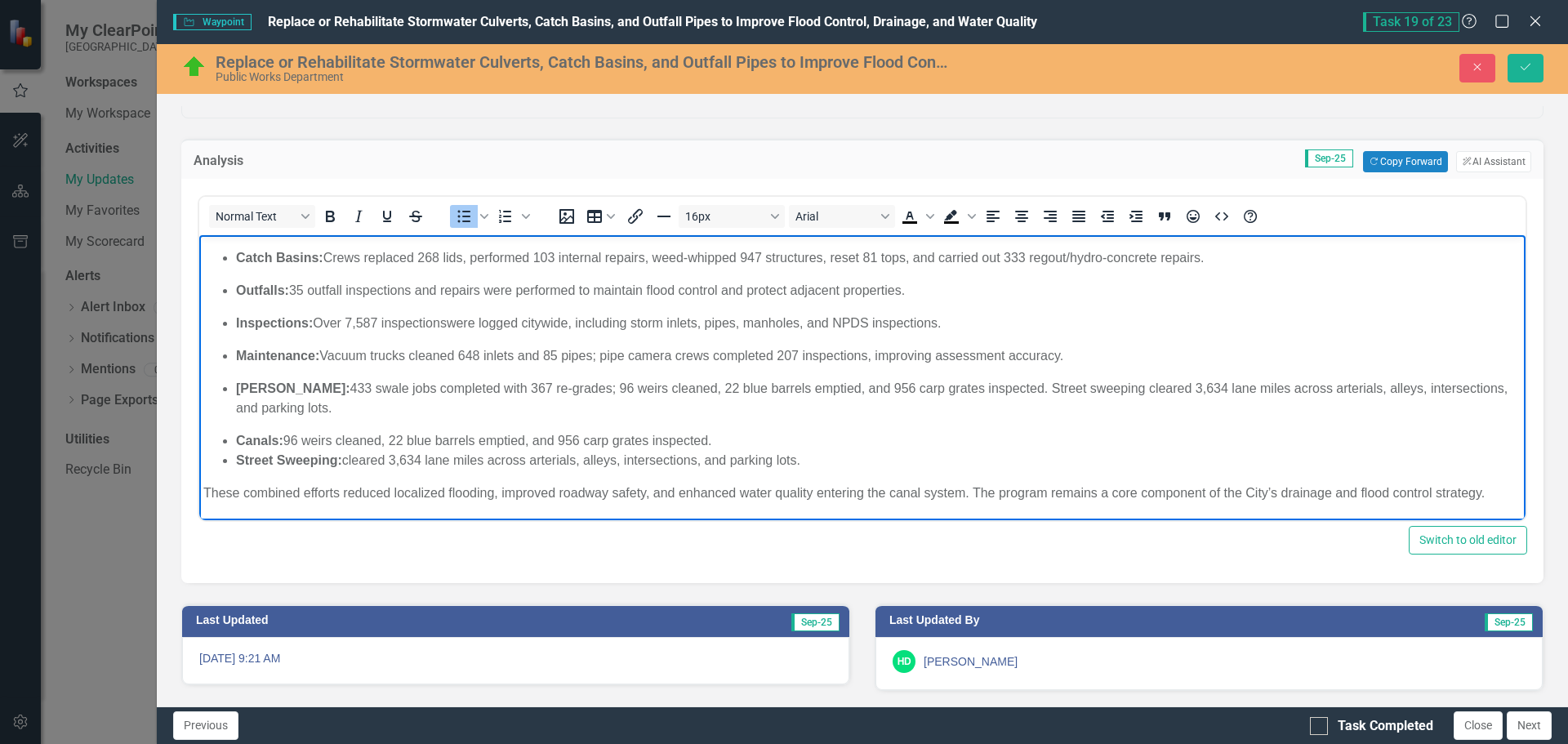
drag, startPoint x: 551, startPoint y: 388, endPoint x: 568, endPoint y: 403, distance: 22.7
click at [568, 403] on p "[PERSON_NAME]: 433 swale jobs completed with 367 re-grades; 96 weirs cleaned, 2…" at bounding box center [878, 398] width 1286 height 39
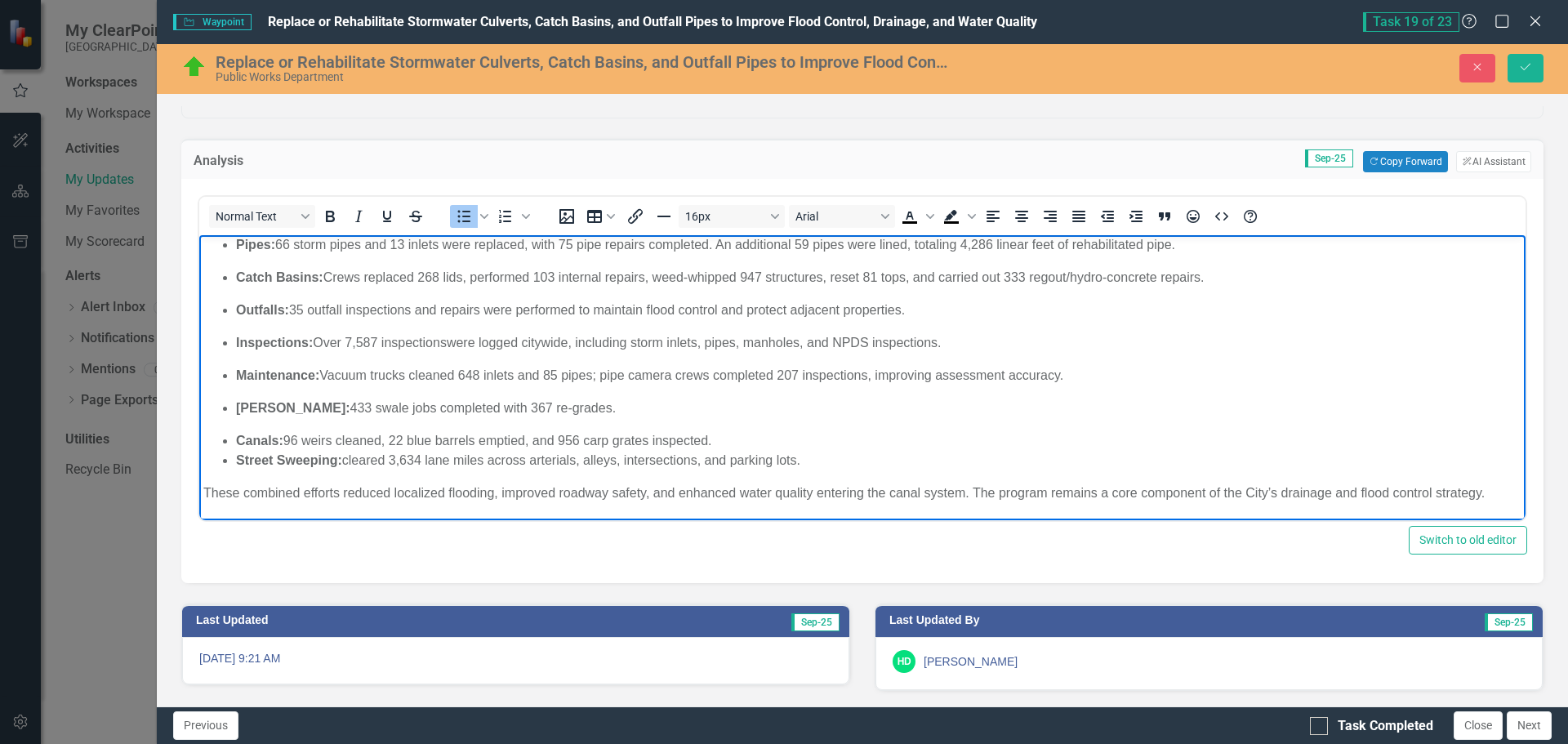
drag, startPoint x: 740, startPoint y: 444, endPoint x: 813, endPoint y: 477, distance: 80.1
click at [741, 444] on li "Canals: 96 weirs cleaned, 22 blue barrels emptied, and 956 carp grates inspecte…" at bounding box center [878, 441] width 1286 height 20
click at [241, 462] on strong "Street Sweeping:" at bounding box center [289, 461] width 106 height 14
click at [252, 409] on strong "[PERSON_NAME]:" at bounding box center [293, 408] width 114 height 14
click at [256, 457] on strong "Street Sweeping:" at bounding box center [289, 461] width 106 height 14
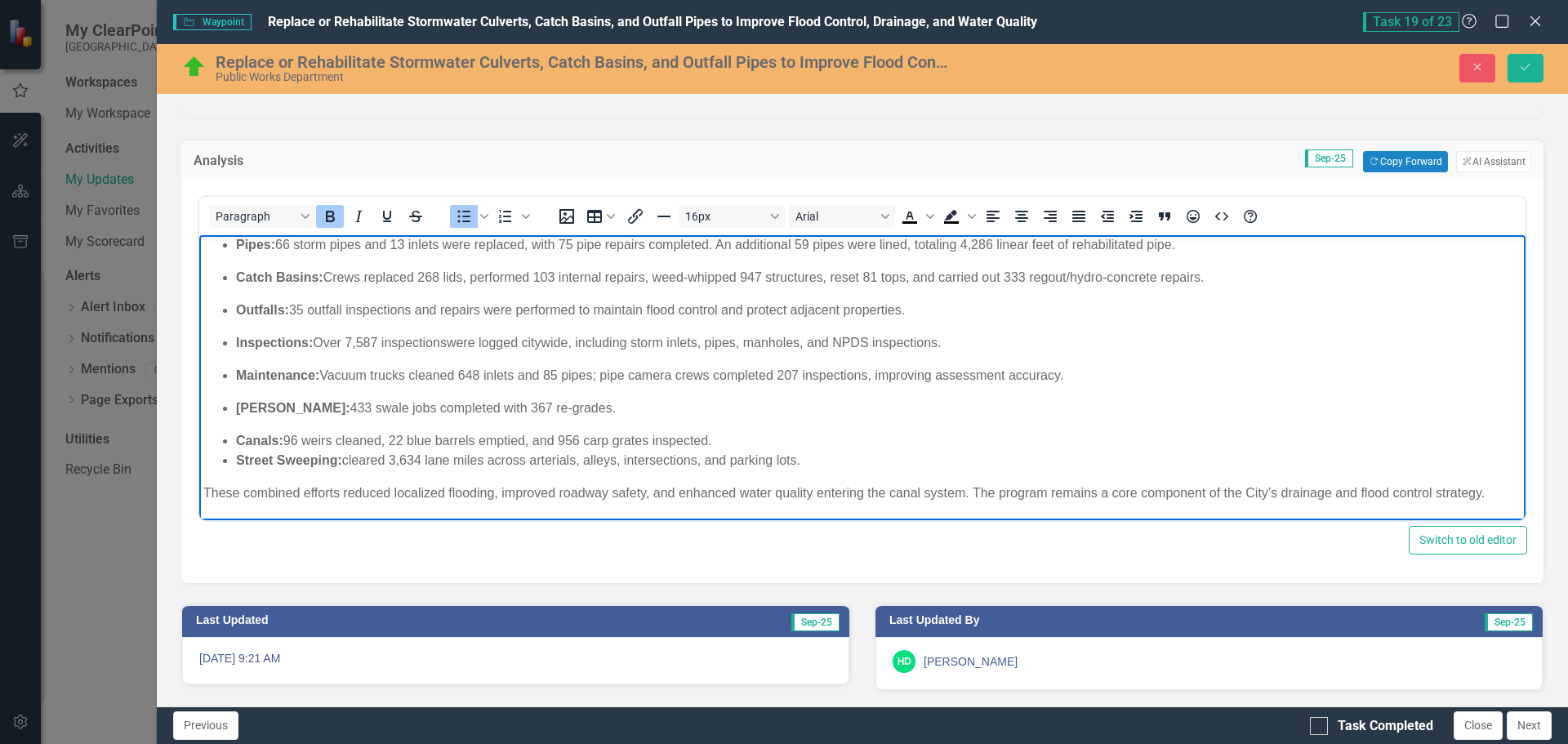
click at [247, 440] on strong "Canals:" at bounding box center [259, 441] width 47 height 14
click at [246, 405] on strong "[PERSON_NAME]:" at bounding box center [293, 408] width 114 height 14
click at [250, 376] on strong "Maintenance:" at bounding box center [278, 376] width 84 height 14
drag, startPoint x: 235, startPoint y: 432, endPoint x: 819, endPoint y: 462, distance: 584.8
click at [819, 462] on ul "Pipes: 66 storm pipes and 13 inlets were replaced, with 75 pipe repairs complet…" at bounding box center [862, 353] width 1319 height 235
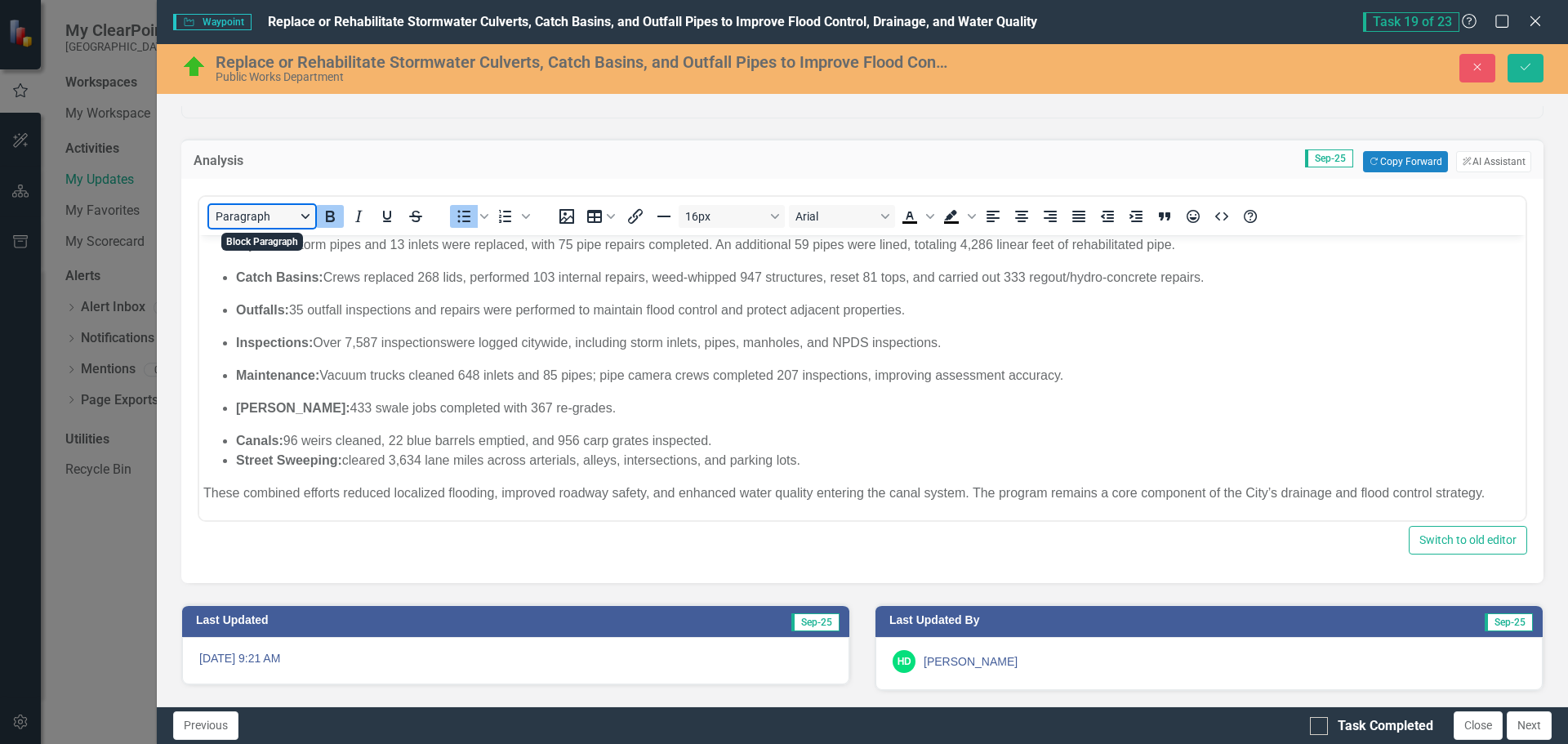
click at [303, 216] on button "Paragraph" at bounding box center [262, 217] width 106 height 23
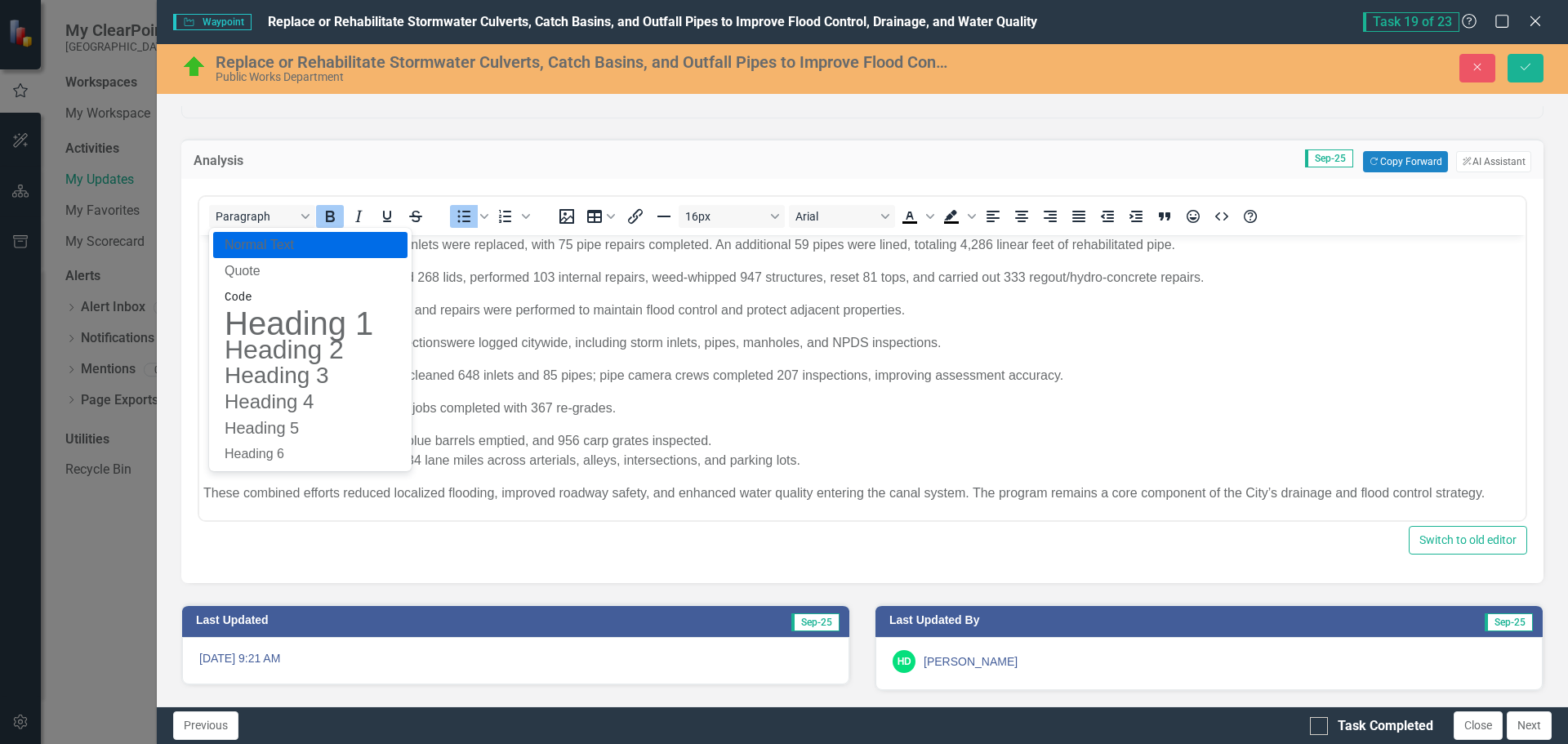
click at [265, 250] on p "Normal Text" at bounding box center [298, 245] width 152 height 20
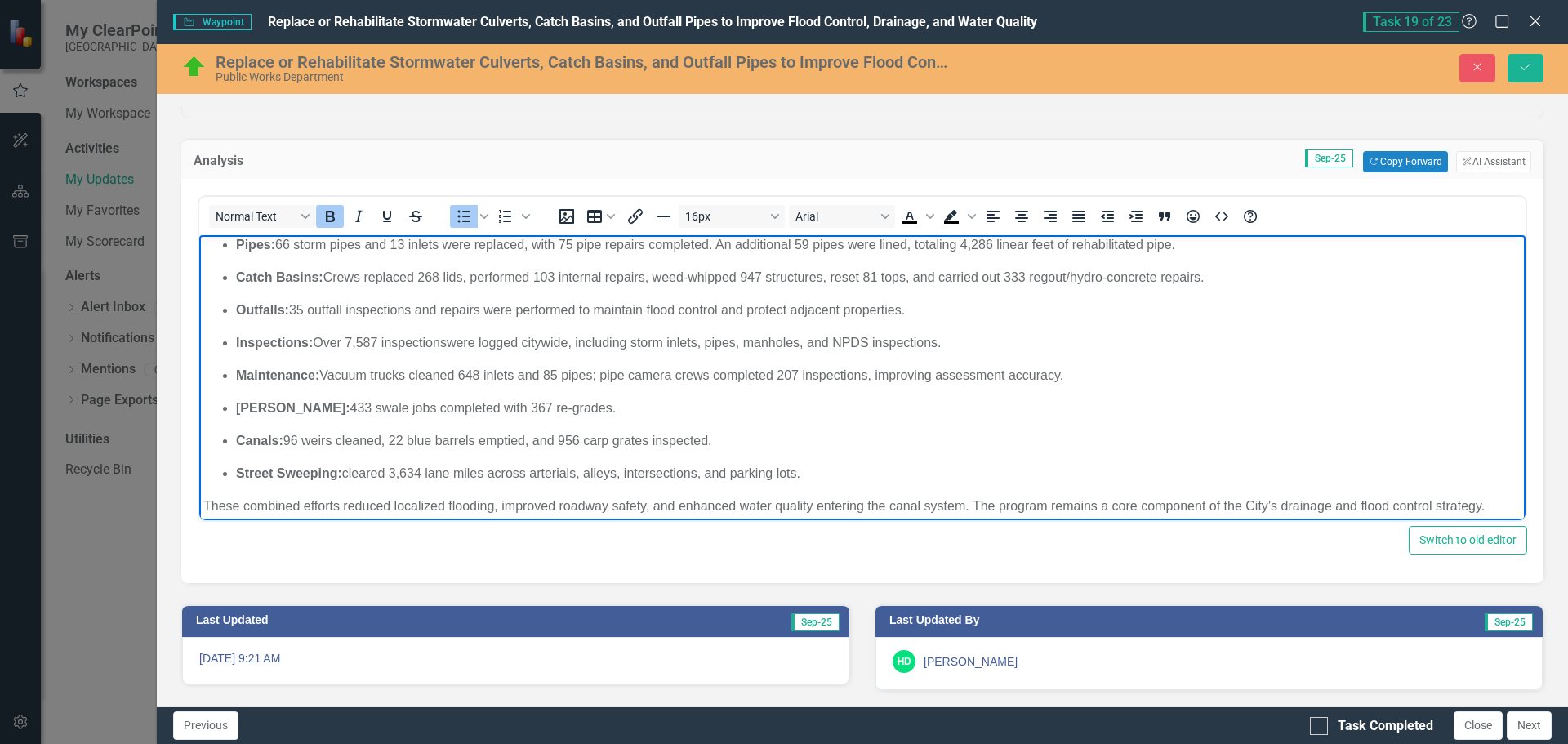
click at [584, 413] on p "[PERSON_NAME]: 433 swale jobs completed with 367 re-grades." at bounding box center [878, 408] width 1286 height 20
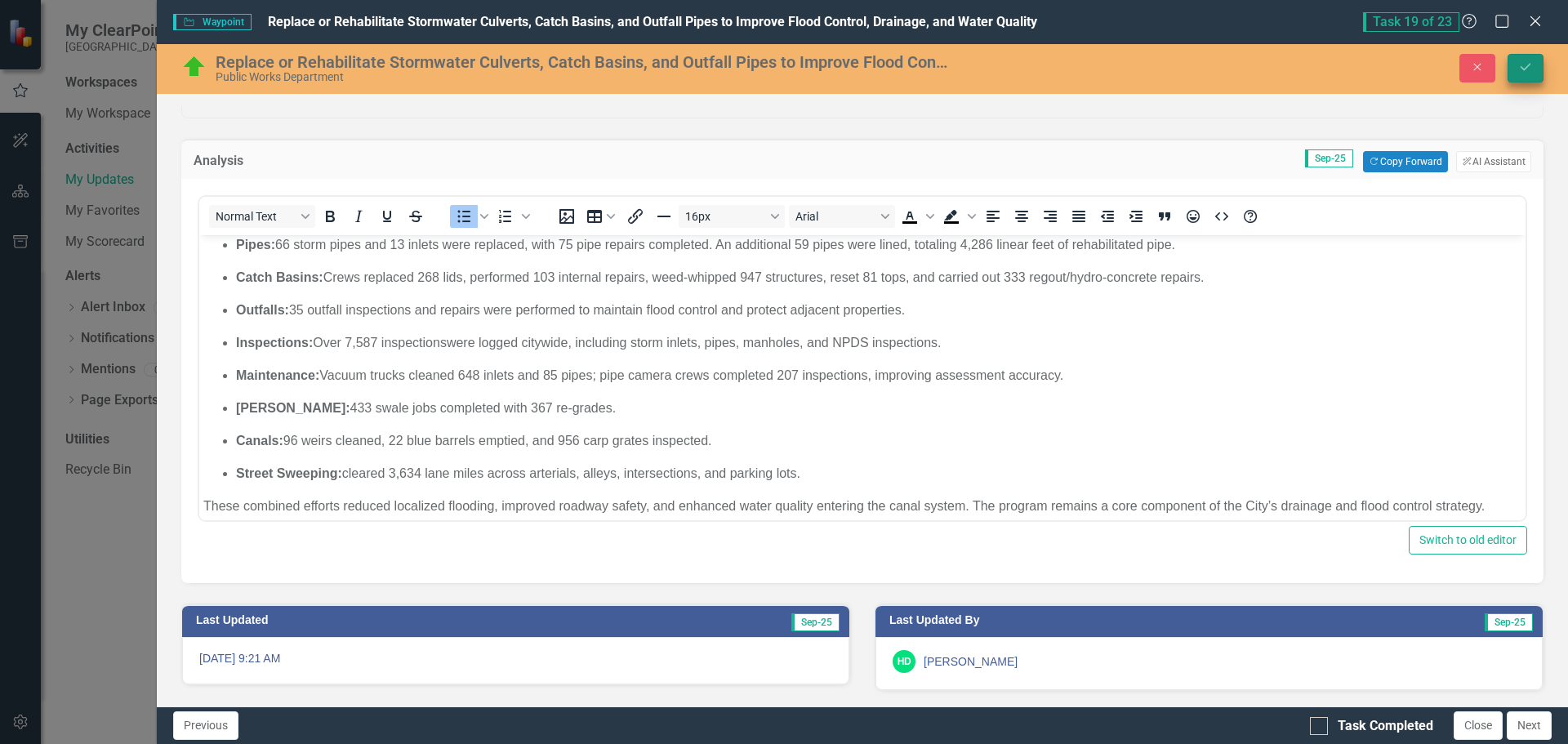
click at [1534, 68] on button "Save" at bounding box center [1526, 69] width 36 height 29
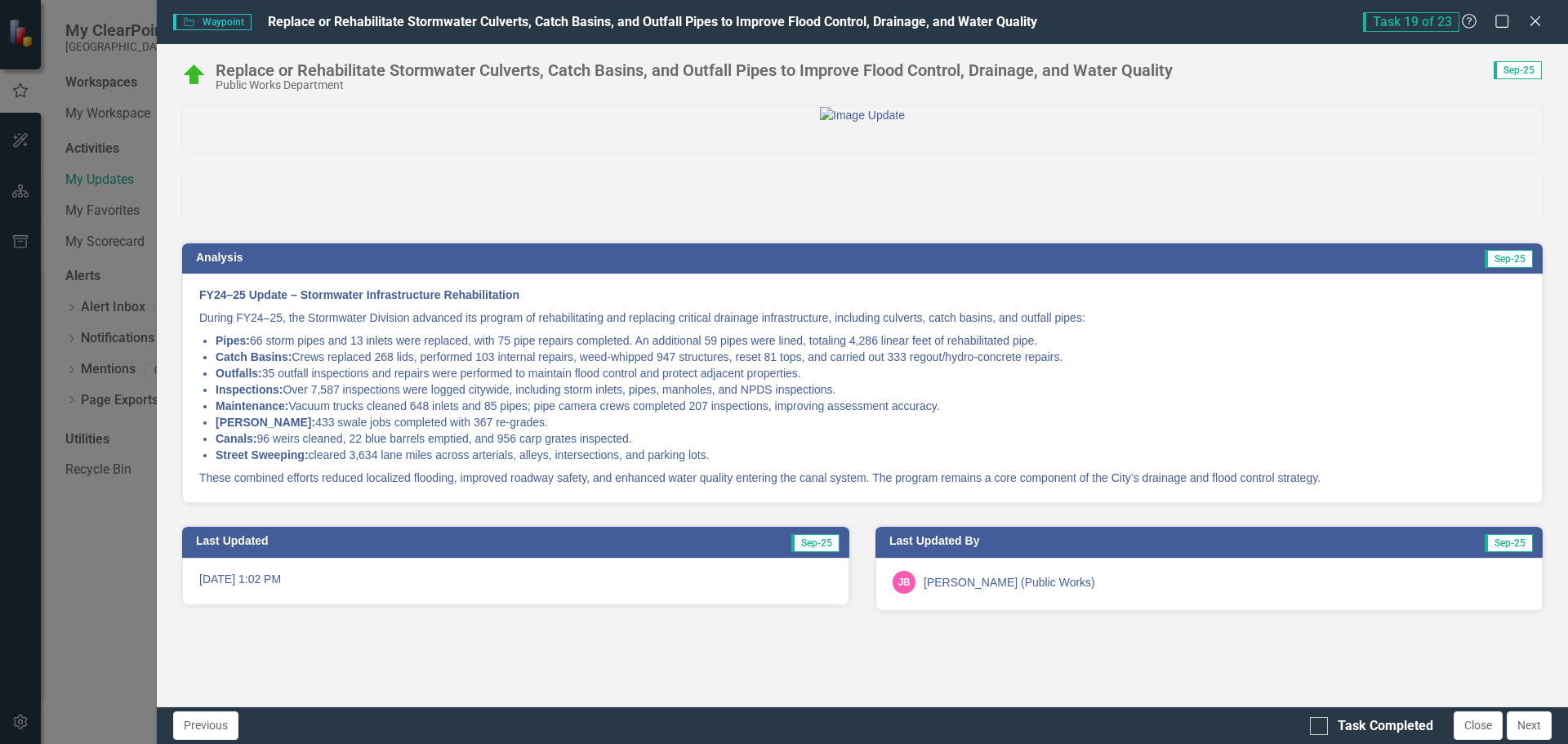
click at [236, 307] on p "FY24–25 Update – Stormwater Infrastructure Rehabilitation" at bounding box center [862, 297] width 1327 height 20
click at [235, 301] on strong "FY24–25 Update – Stormwater Infrastructure Rehabilitation" at bounding box center [359, 295] width 320 height 13
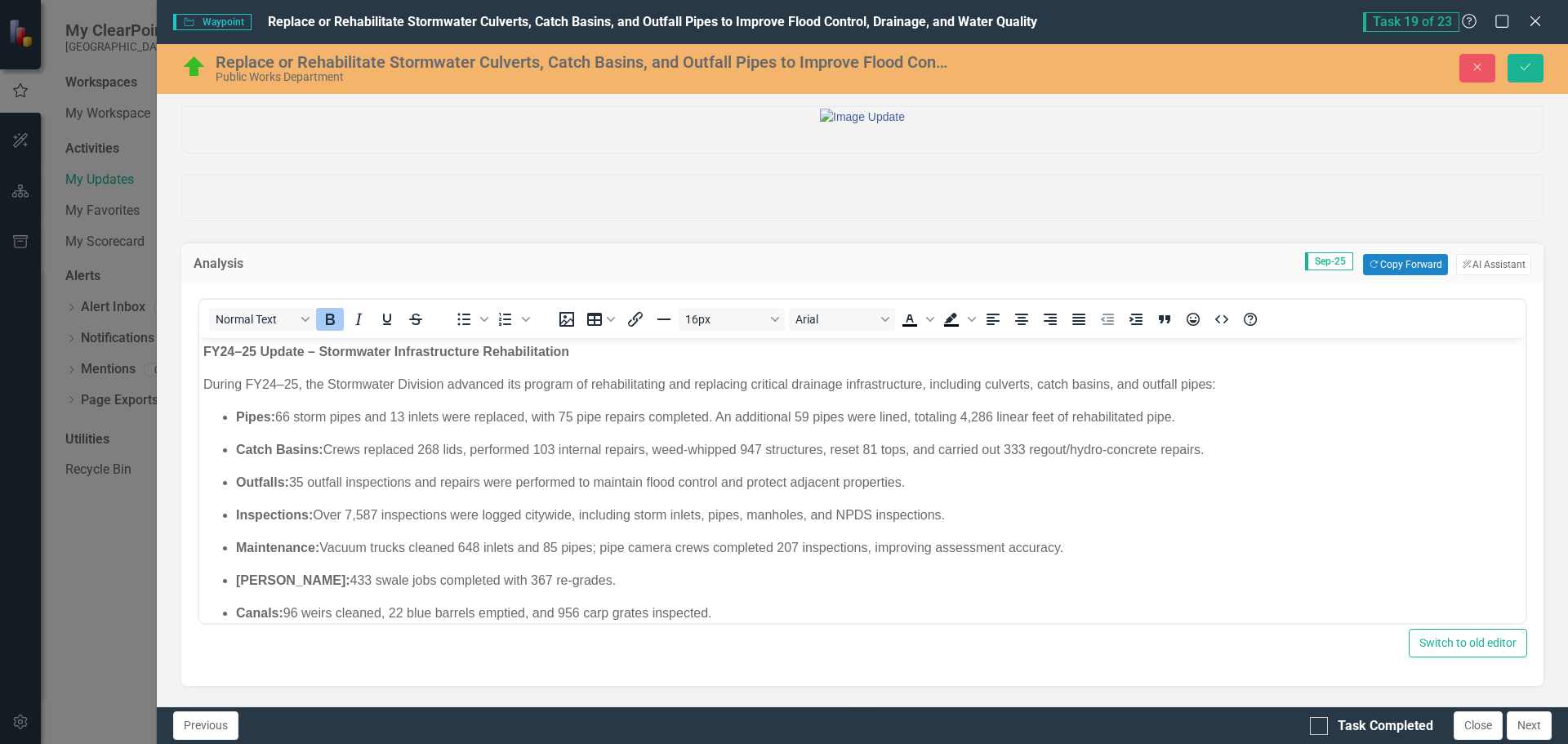
scroll to position [0, 0]
click at [254, 347] on strong "FY24–25 Update – Stormwater Infrastructure Rehabilitation" at bounding box center [386, 352] width 366 height 14
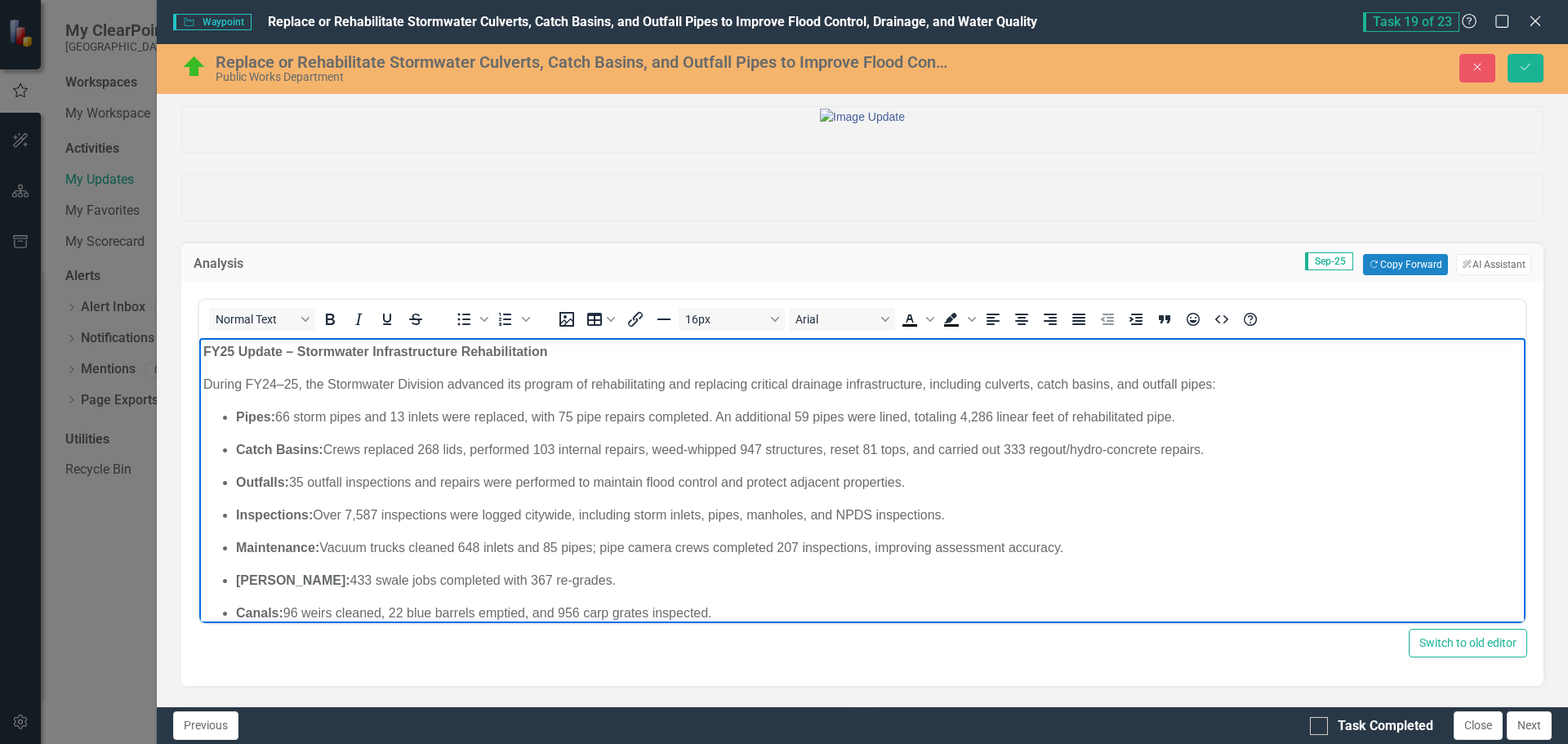
click at [285, 383] on p "During FY24–25, the Stormwater Division advanced its program of rehabilitating …" at bounding box center [862, 385] width 1319 height 20
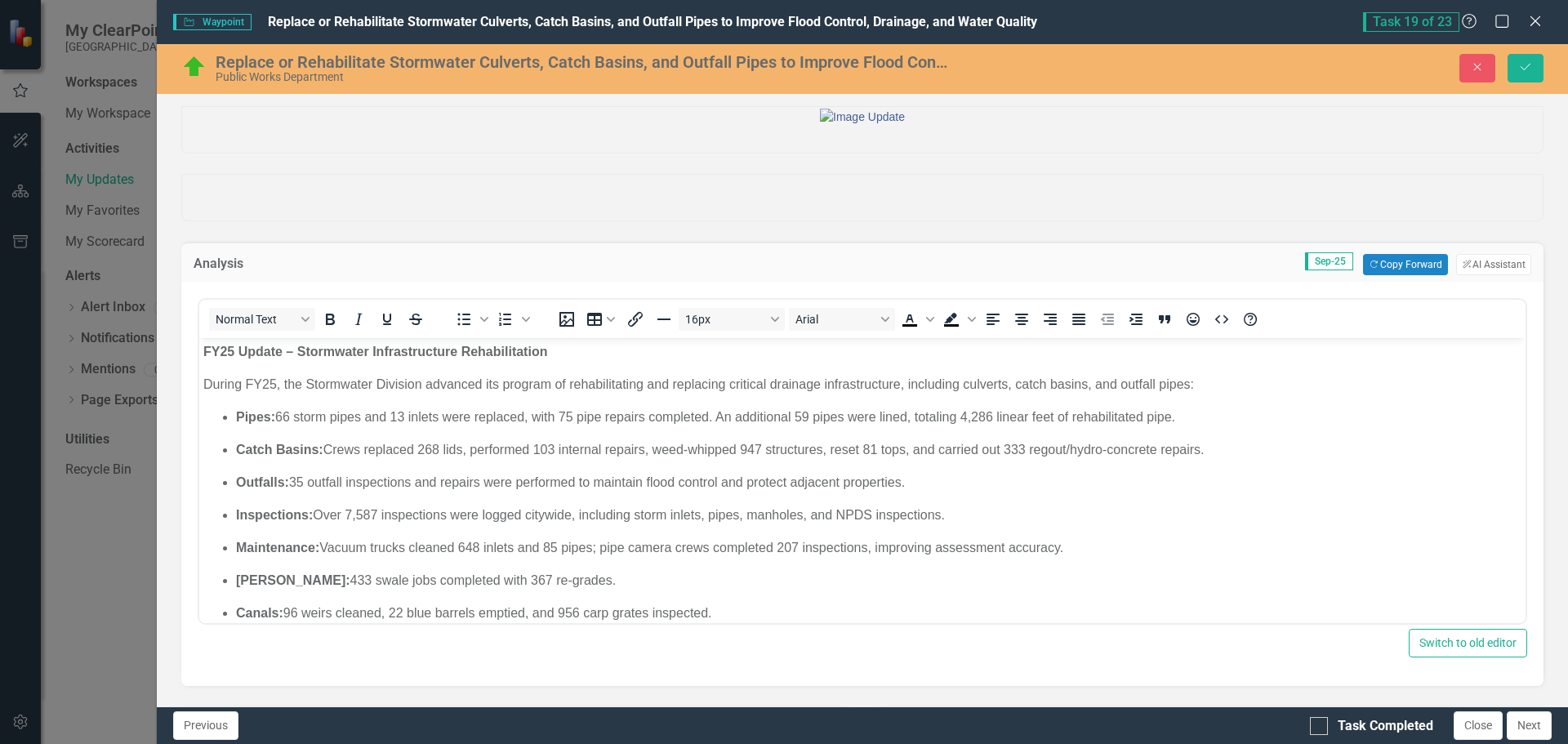
click at [1125, 124] on div at bounding box center [862, 115] width 1360 height 17
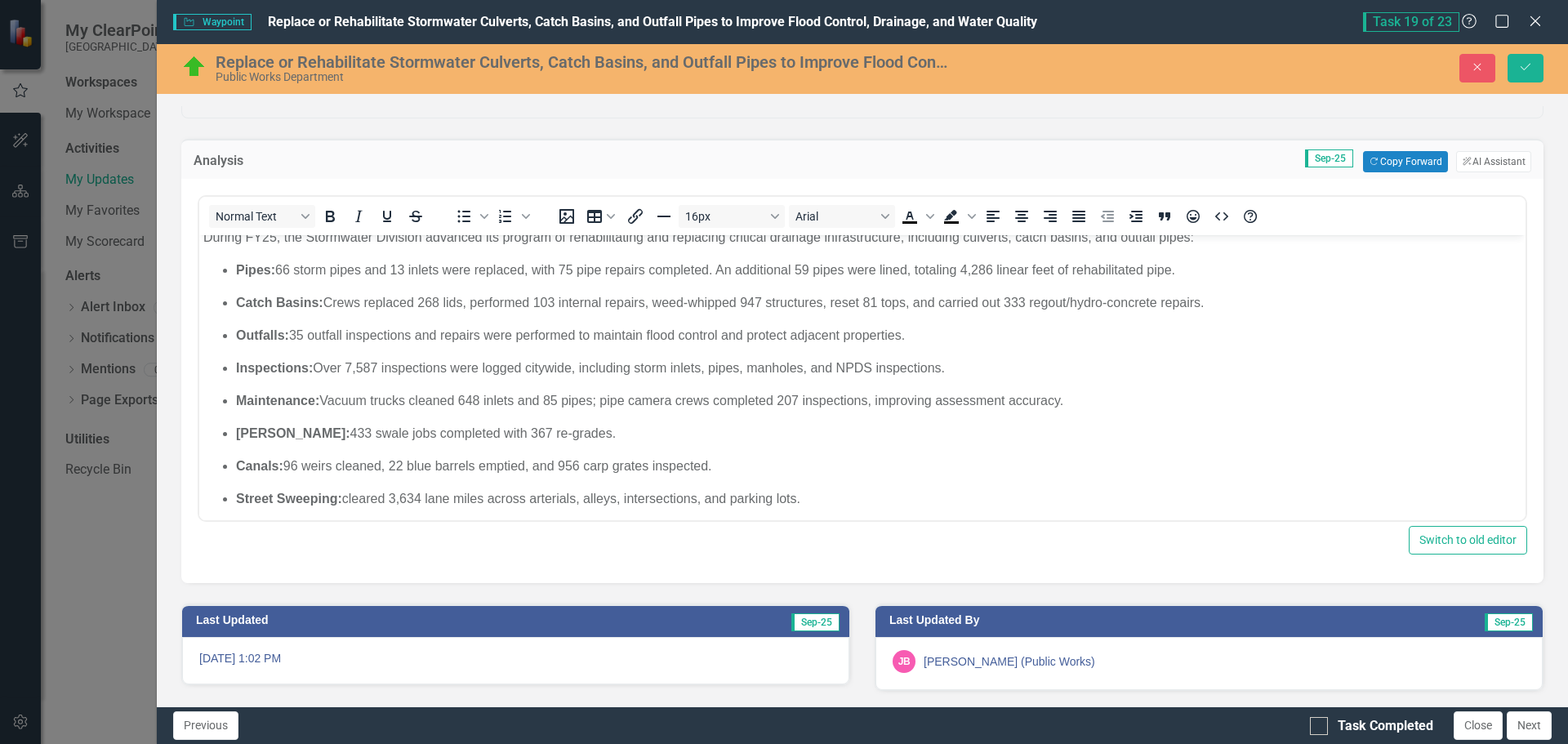
scroll to position [83, 0]
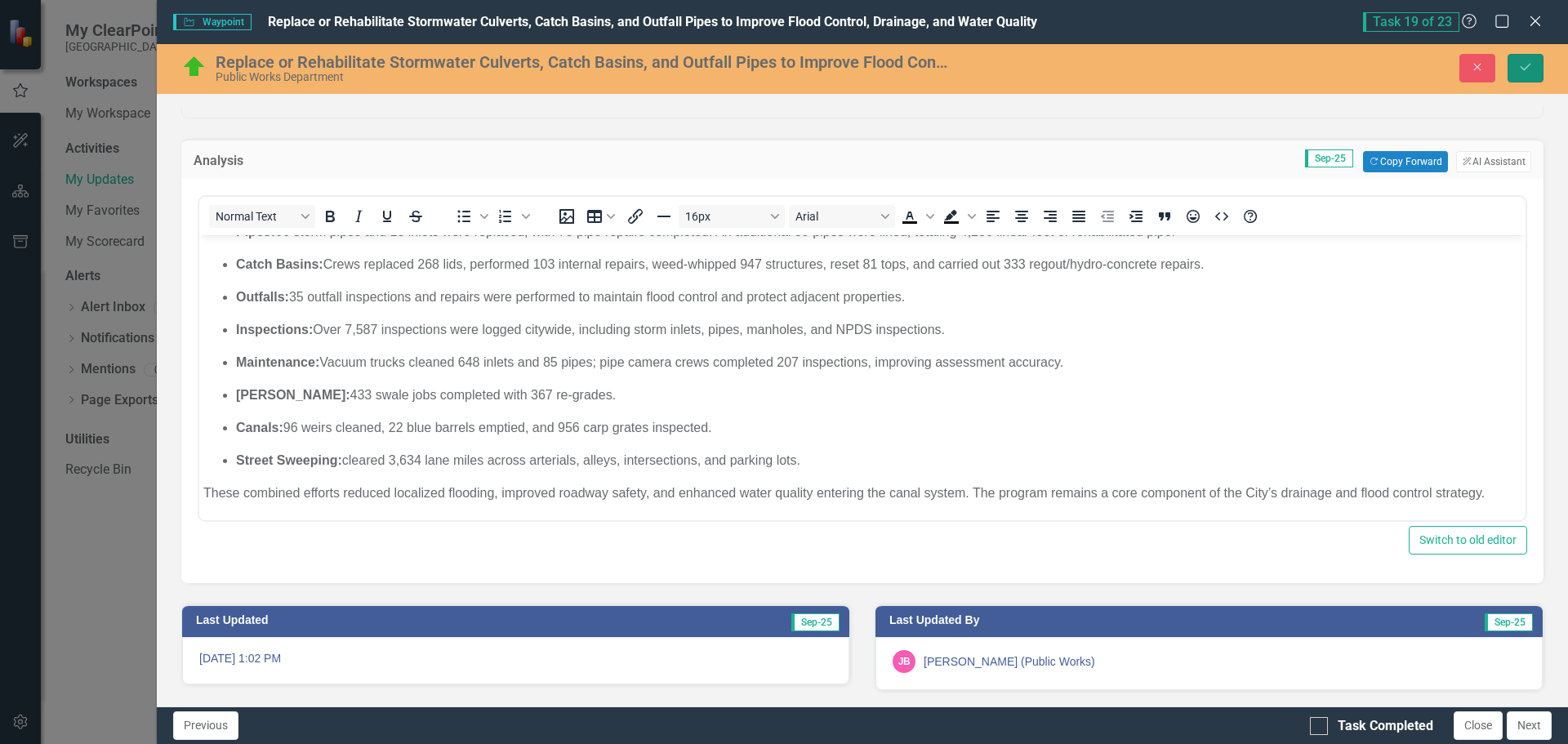
click at [1538, 70] on button "Save" at bounding box center [1526, 69] width 36 height 29
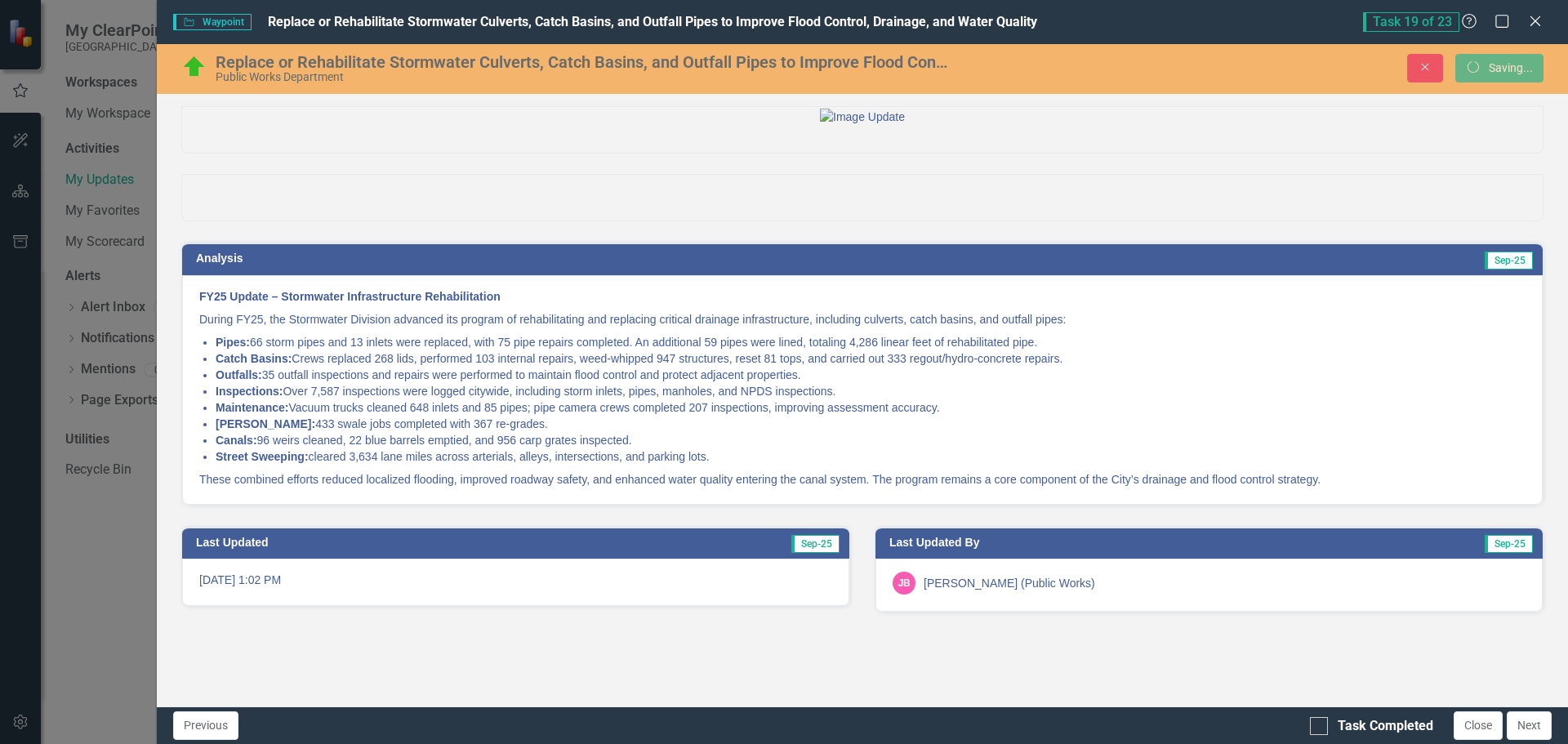
scroll to position [7, 0]
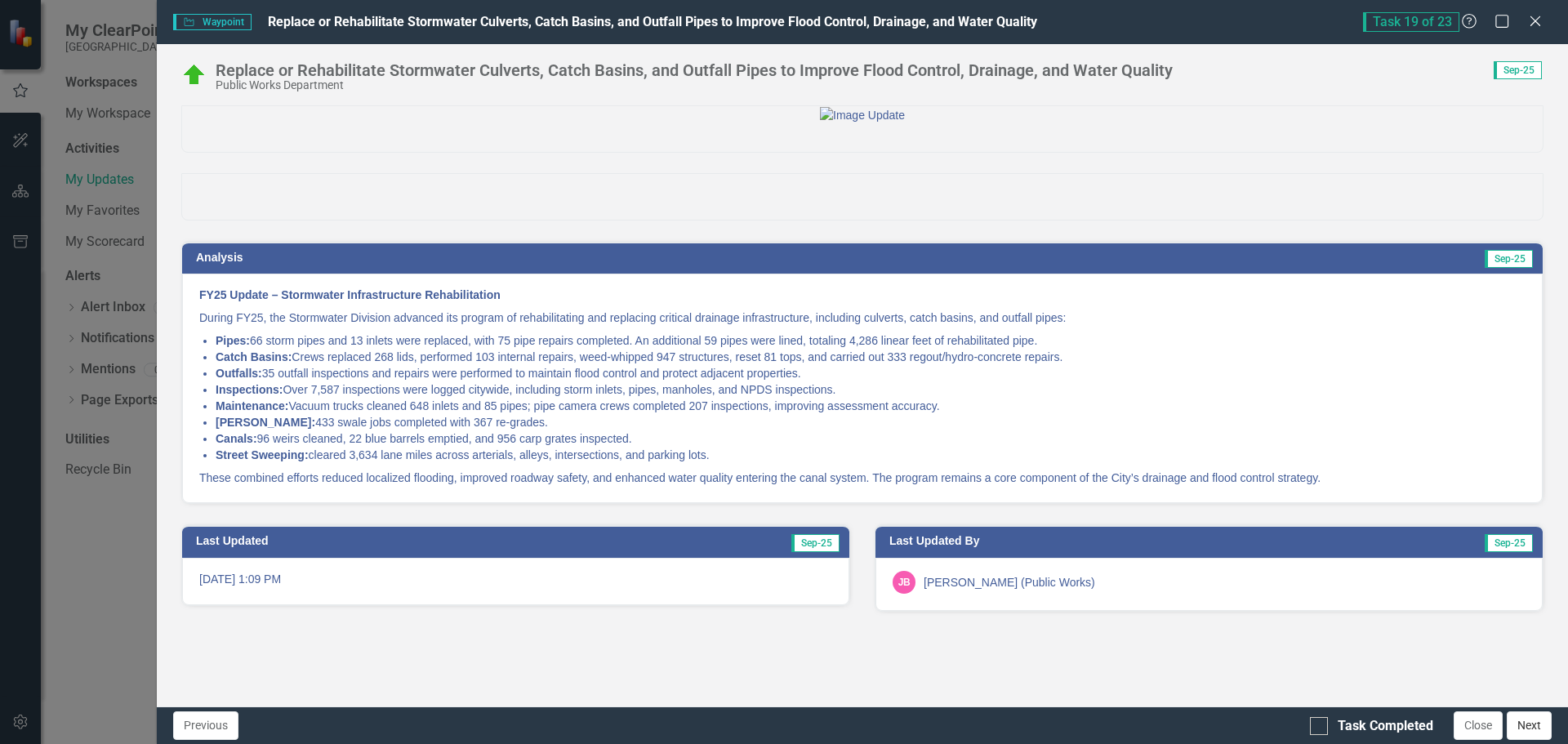
click at [1541, 723] on button "Next" at bounding box center [1530, 726] width 45 height 29
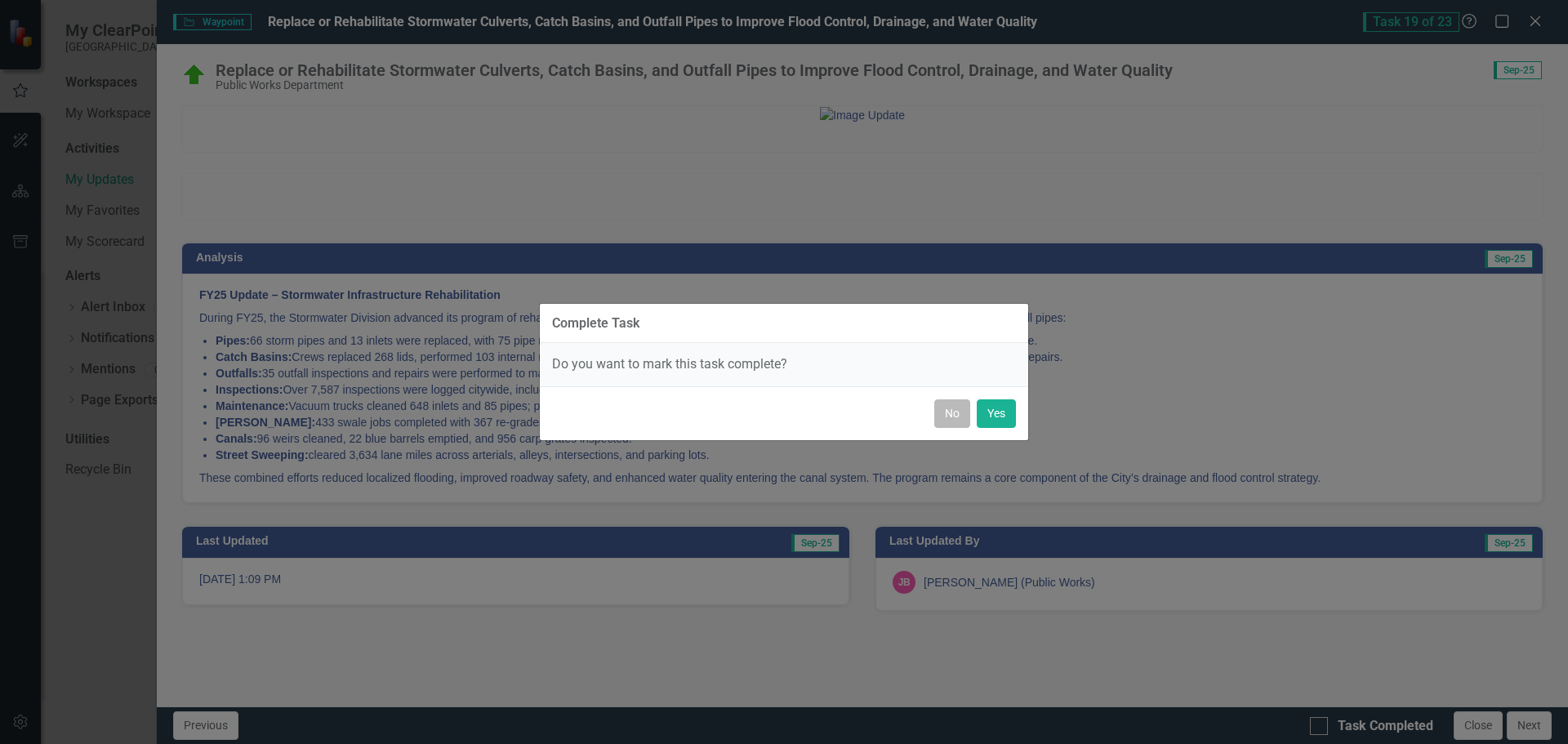
click at [943, 410] on button "No" at bounding box center [952, 413] width 36 height 29
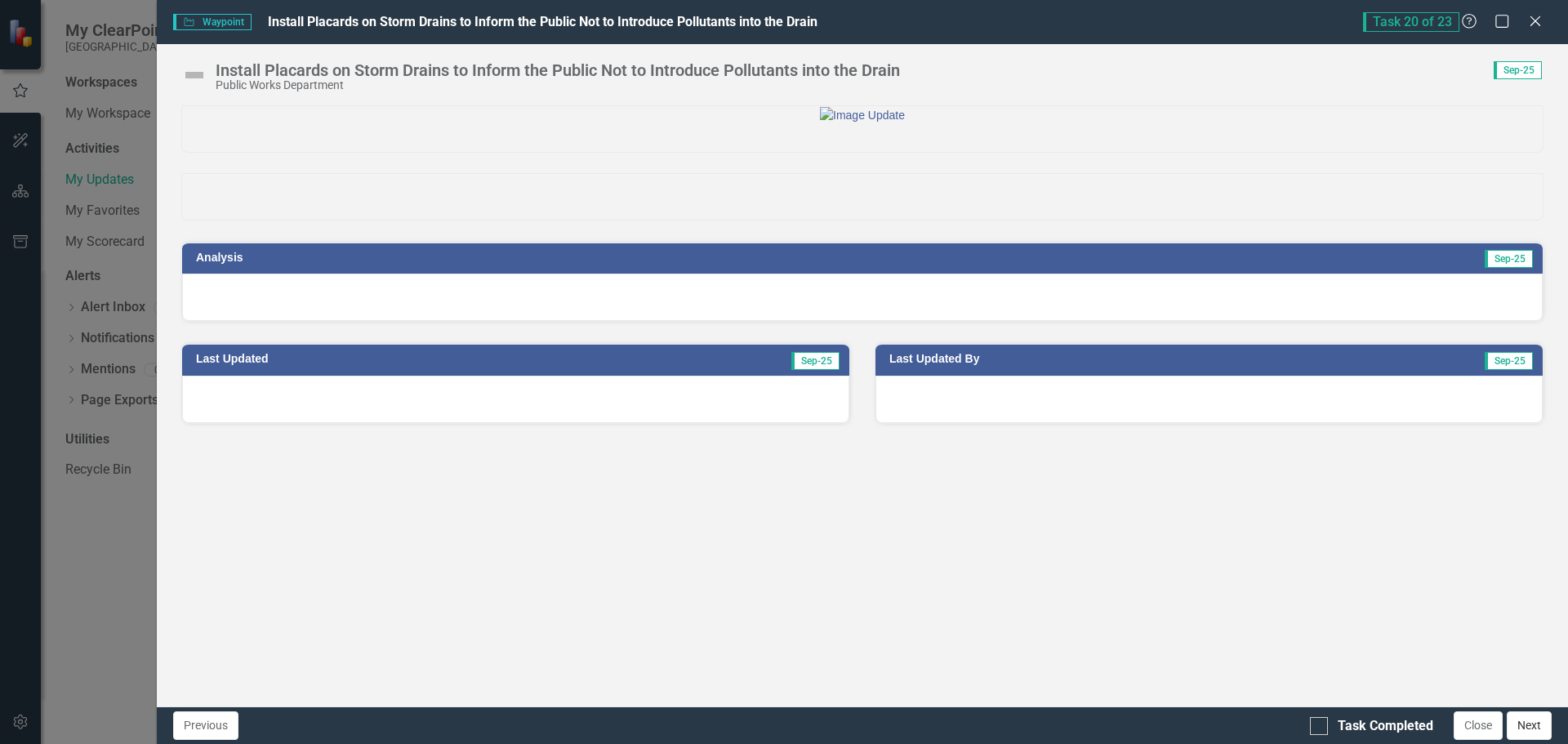
click at [1532, 723] on button "Next" at bounding box center [1530, 726] width 45 height 29
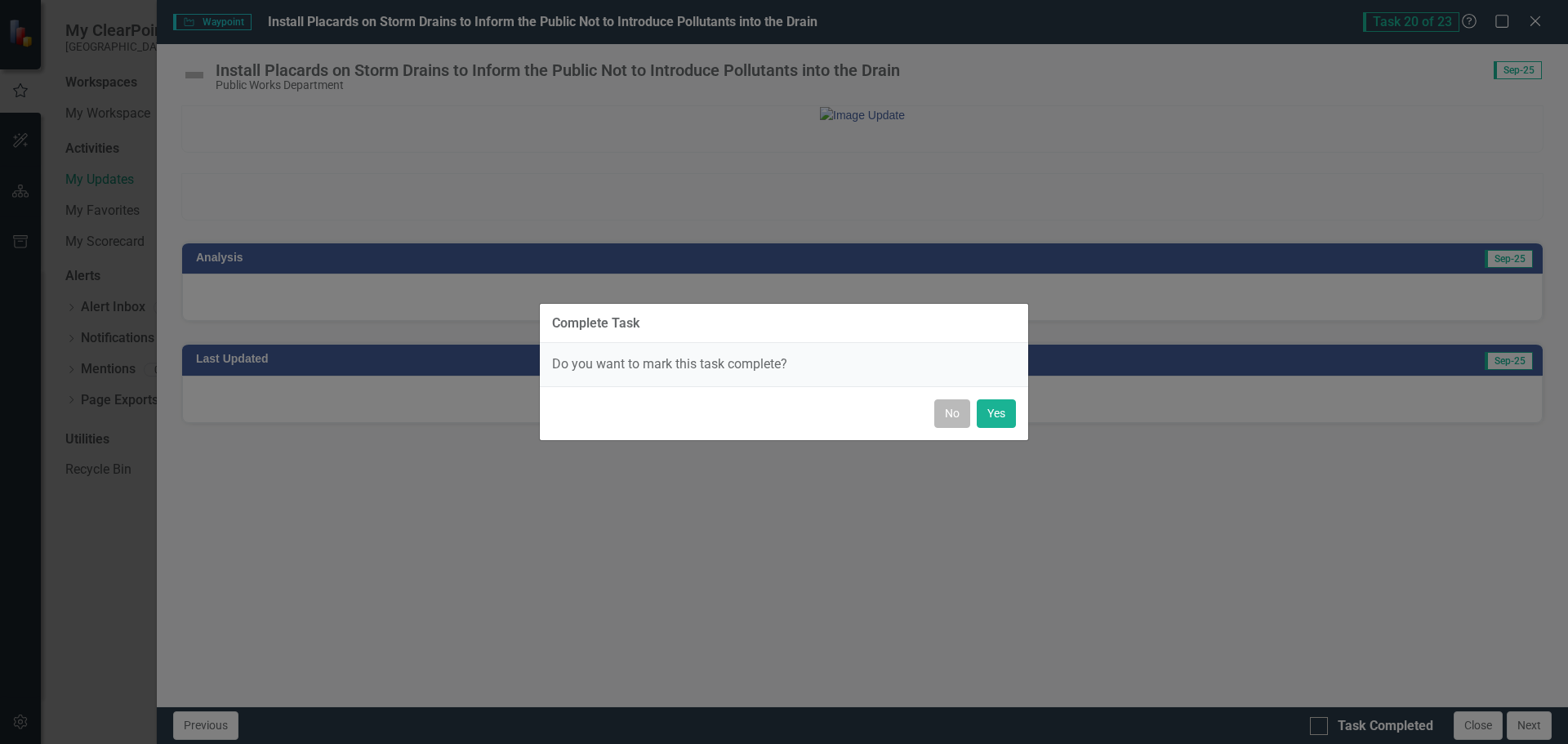
click at [949, 416] on button "No" at bounding box center [952, 413] width 36 height 29
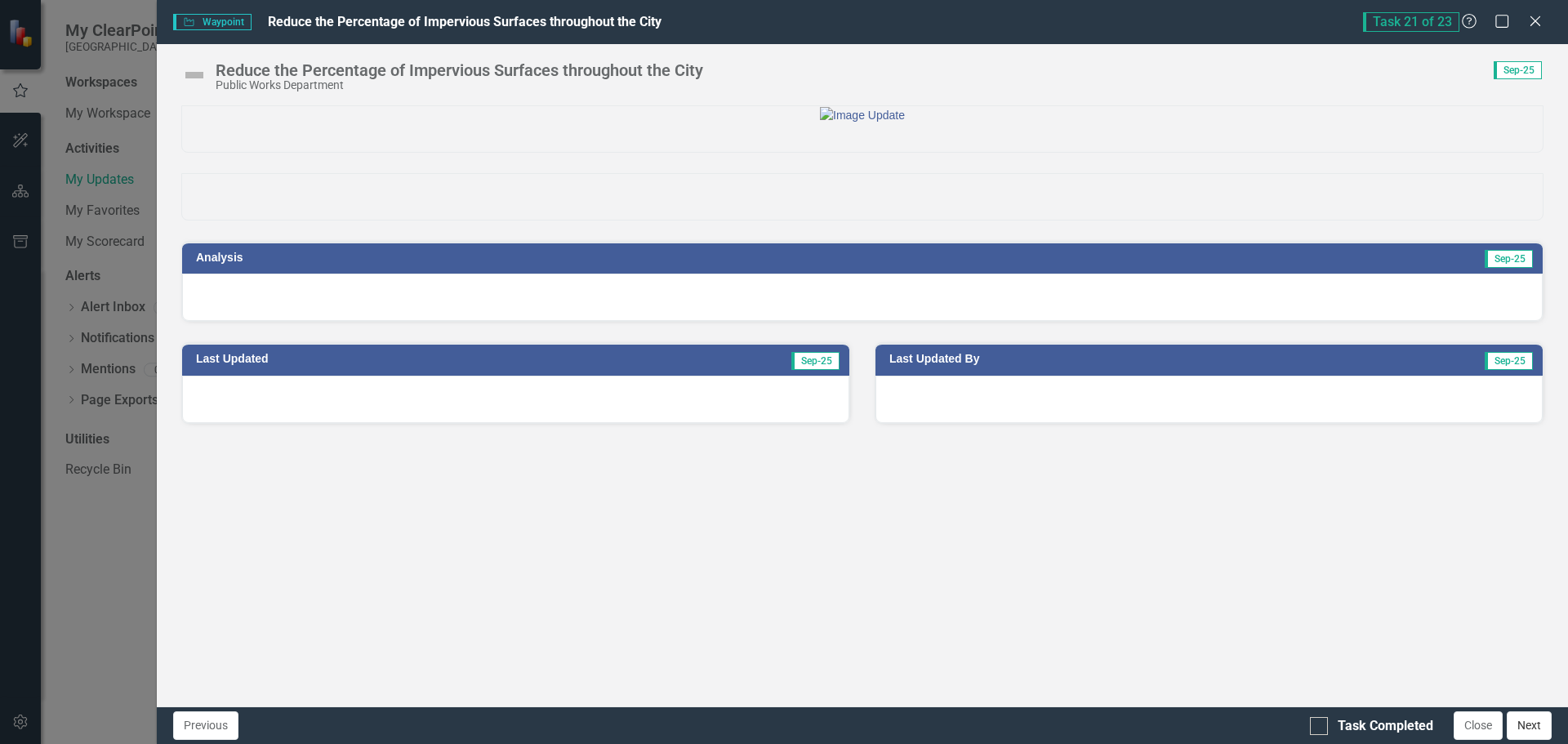
click at [1520, 724] on button "Next" at bounding box center [1530, 726] width 45 height 29
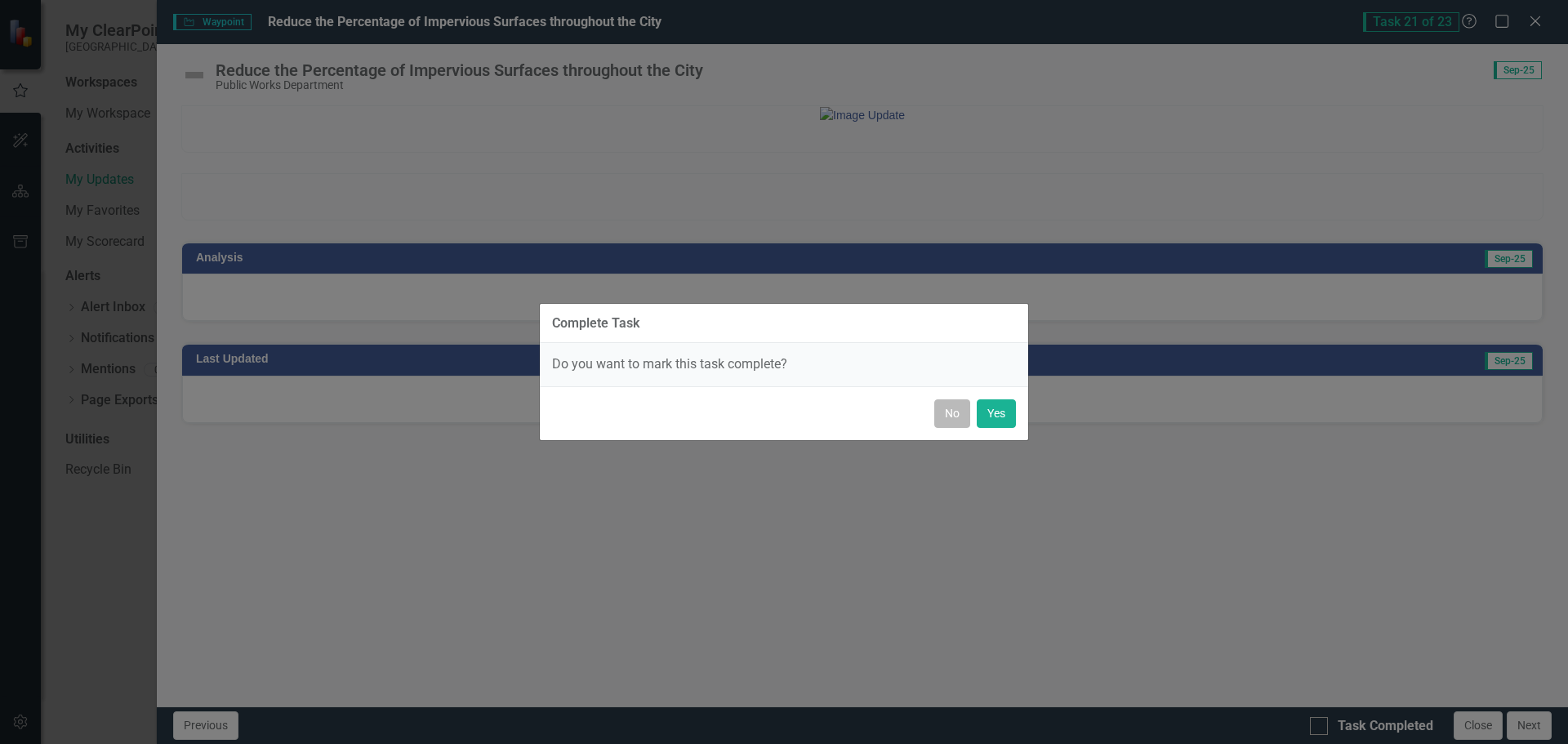
click at [953, 414] on button "No" at bounding box center [952, 413] width 36 height 29
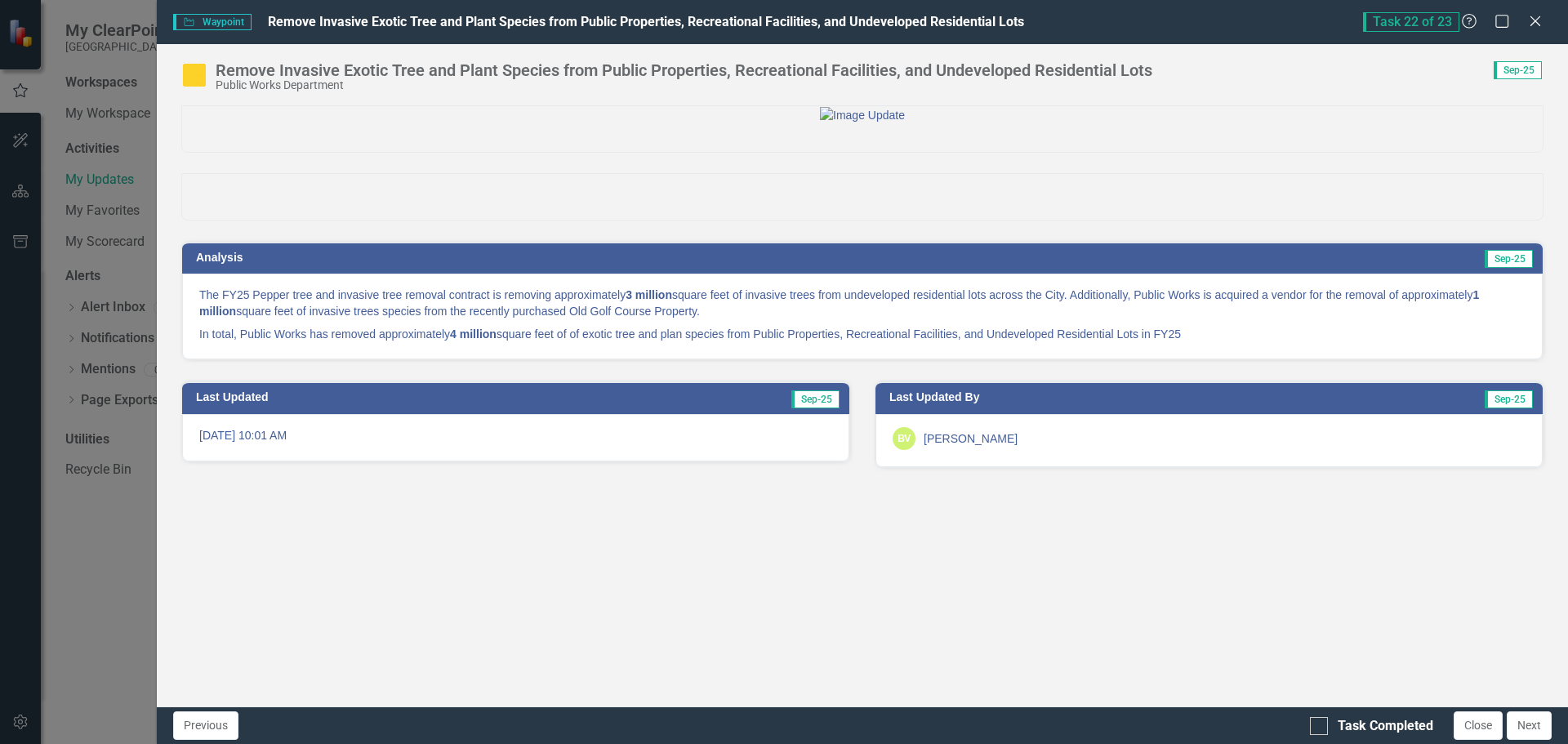
click at [671, 301] on strong "3 million" at bounding box center [649, 295] width 46 height 13
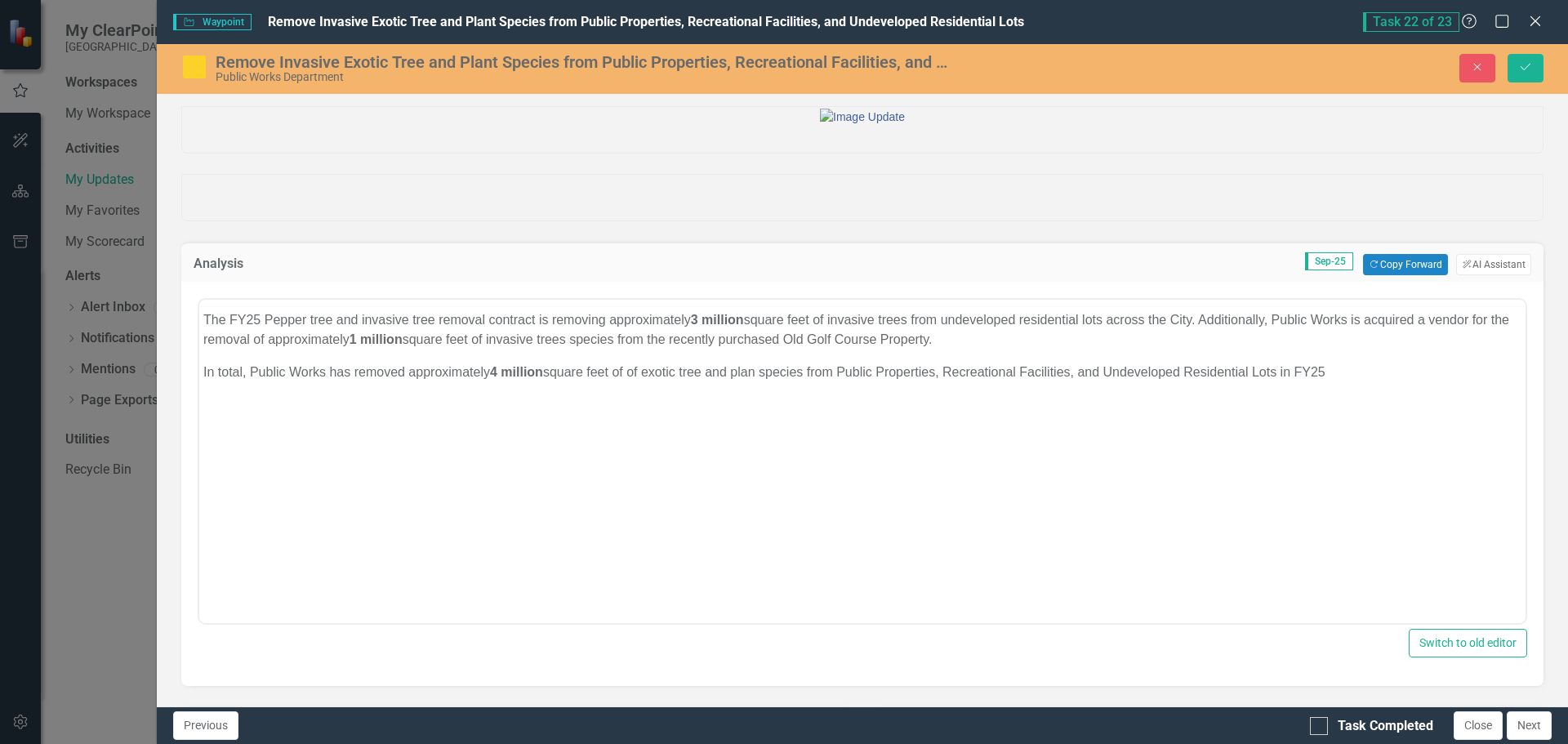
scroll to position [0, 0]
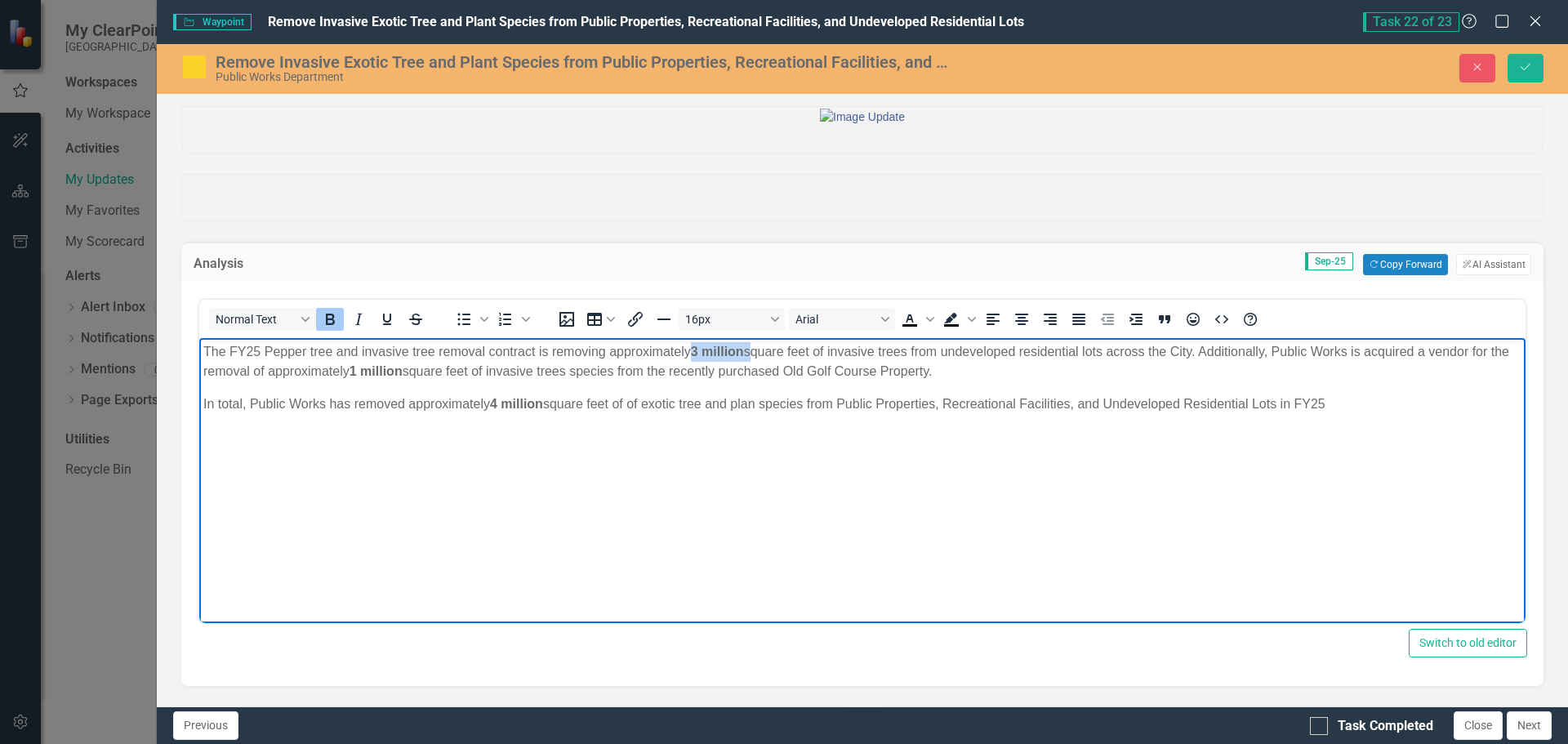
drag, startPoint x: 697, startPoint y: 347, endPoint x: 750, endPoint y: 348, distance: 53.0
click at [750, 348] on p "The FY25 Pepper tree and invasive tree removal contract is removing approximate…" at bounding box center [862, 362] width 1319 height 39
click at [332, 329] on icon "Bold" at bounding box center [330, 319] width 20 height 20
click at [833, 375] on p "The FY25 Pepper tree and invasive tree removal contract is removing approximate…" at bounding box center [862, 362] width 1319 height 39
click at [1197, 349] on p "The FY25 Pepper tree and invasive tree removal contract is removing approximate…" at bounding box center [862, 362] width 1319 height 39
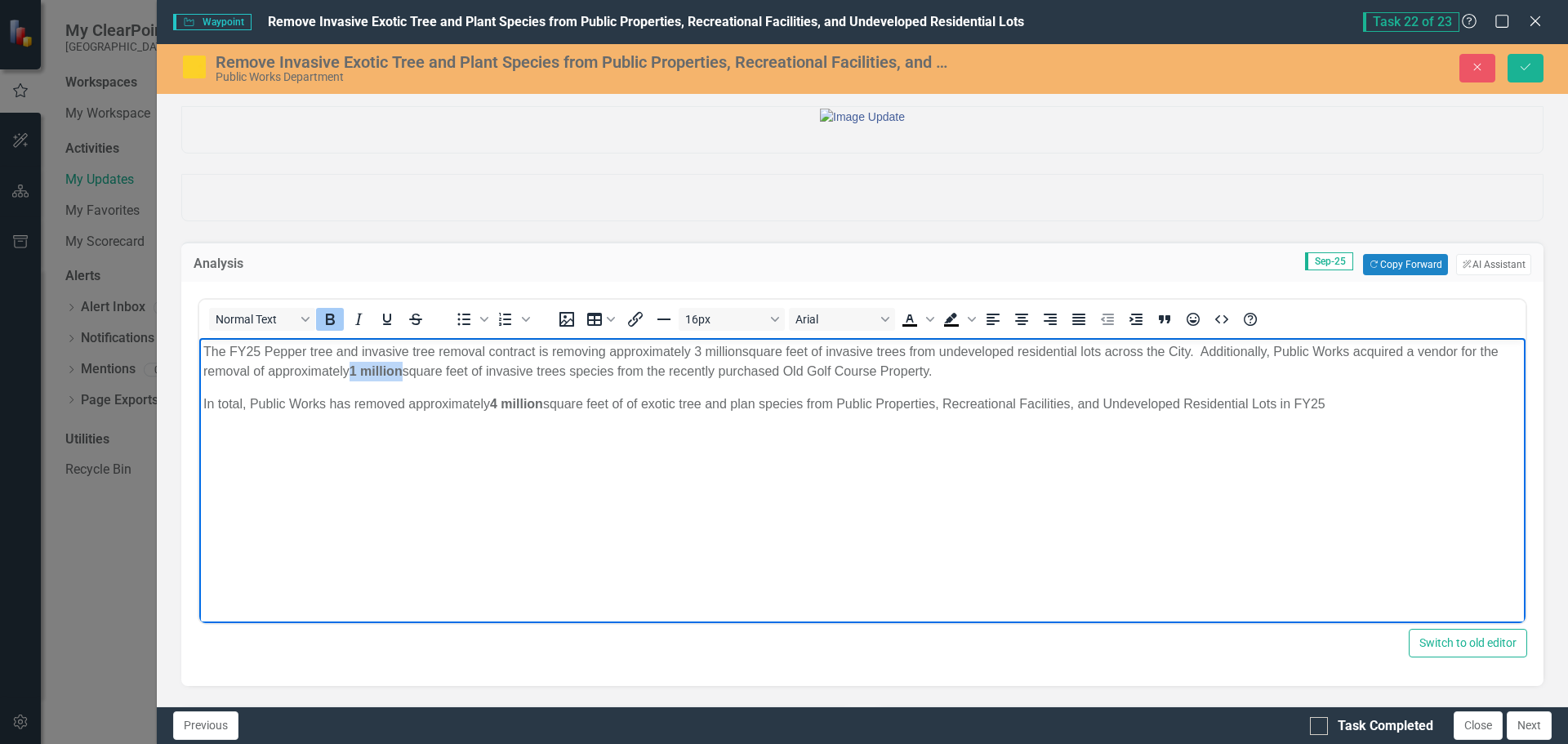
drag, startPoint x: 355, startPoint y: 369, endPoint x: 403, endPoint y: 369, distance: 48.0
click at [403, 369] on strong "1 million" at bounding box center [376, 372] width 53 height 14
click at [331, 329] on icon "Bold" at bounding box center [330, 319] width 20 height 20
click at [584, 377] on p "The FY25 Pepper tree and invasive tree removal contract is removing approximate…" at bounding box center [862, 362] width 1319 height 39
drag, startPoint x: 1359, startPoint y: 348, endPoint x: 1460, endPoint y: 355, distance: 101.2
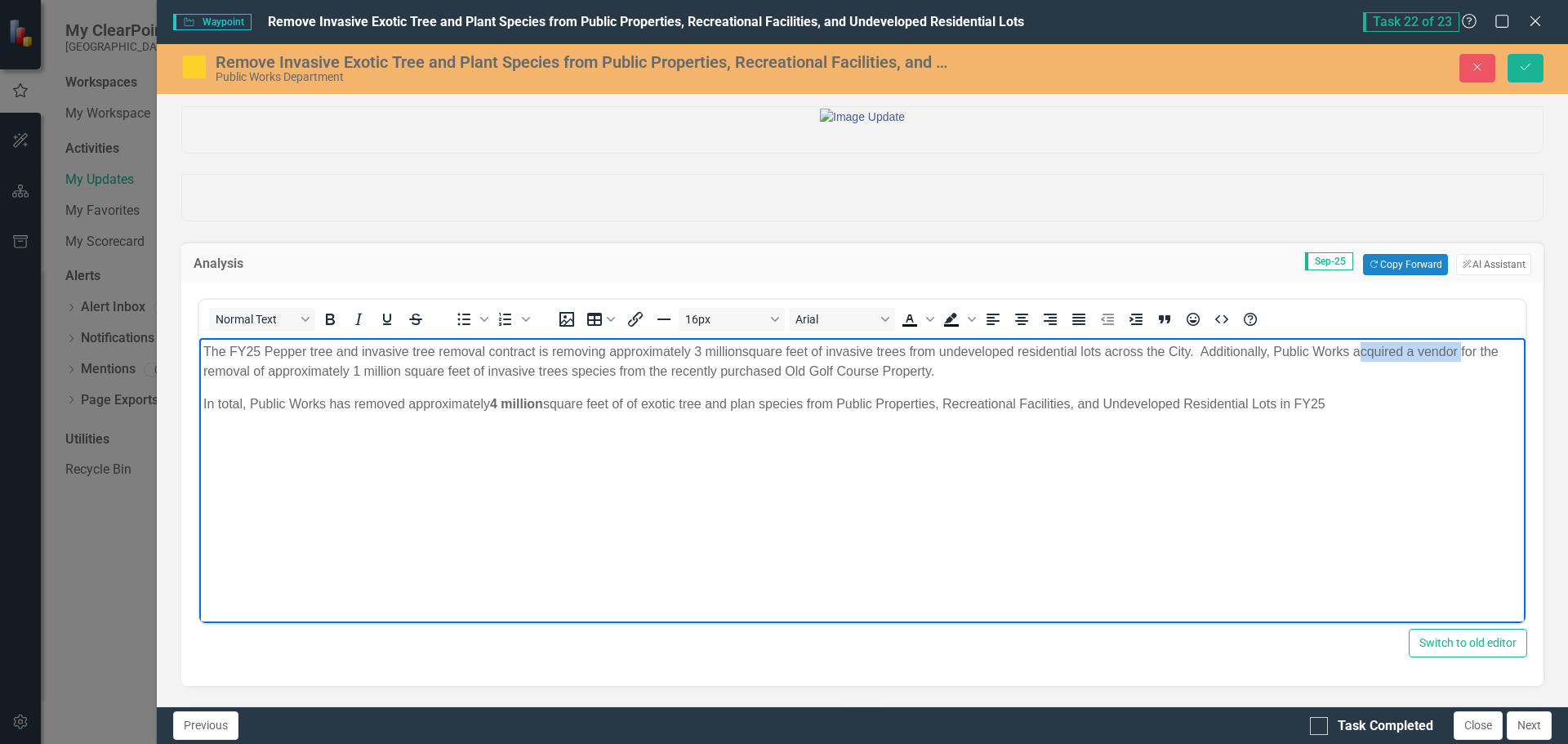
click at [1460, 355] on p "The FY25 Pepper tree and invasive tree removal contract is removing approximate…" at bounding box center [862, 362] width 1319 height 39
click at [583, 372] on p "The FY25 Pepper tree and invasive tree removal contract is removing approximate…" at bounding box center [862, 362] width 1319 height 39
drag, startPoint x: 497, startPoint y: 399, endPoint x: 526, endPoint y: 400, distance: 29.0
click at [526, 400] on strong "4 million" at bounding box center [517, 405] width 53 height 14
drag, startPoint x: 494, startPoint y: 399, endPoint x: 550, endPoint y: 399, distance: 56.0
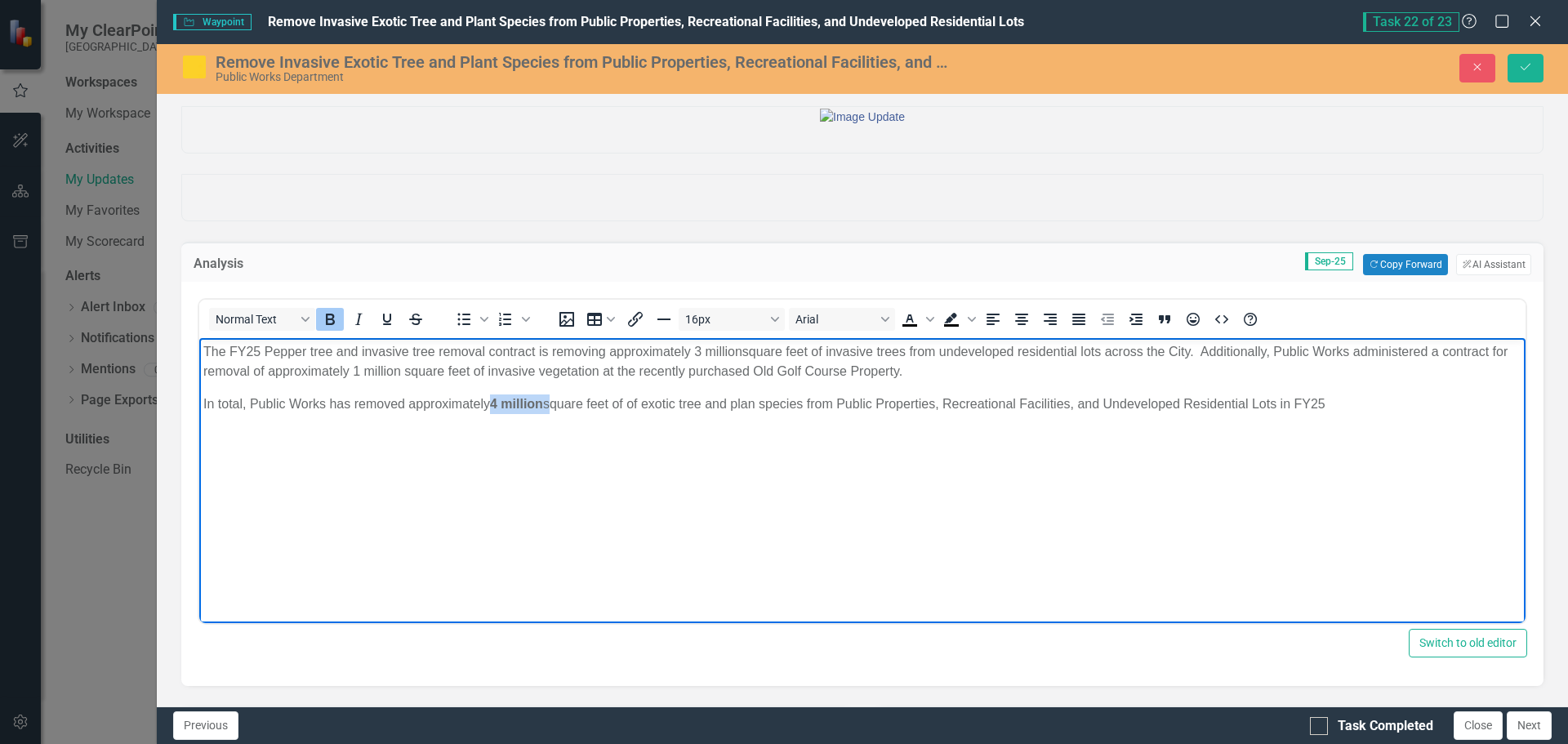
click at [550, 399] on p "In total, Public Works has removed approximately 4 million square feet of of ex…" at bounding box center [862, 405] width 1319 height 20
click at [333, 329] on icon "Bold" at bounding box center [330, 319] width 20 height 20
click at [680, 382] on body "The FY25 Pepper tree and invasive tree removal contract is removing approximate…" at bounding box center [862, 461] width 1327 height 245
click at [1348, 407] on p "In total, Public Works has removed approximately 4 million square feet of of ex…" at bounding box center [862, 405] width 1319 height 20
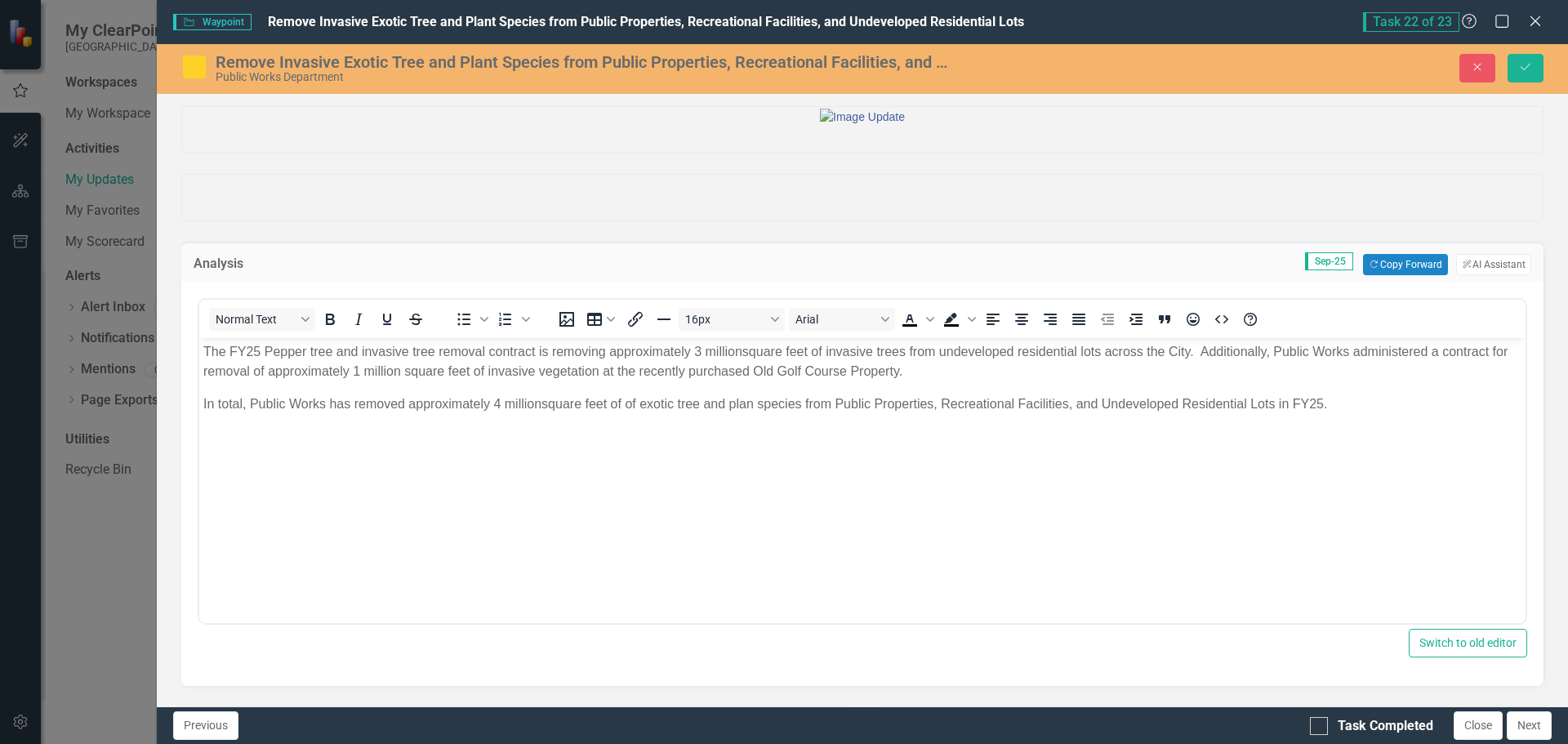
click at [195, 64] on img at bounding box center [194, 67] width 26 height 26
click at [196, 73] on img at bounding box center [194, 67] width 26 height 26
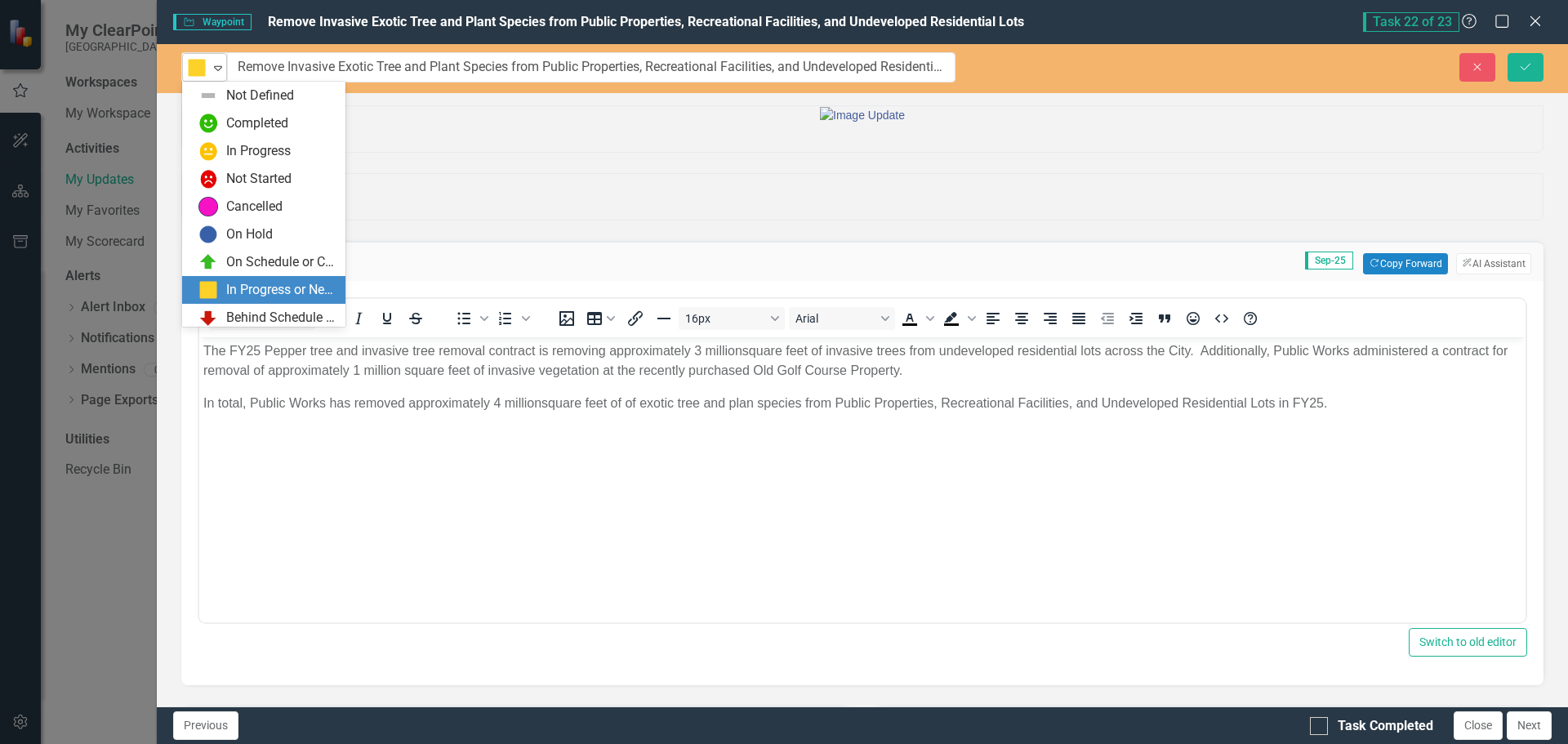
click at [212, 74] on div "Expand" at bounding box center [218, 68] width 16 height 27
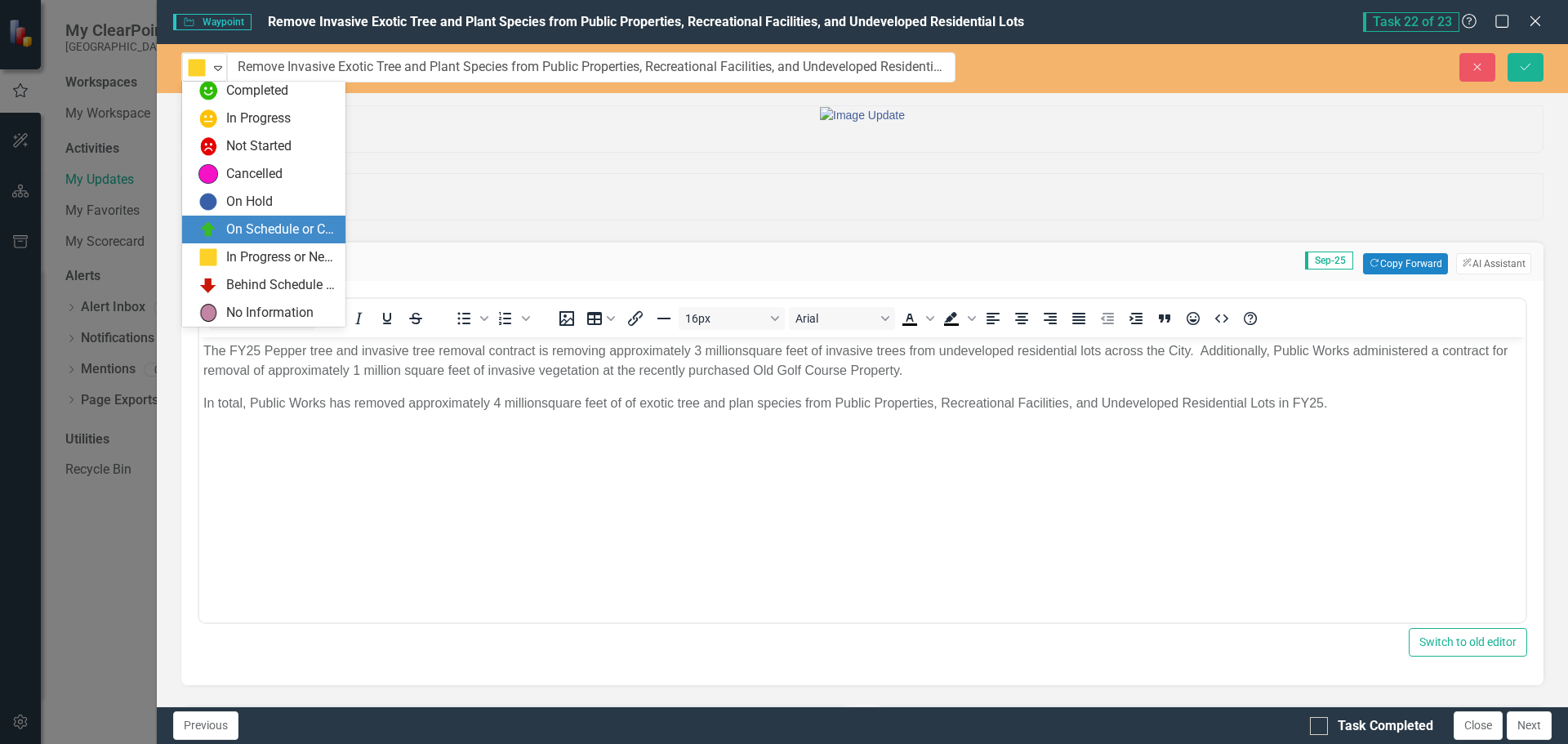
click at [256, 232] on div "On Schedule or Complete" at bounding box center [281, 230] width 110 height 19
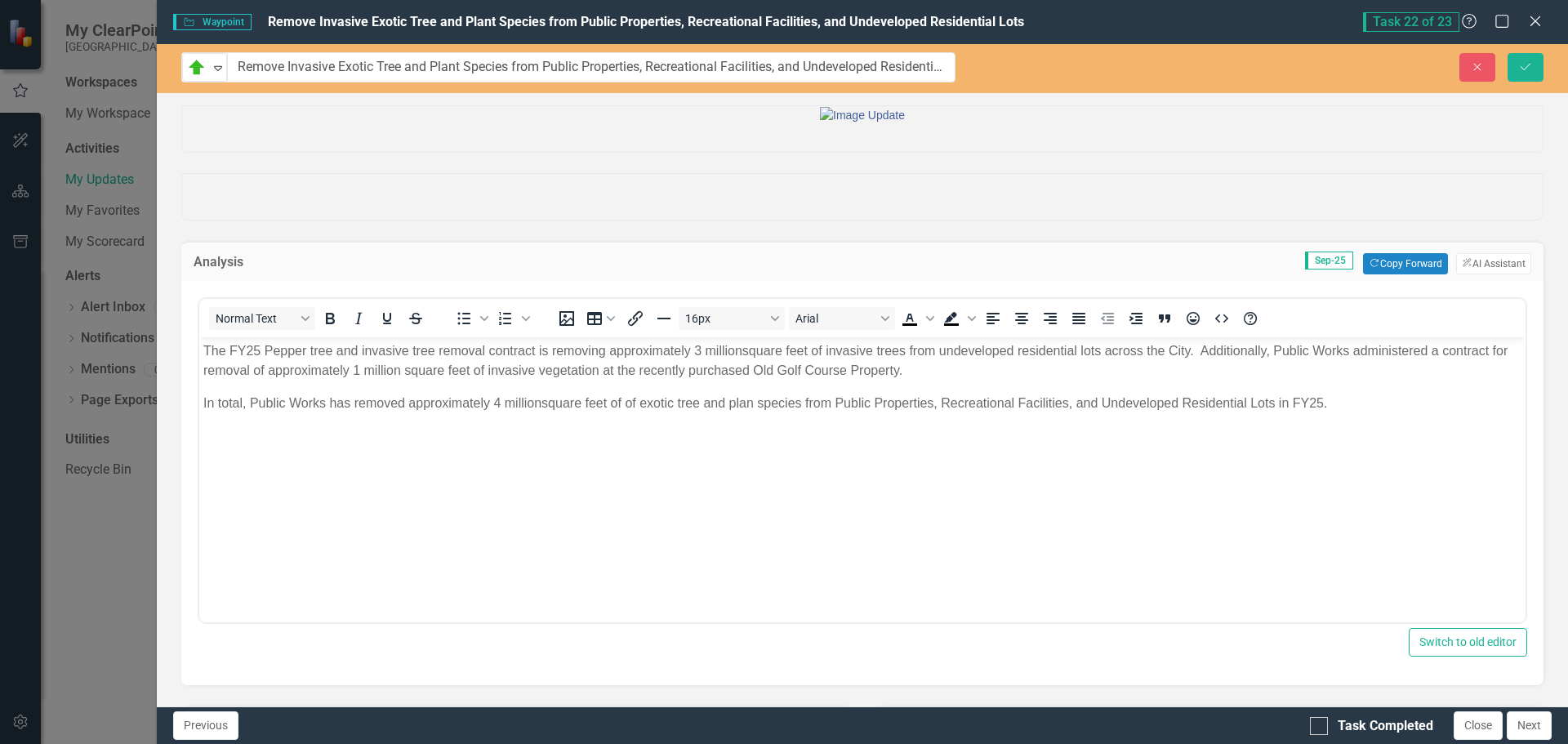
click at [587, 221] on div at bounding box center [862, 186] width 1387 height 68
click at [1528, 65] on icon "Save" at bounding box center [1525, 67] width 15 height 12
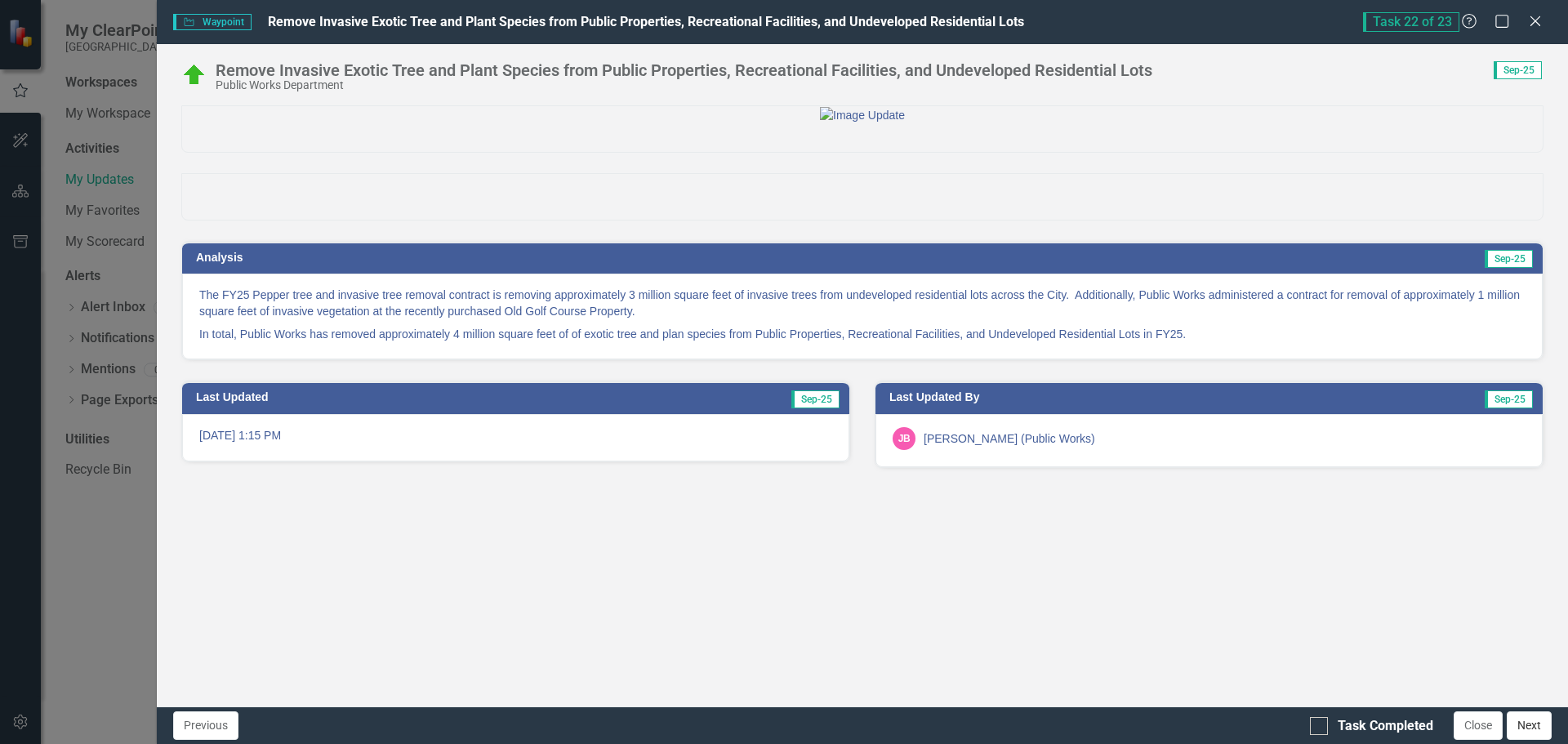
click at [1528, 723] on button "Next" at bounding box center [1530, 726] width 45 height 29
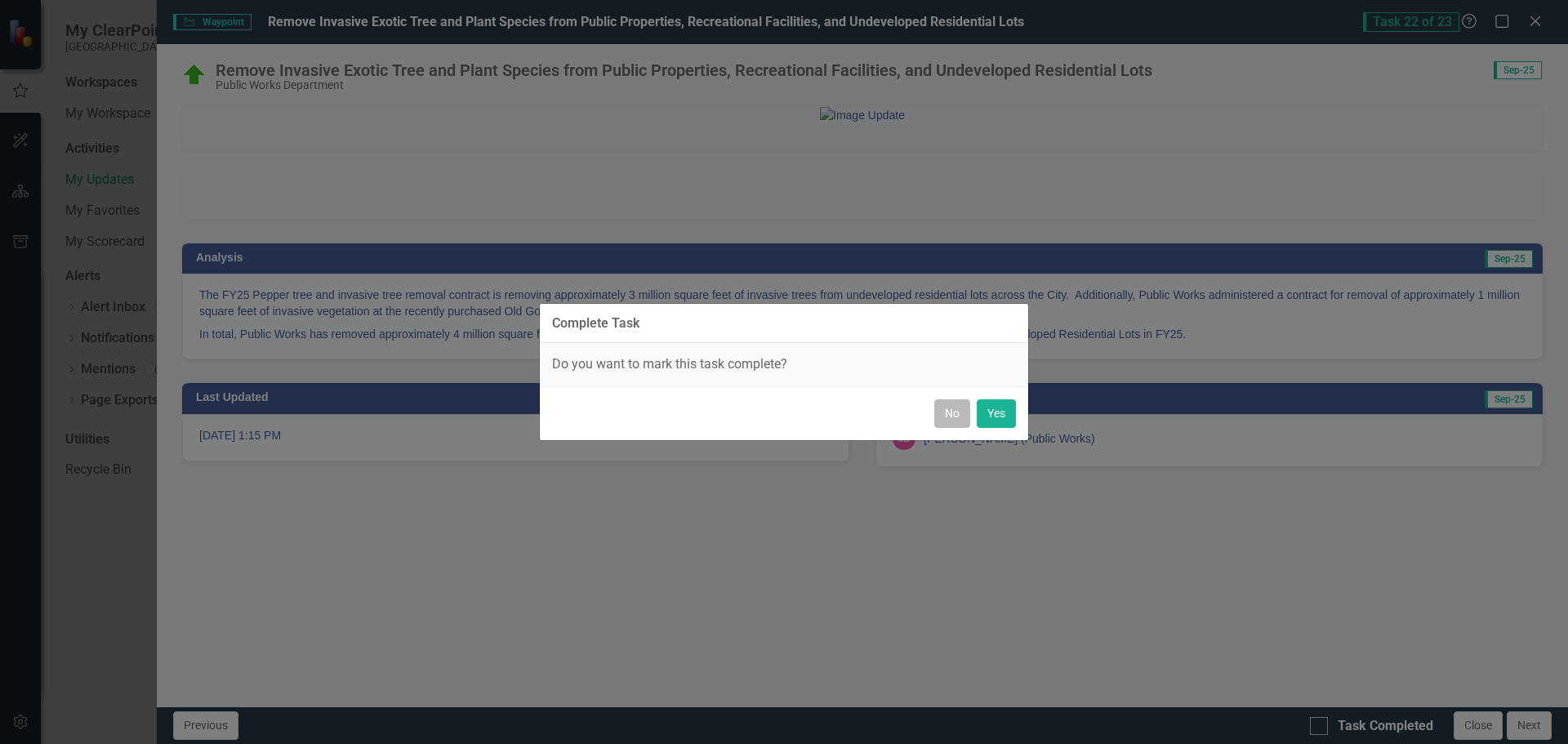
click at [948, 411] on button "No" at bounding box center [952, 413] width 36 height 29
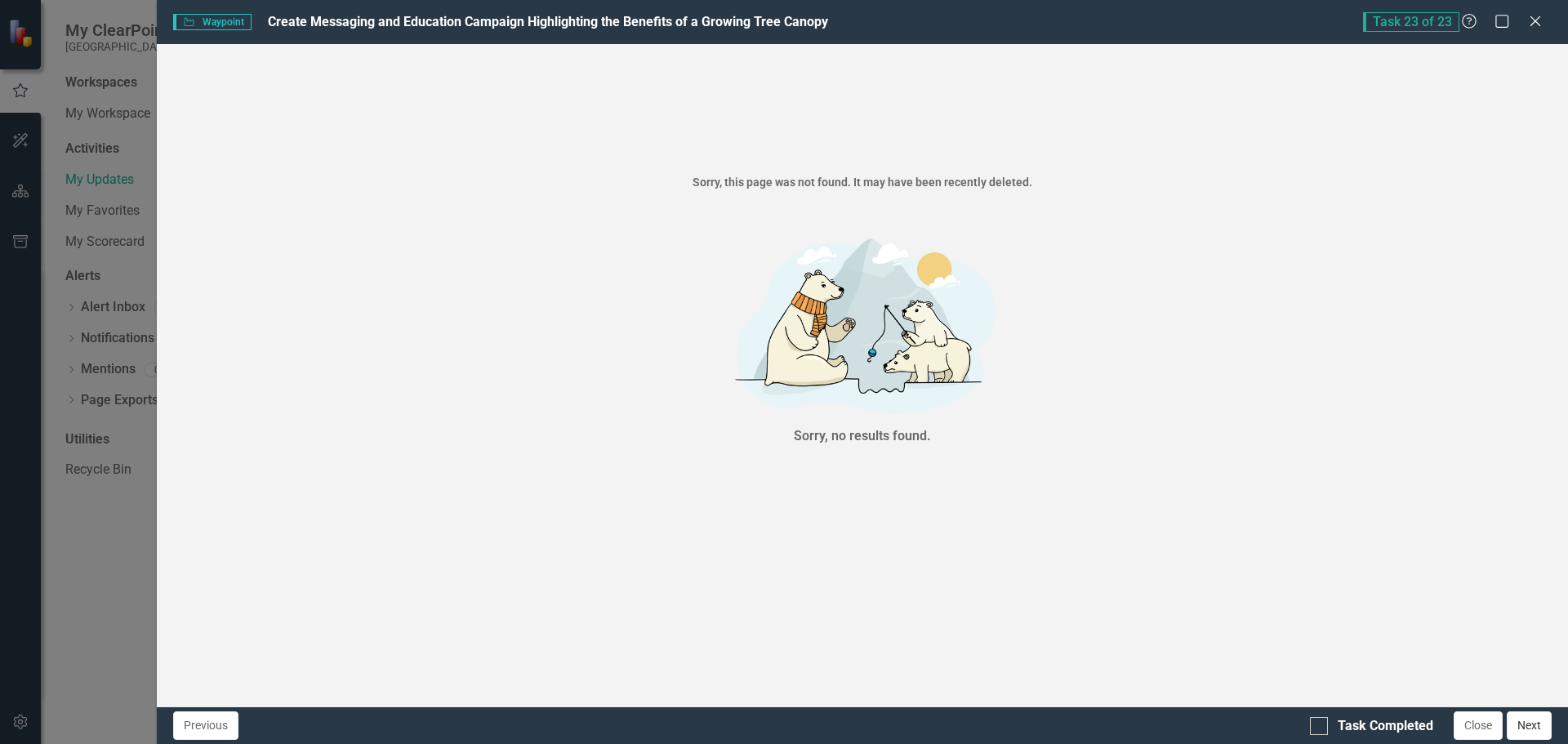
click at [1532, 726] on button "Next" at bounding box center [1530, 726] width 45 height 29
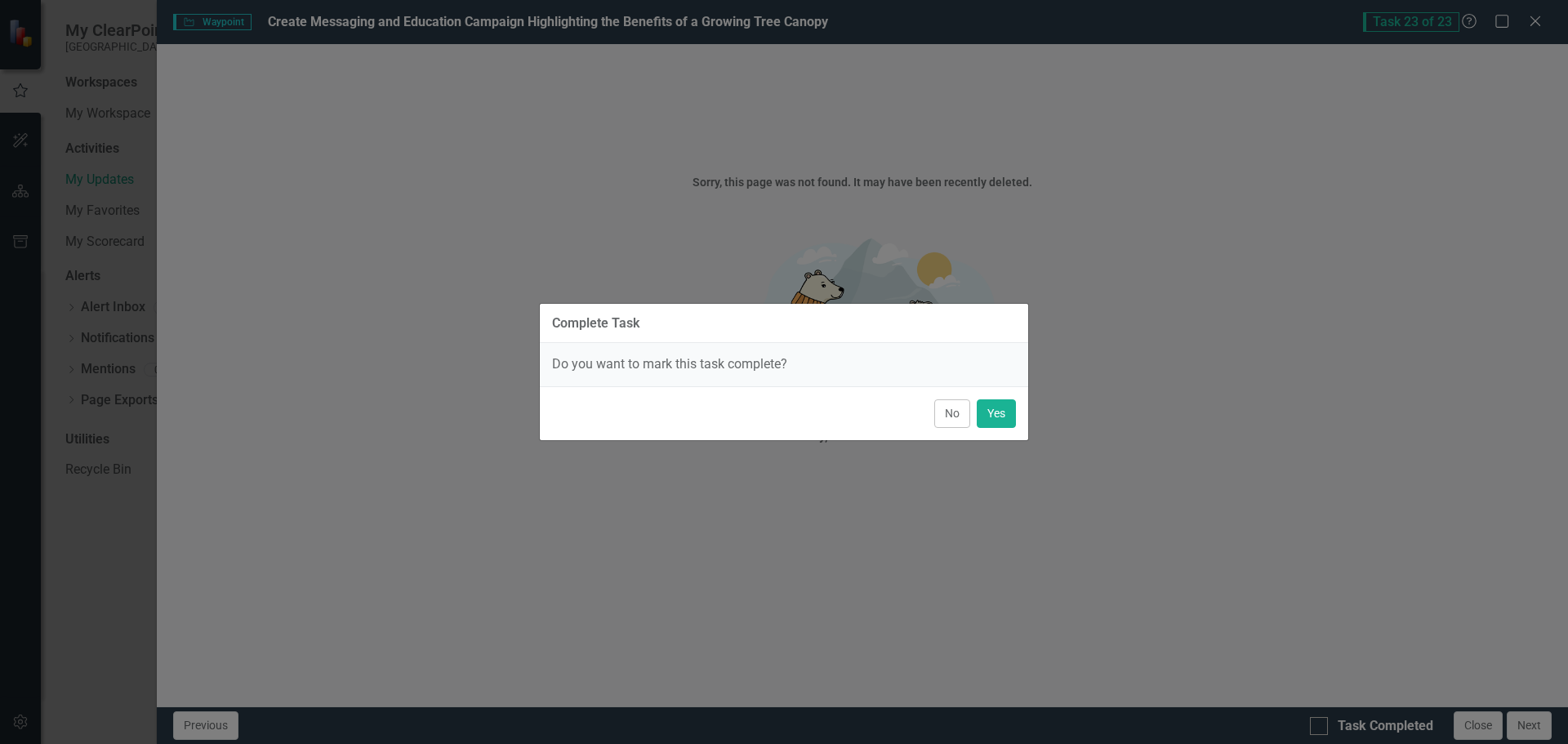
click at [948, 418] on button "No" at bounding box center [952, 413] width 36 height 29
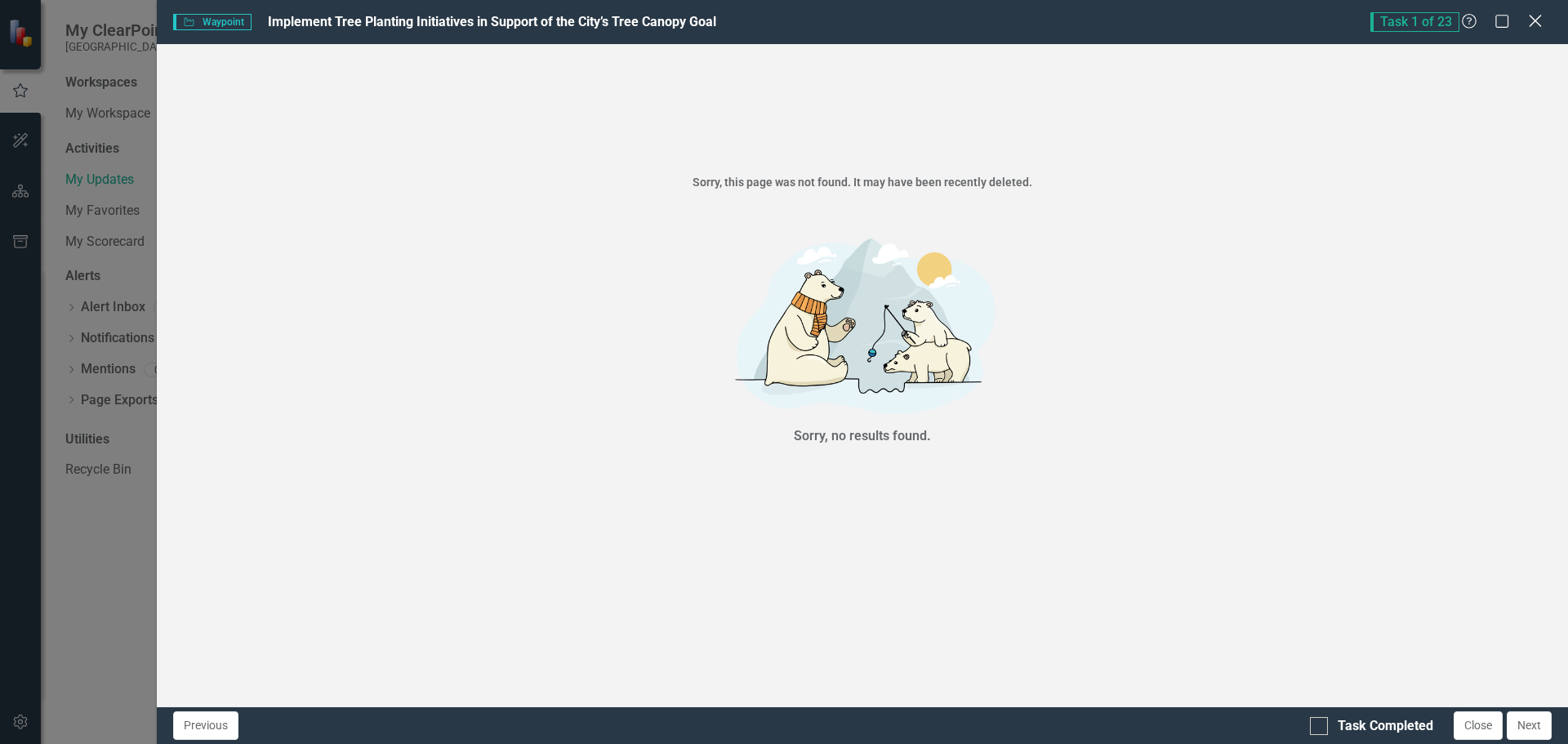
click at [1528, 19] on icon "Close" at bounding box center [1535, 20] width 20 height 15
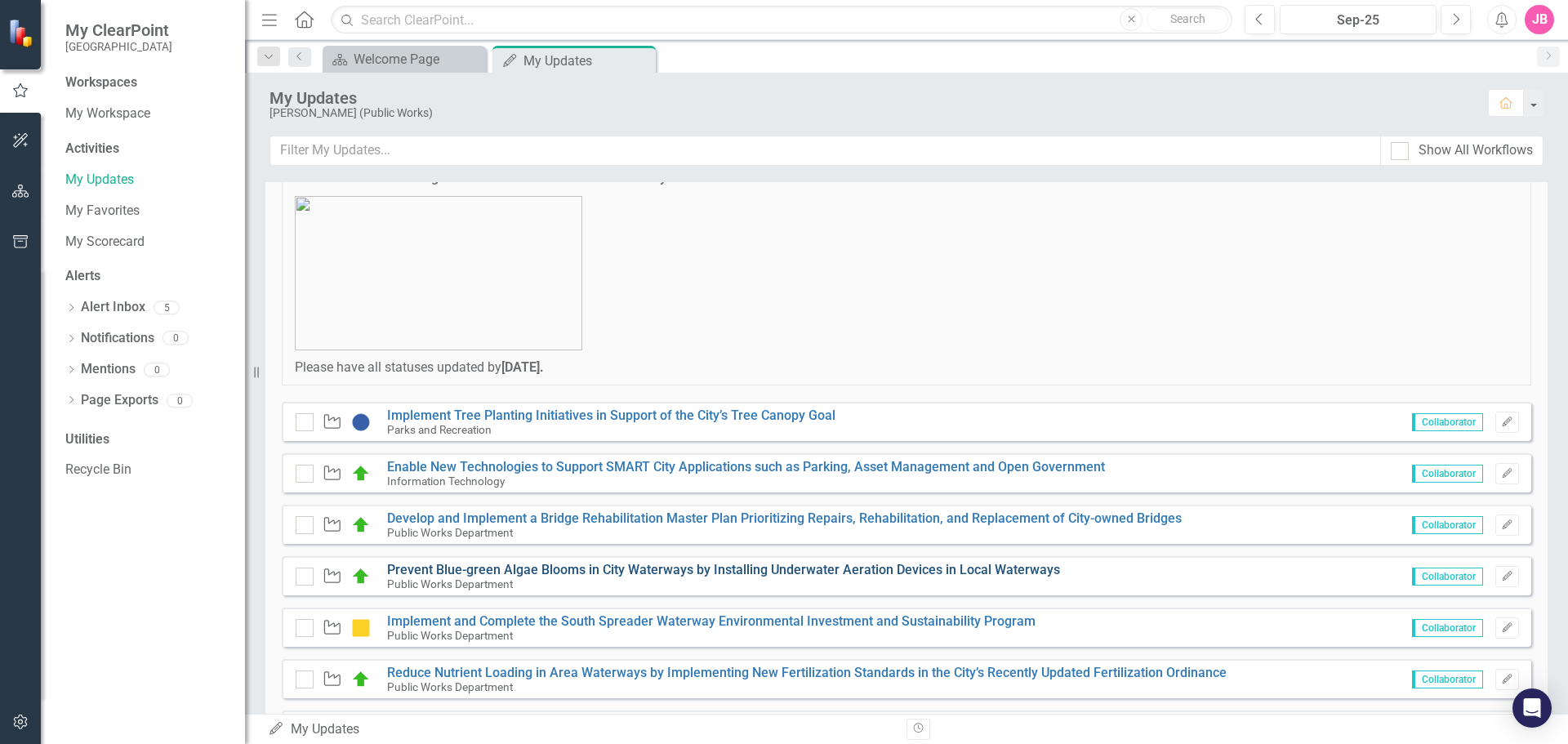
scroll to position [163, 0]
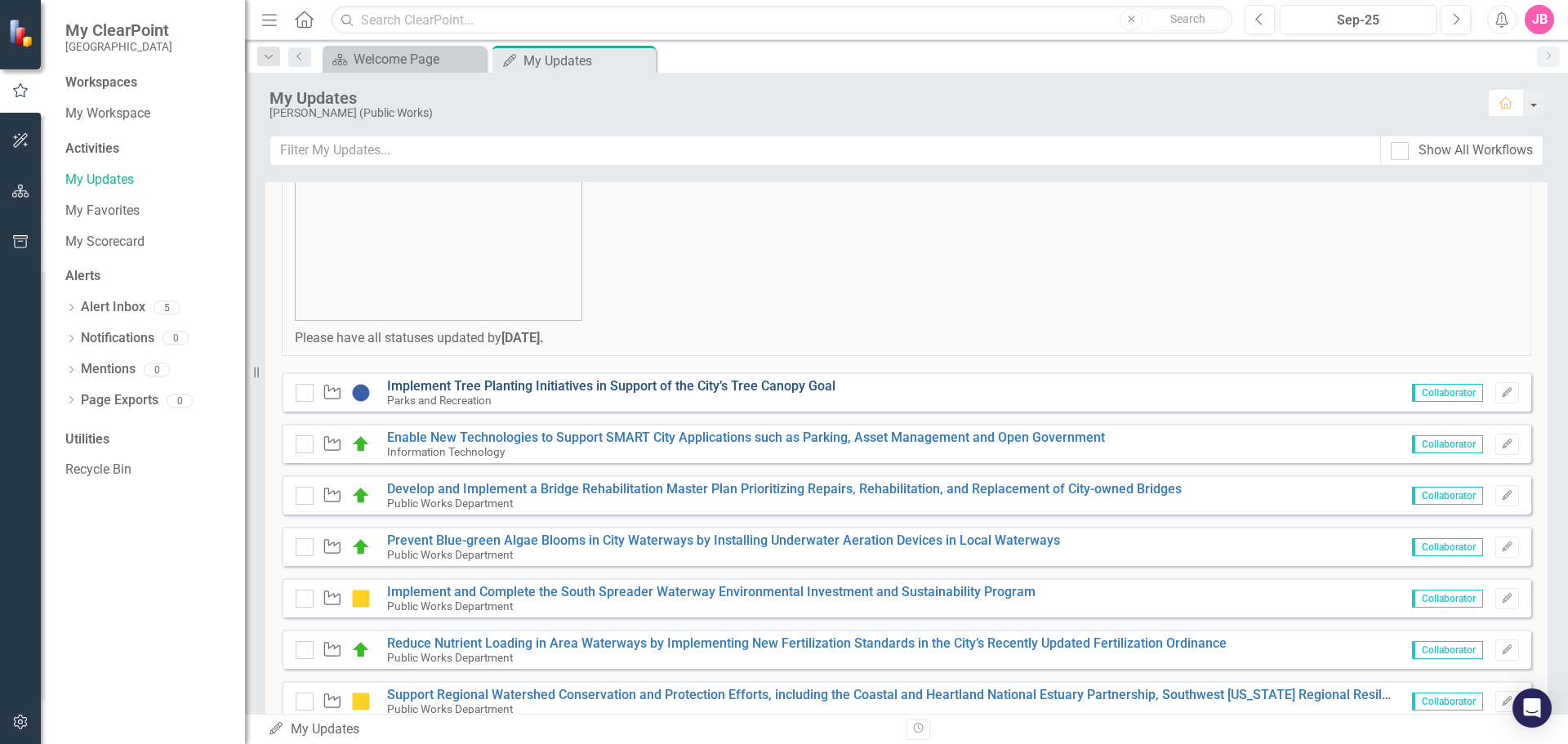
click at [624, 384] on link "Implement Tree Planting Initiatives in Support of the City’s Tree Canopy Goal" at bounding box center [611, 386] width 448 height 15
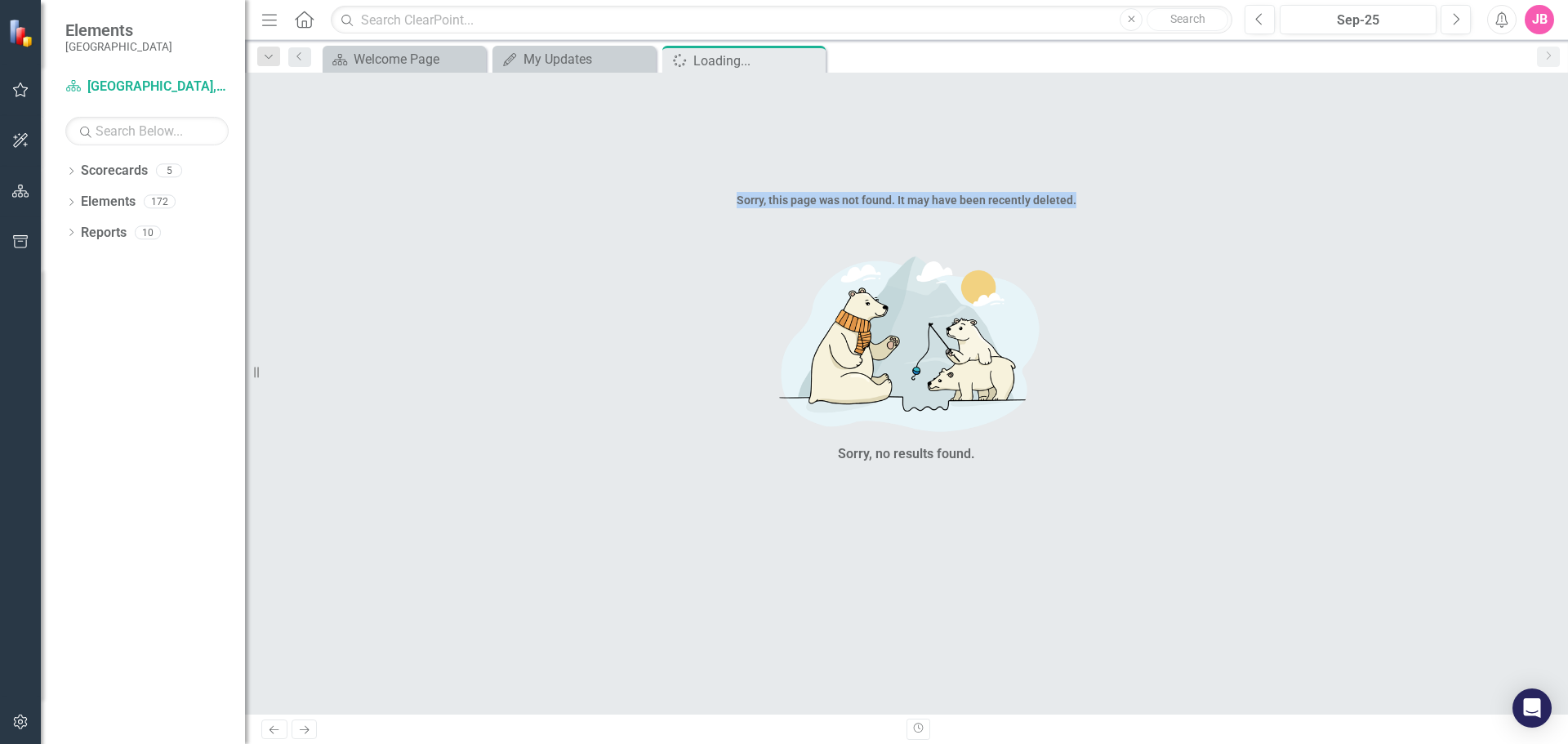
drag, startPoint x: 739, startPoint y: 200, endPoint x: 1098, endPoint y: 206, distance: 359.1
click at [1098, 206] on div "Sorry, this page was not found. It may have been recently deleted." at bounding box center [906, 200] width 1323 height 16
copy div "Sorry, this page was not found. It may have been recently deleted."
click at [0, 0] on icon "Close" at bounding box center [0, 0] width 0 height 0
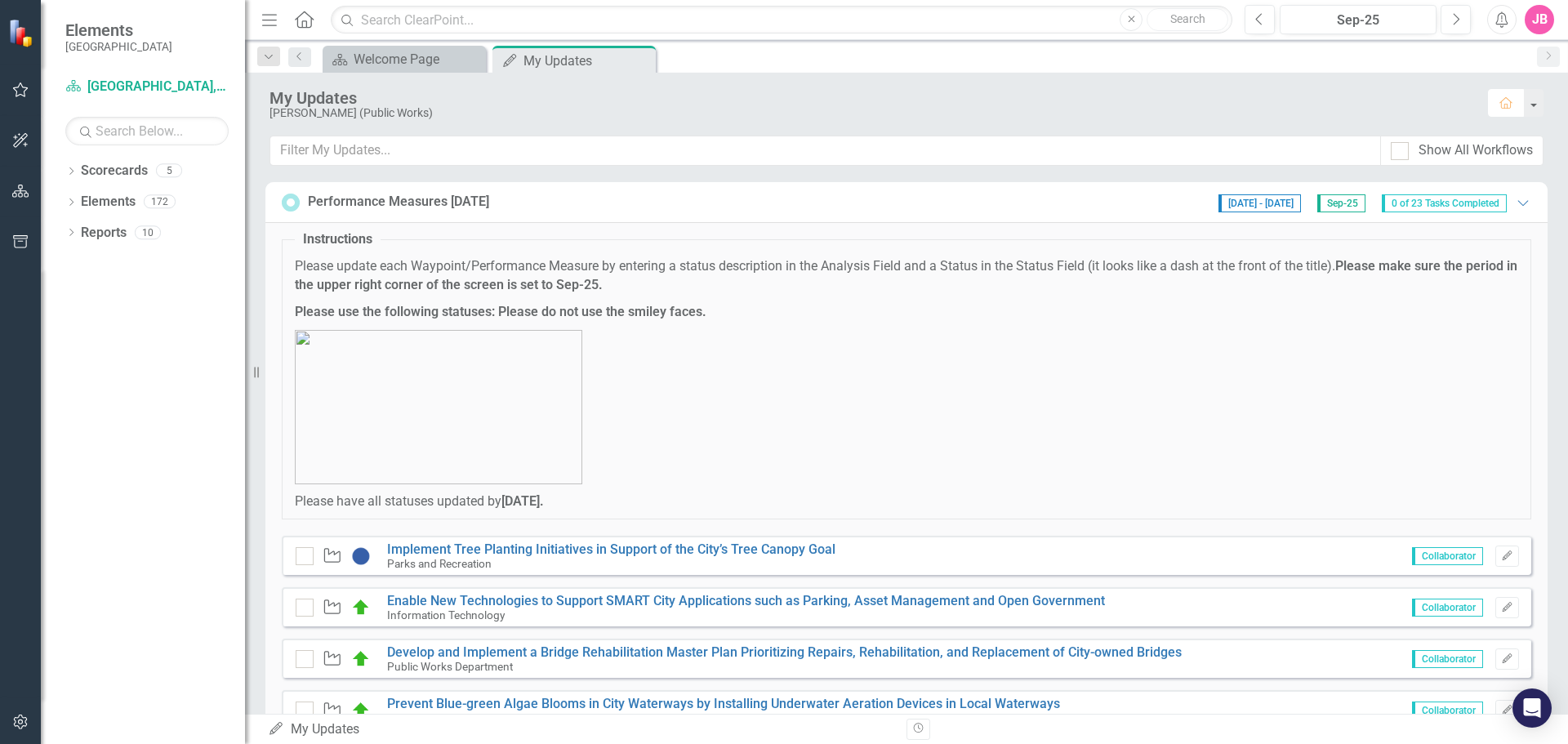
click at [1499, 106] on icon "Home" at bounding box center [1506, 102] width 15 height 12
click at [643, 61] on icon "Close" at bounding box center [641, 61] width 16 height 13
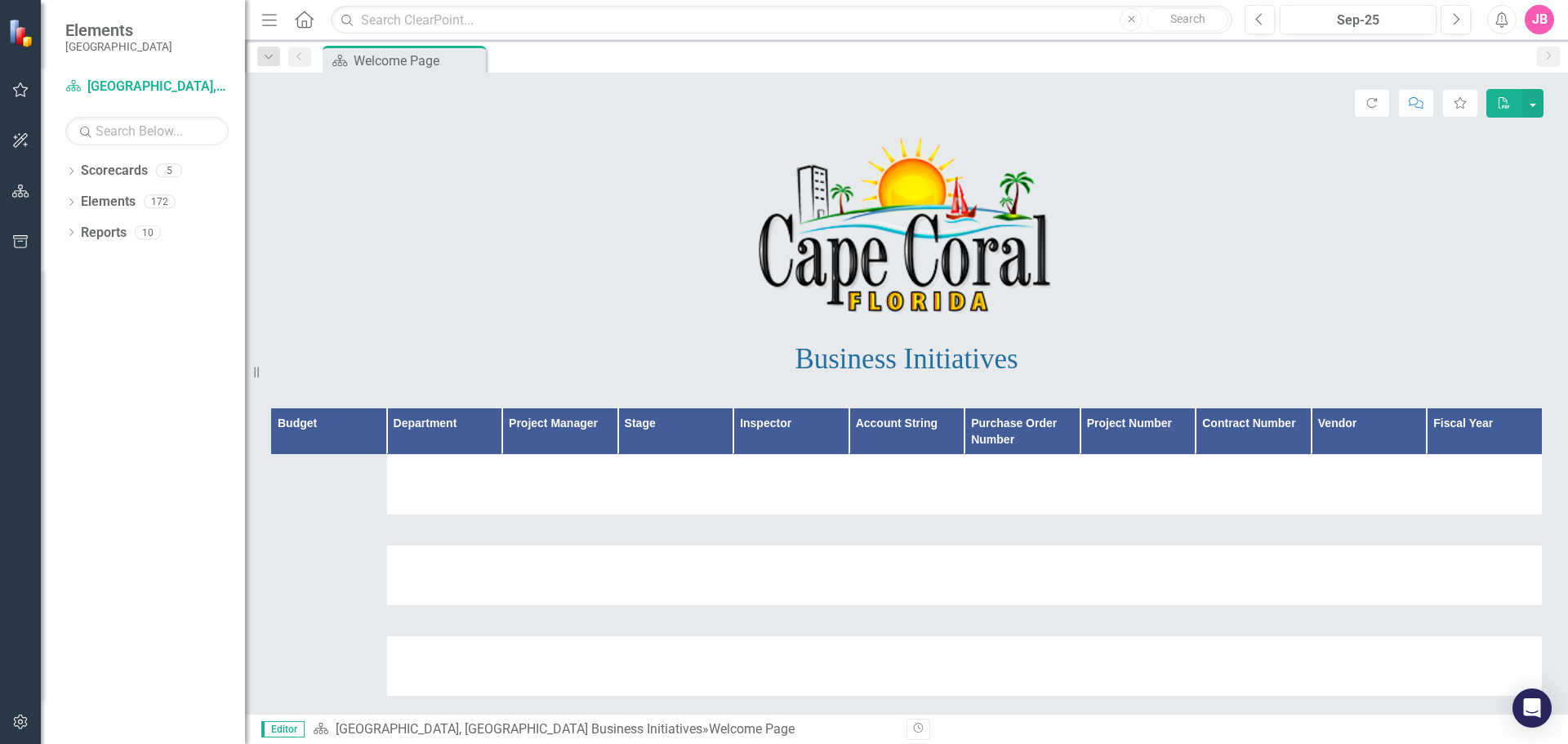
click at [20, 87] on icon "button" at bounding box center [20, 90] width 17 height 13
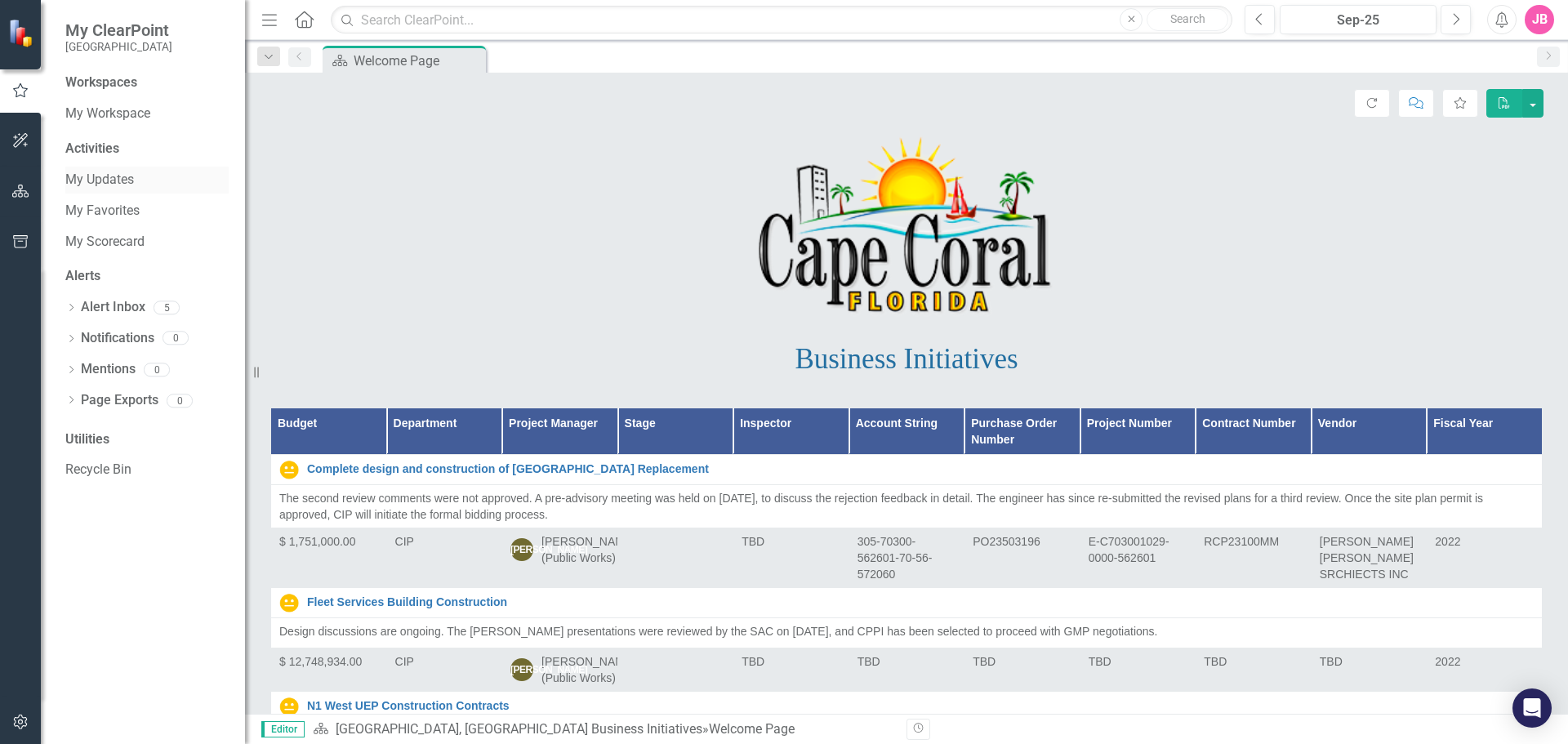
click at [103, 178] on link "My Updates" at bounding box center [146, 180] width 163 height 19
